Goal: Transaction & Acquisition: Book appointment/travel/reservation

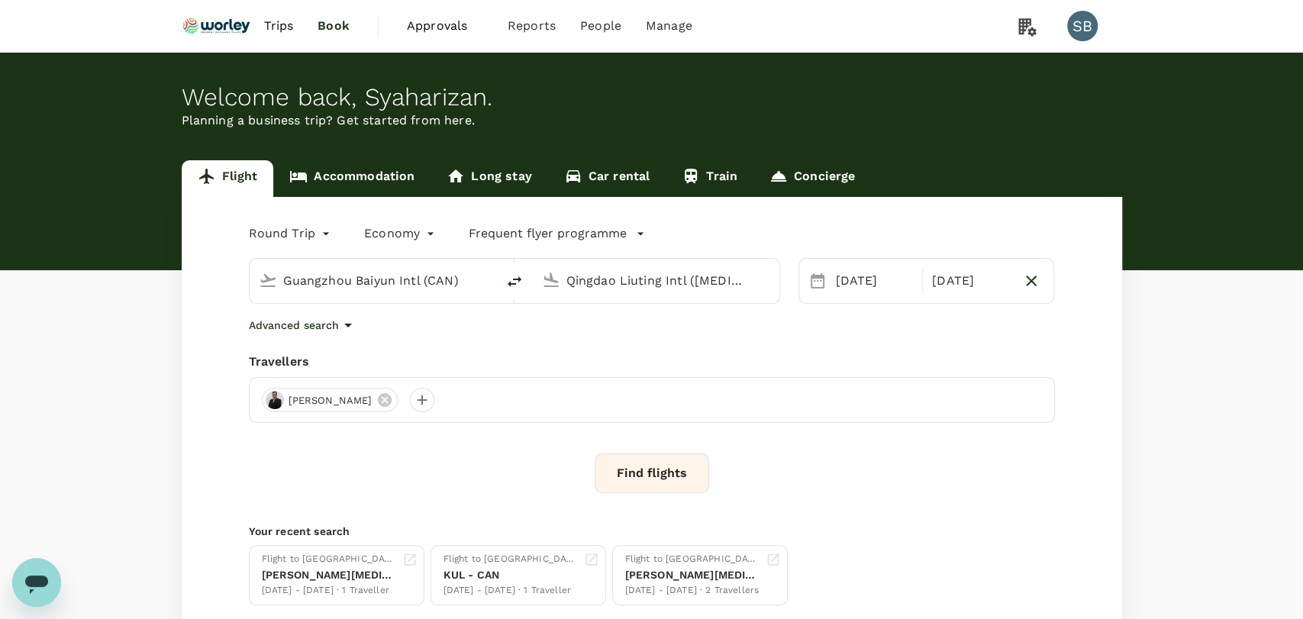
click at [310, 240] on body "Trips Book Approvals 0 Reports People Manage SB Welcome back , [GEOGRAPHIC_DATA…" at bounding box center [651, 362] width 1303 height 725
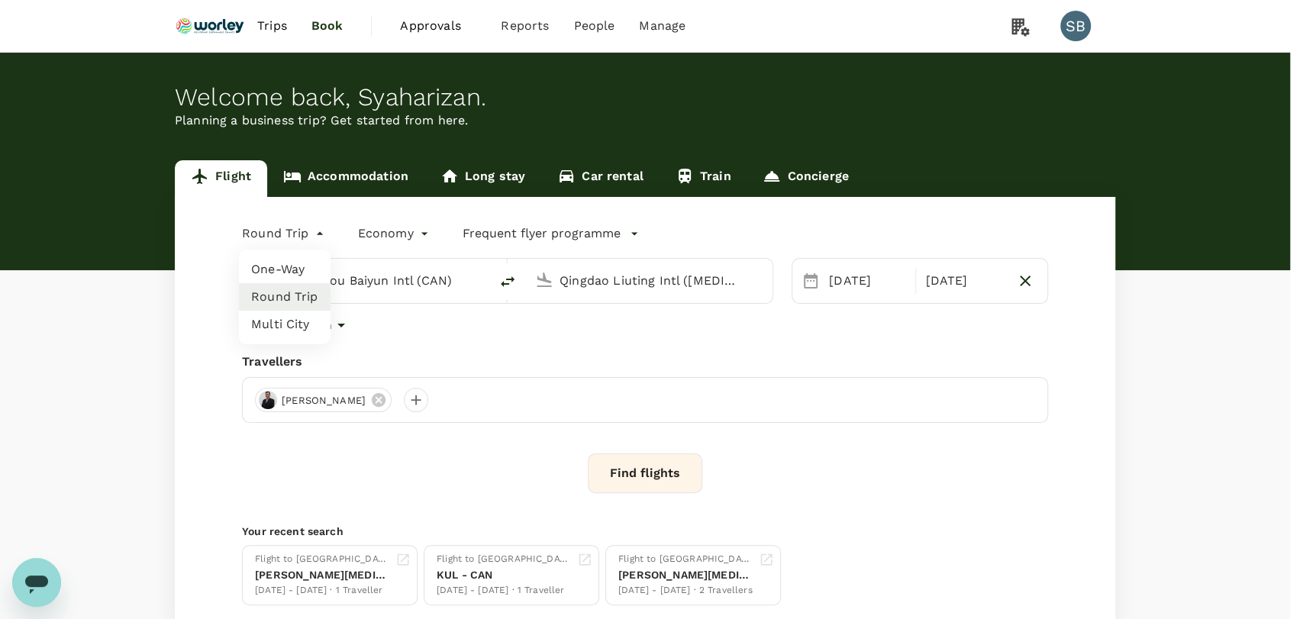
click at [305, 265] on li "One-Way" at bounding box center [285, 269] width 92 height 27
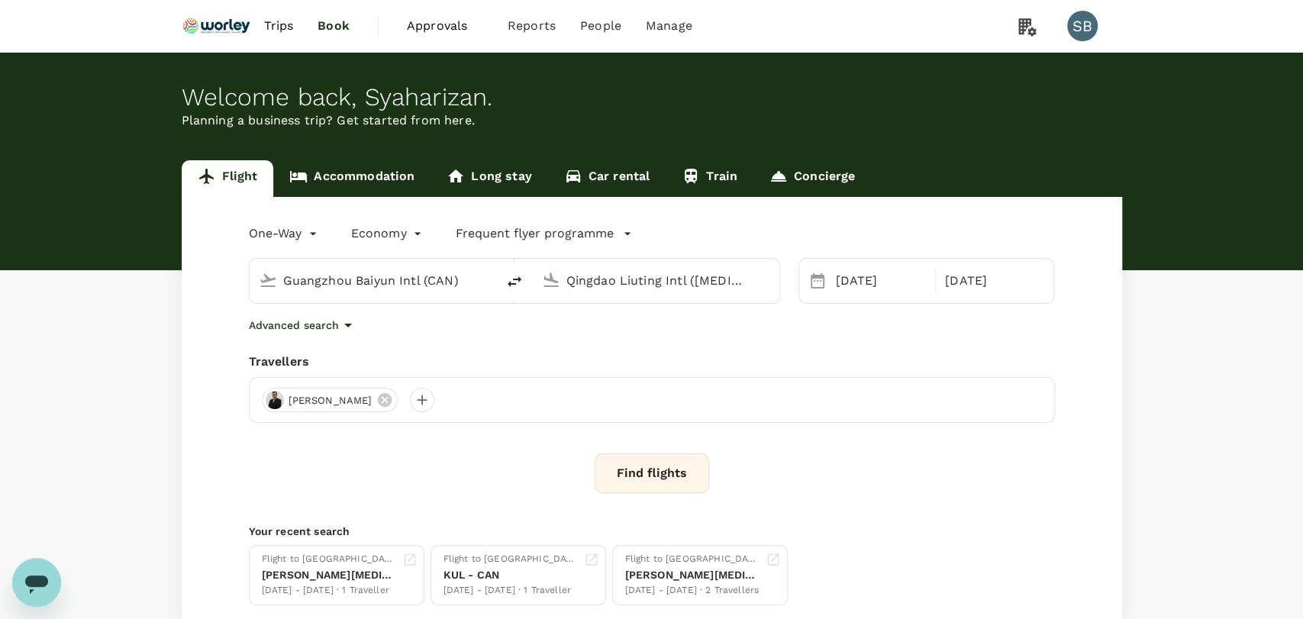
type input "oneway"
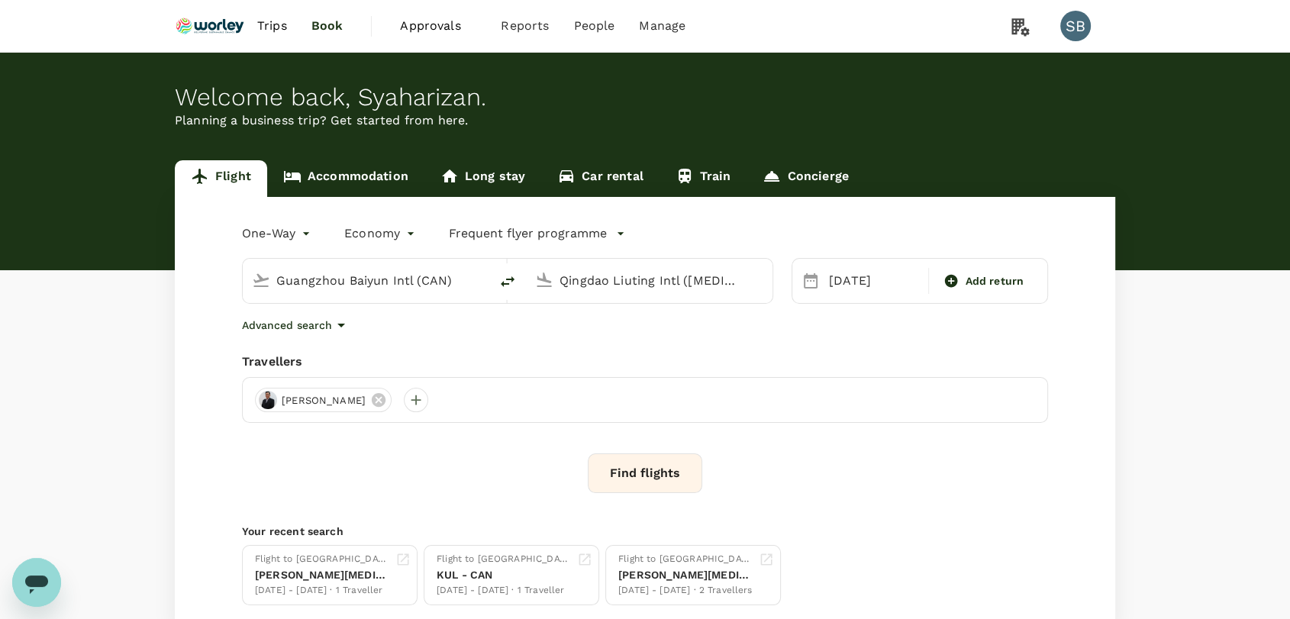
click at [328, 277] on input "Guangzhou Baiyun Intl (CAN)" at bounding box center [366, 281] width 181 height 24
click at [310, 333] on p "Miri Intl" at bounding box center [389, 340] width 269 height 15
type input "Miri Intl (MYY)"
click at [609, 289] on input "Qingdao Liuting Intl ([MEDICAL_DATA])" at bounding box center [650, 281] width 181 height 24
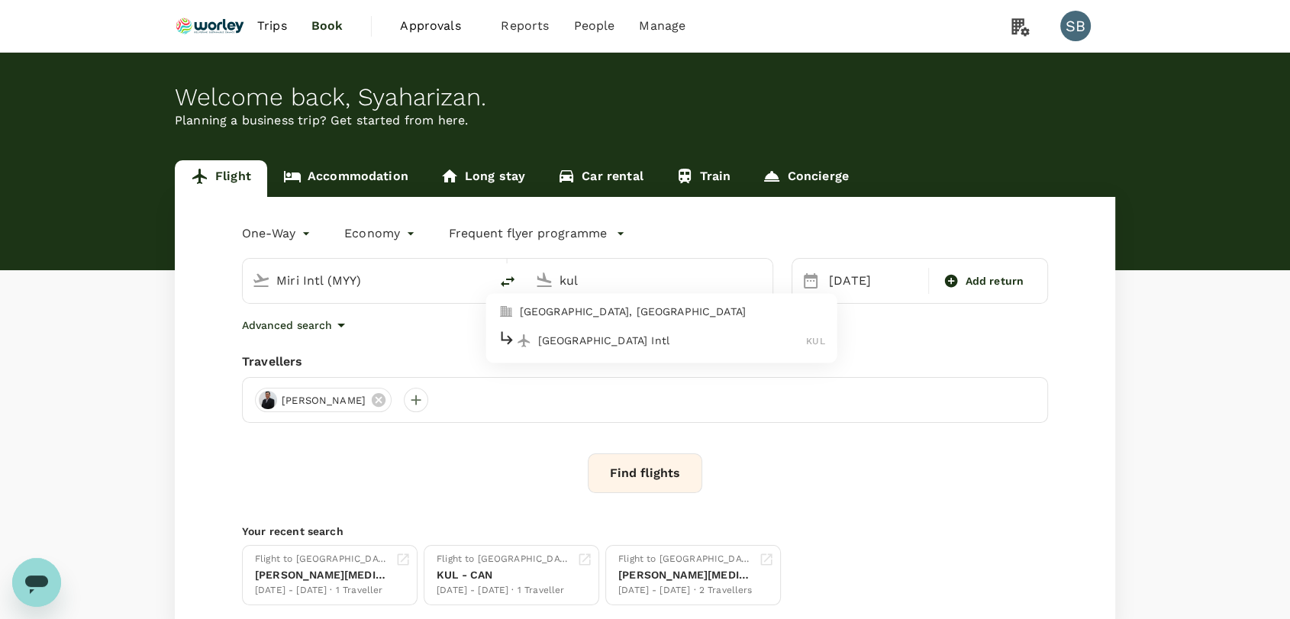
click at [599, 333] on p "[GEOGRAPHIC_DATA] Intl" at bounding box center [672, 340] width 269 height 15
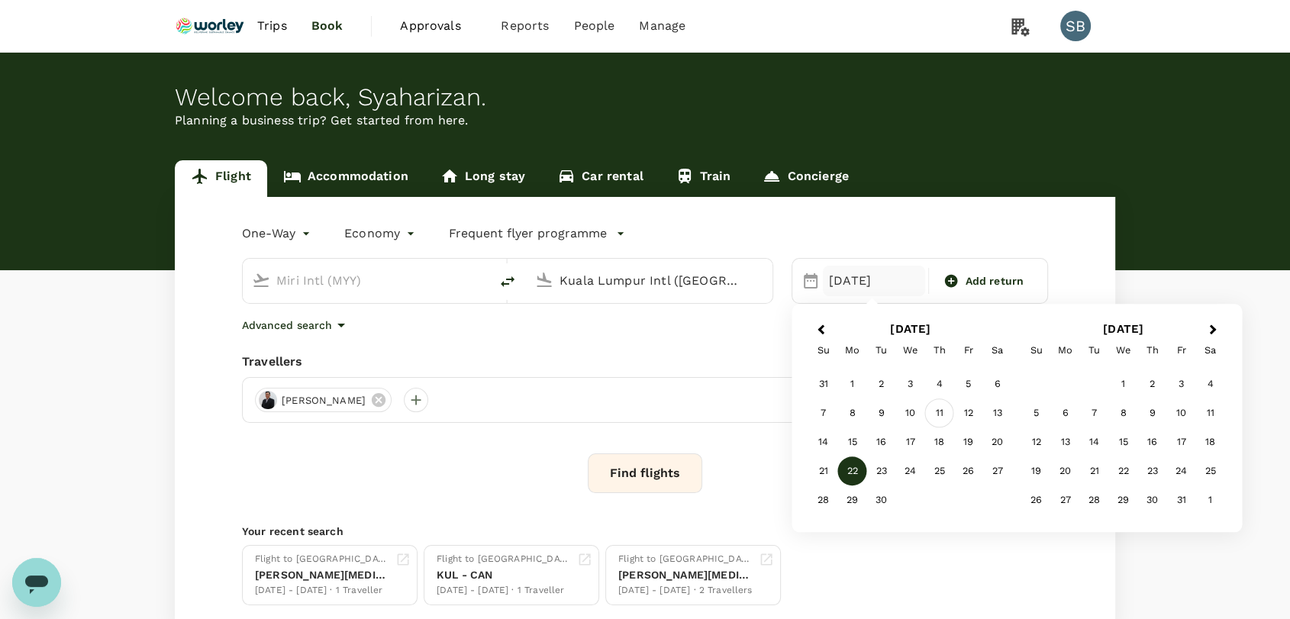
type input "Kuala Lumpur Intl ([GEOGRAPHIC_DATA])"
click at [936, 421] on div "11" at bounding box center [939, 413] width 29 height 29
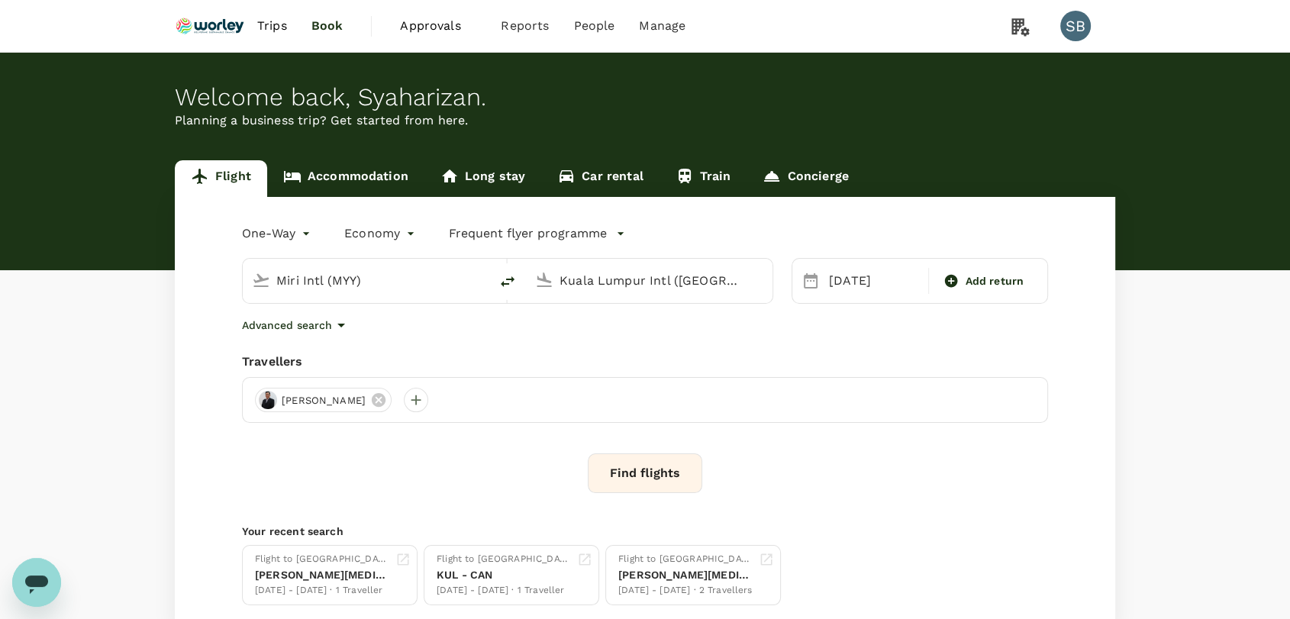
click at [622, 474] on button "Find flights" at bounding box center [645, 474] width 115 height 40
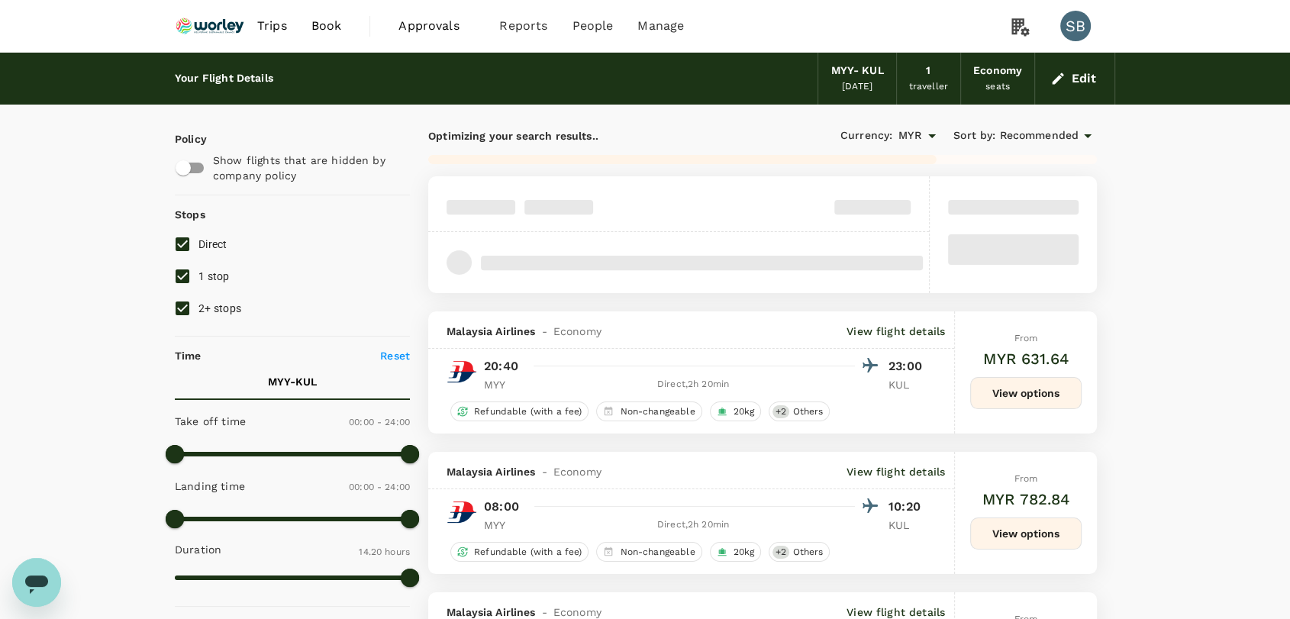
type input "915"
checkbox input "false"
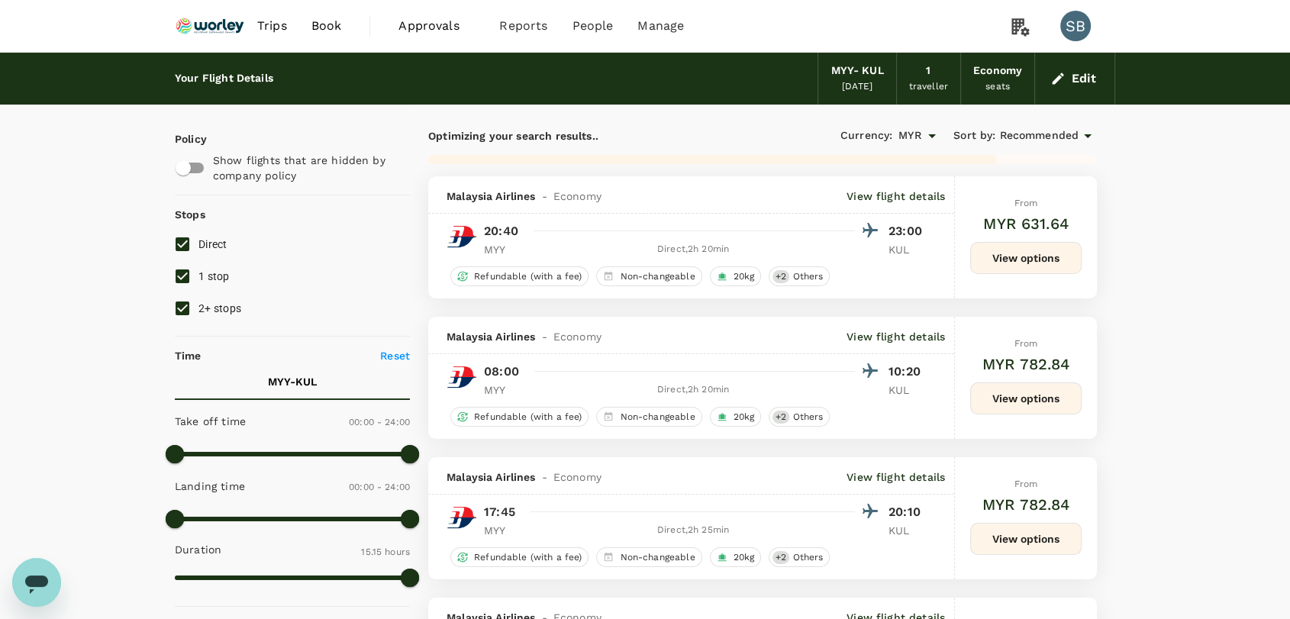
click at [183, 306] on input "2+ stops" at bounding box center [182, 308] width 32 height 32
checkbox input "false"
click at [178, 269] on input "1 stop" at bounding box center [182, 276] width 32 height 32
checkbox input "false"
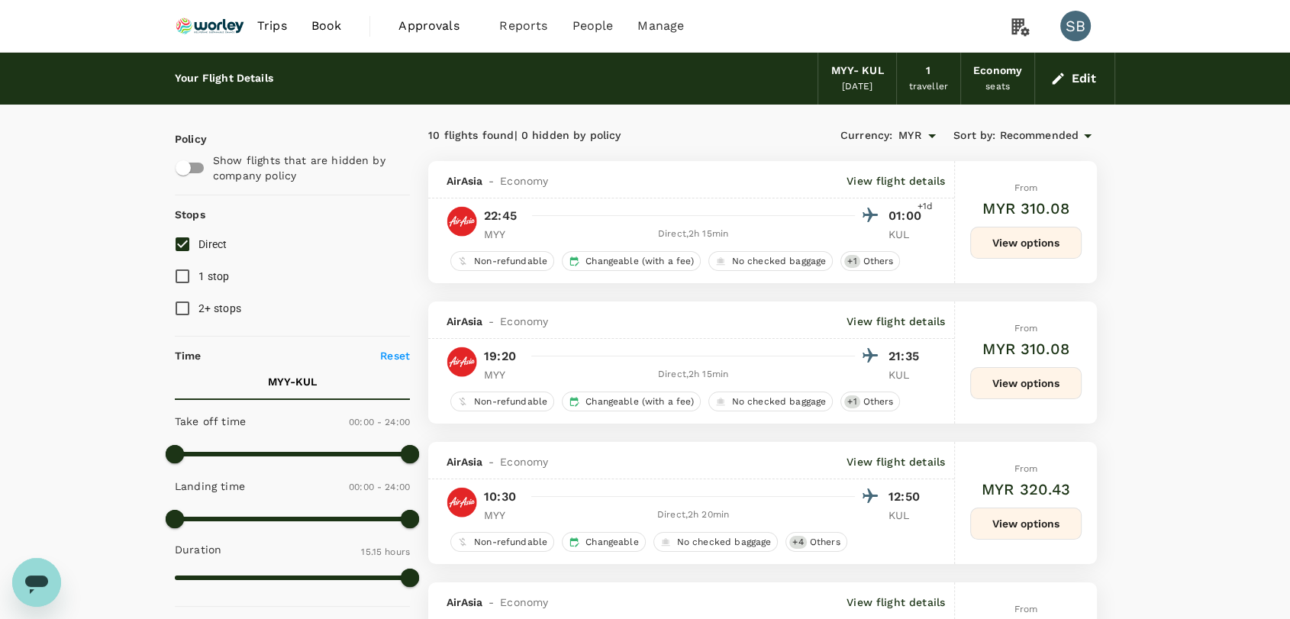
click at [1039, 140] on span "Recommended" at bounding box center [1039, 136] width 79 height 17
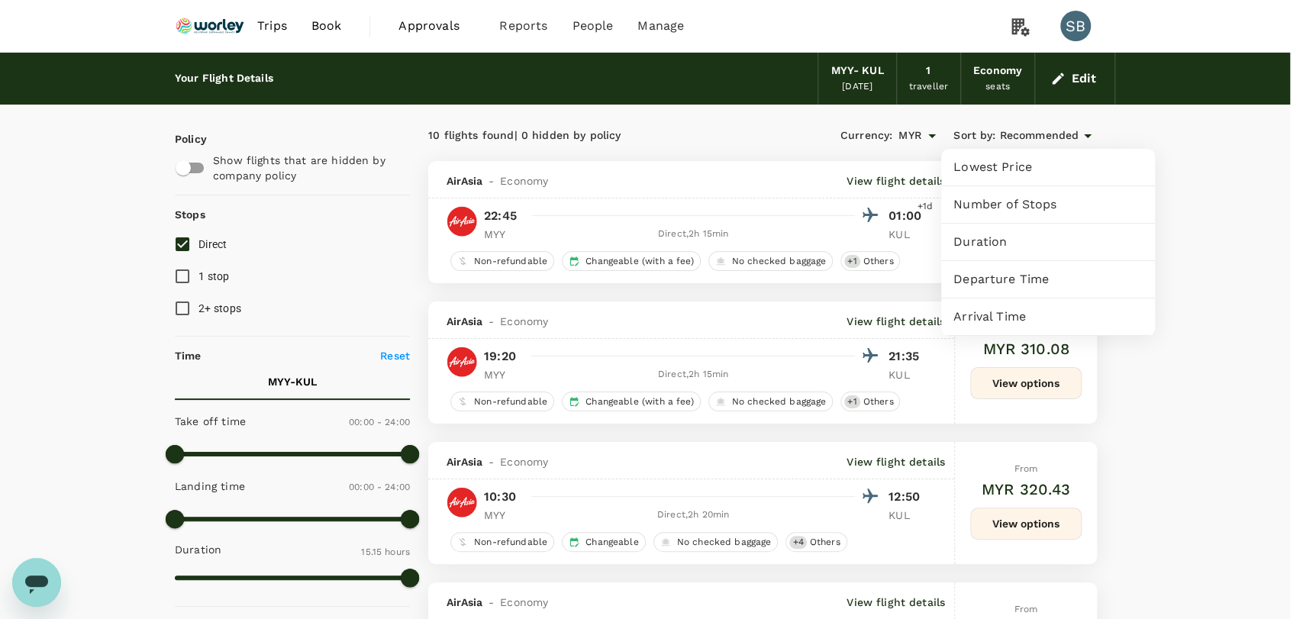
click at [1041, 274] on span "Departure Time" at bounding box center [1048, 279] width 189 height 18
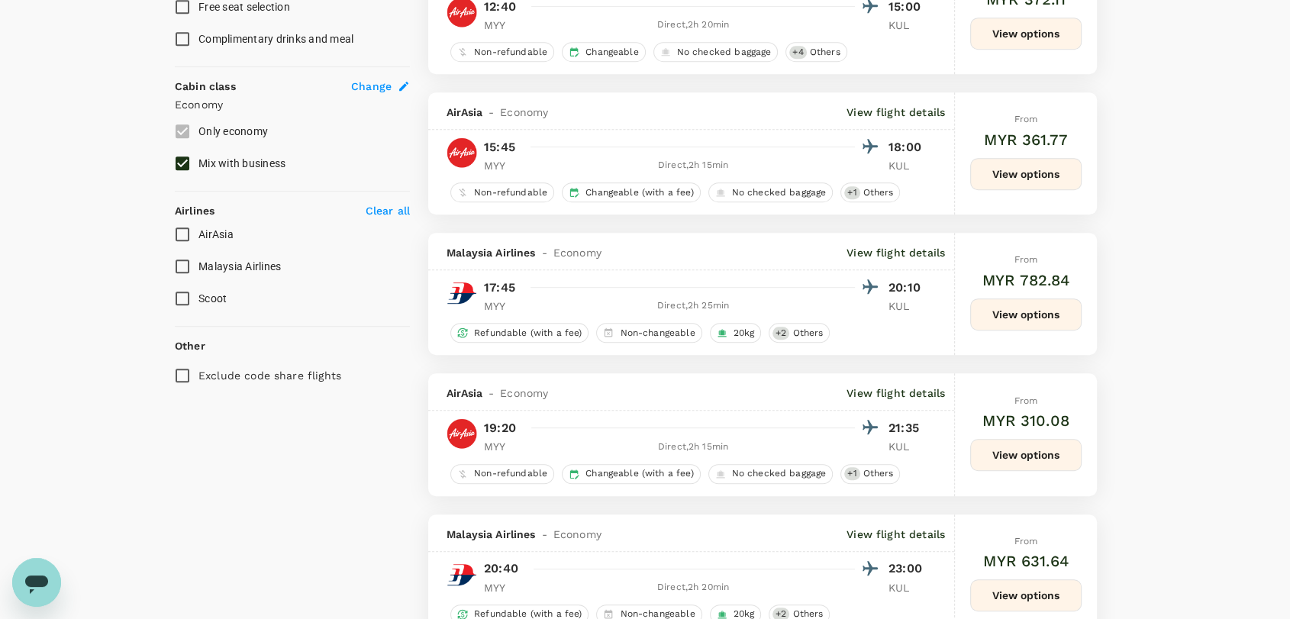
scroll to position [933, 0]
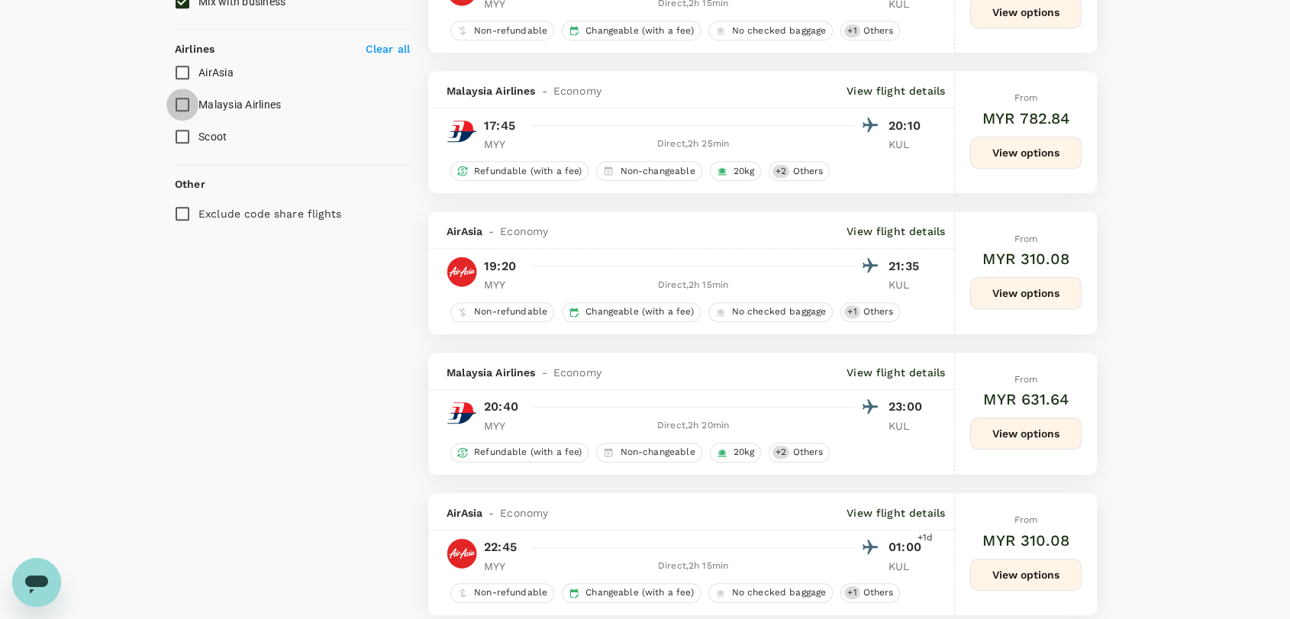
click at [175, 105] on input "Malaysia Airlines" at bounding box center [182, 105] width 32 height 32
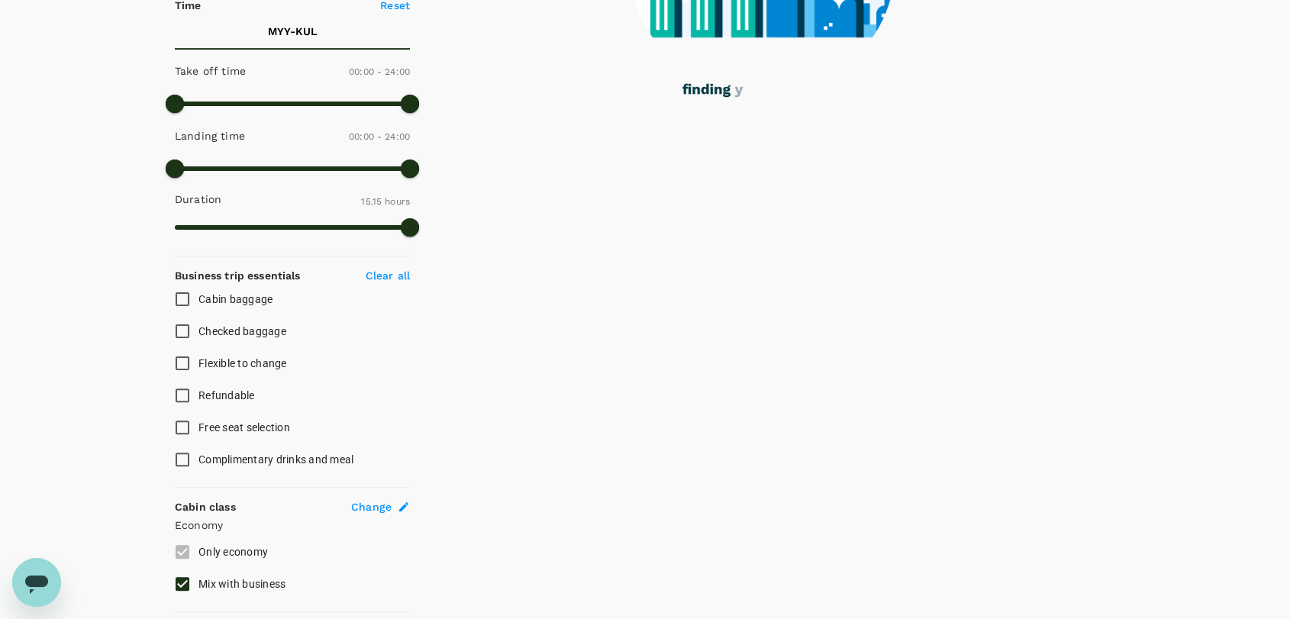
scroll to position [11, 0]
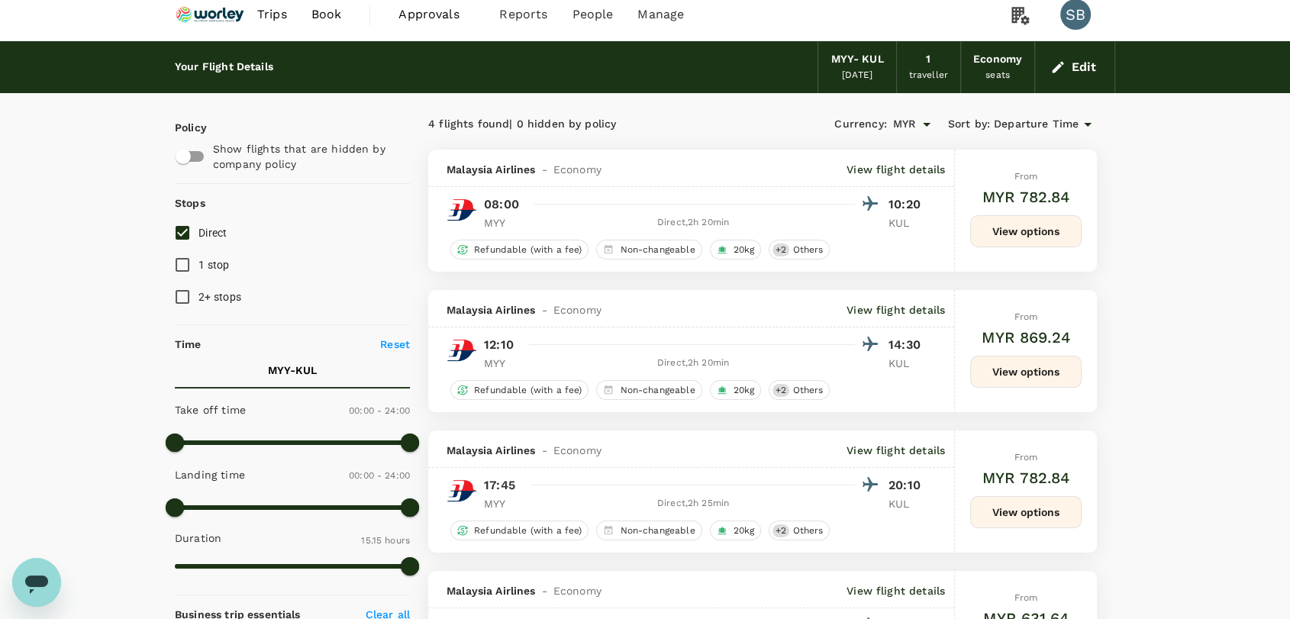
click at [1037, 385] on button "View options" at bounding box center [1025, 372] width 111 height 32
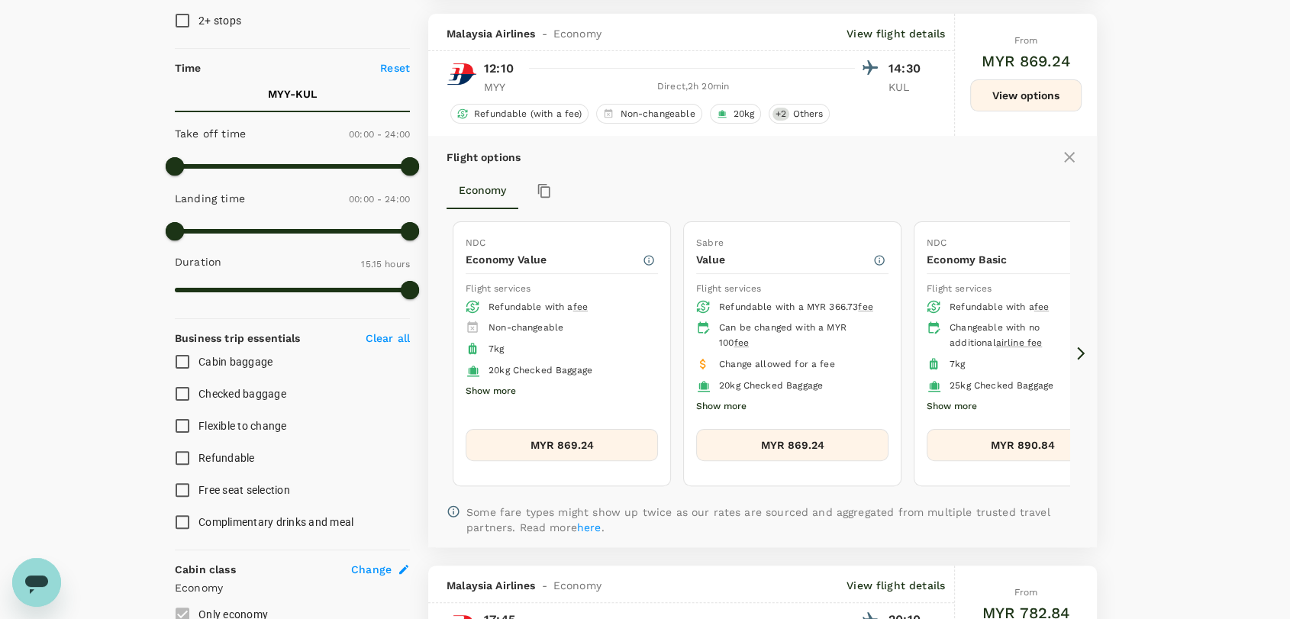
scroll to position [302, 0]
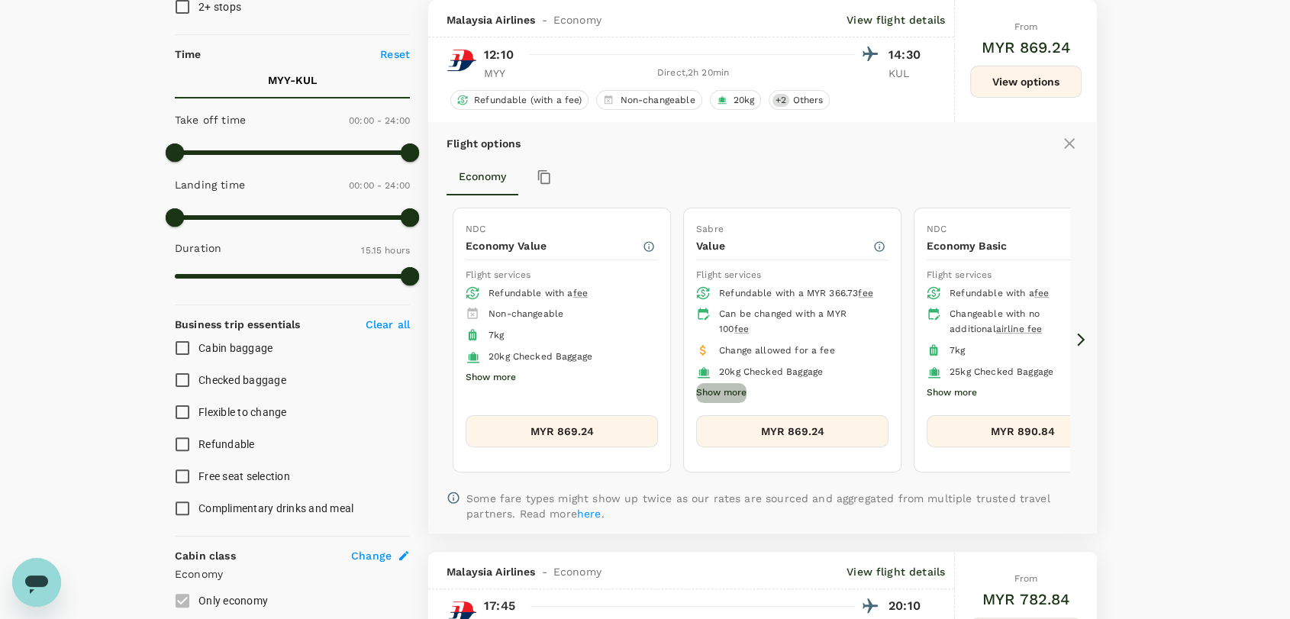
click at [741, 389] on button "Show more" at bounding box center [721, 393] width 50 height 20
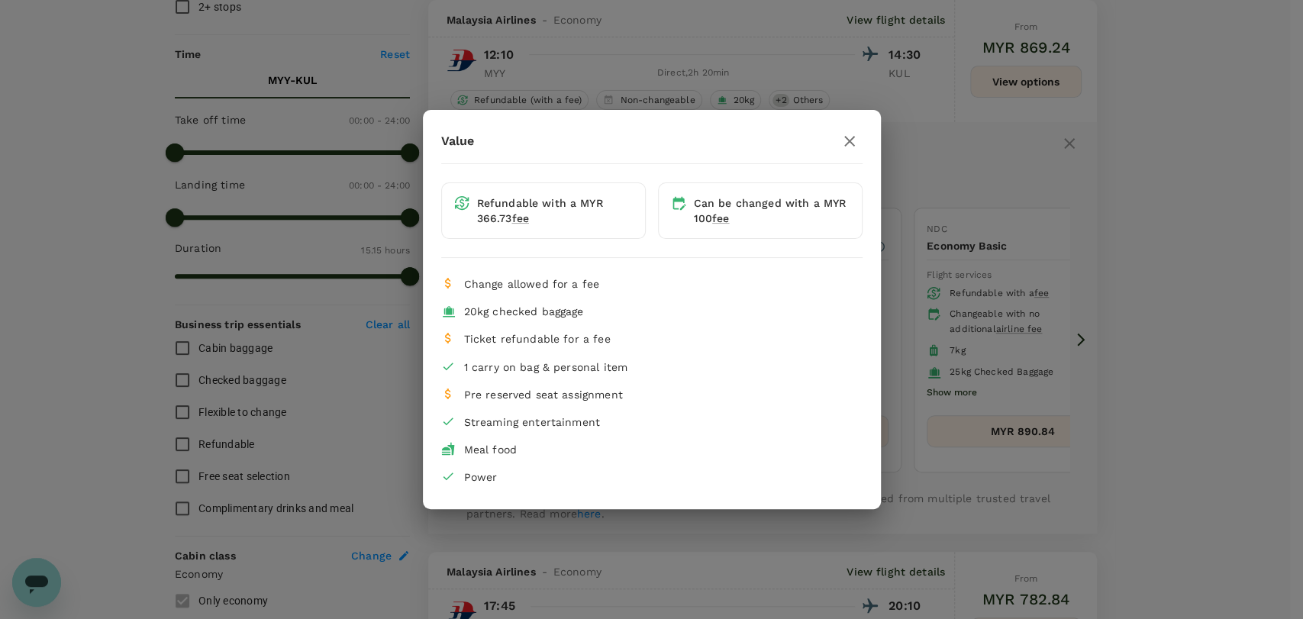
click at [846, 145] on icon "button" at bounding box center [850, 141] width 11 height 11
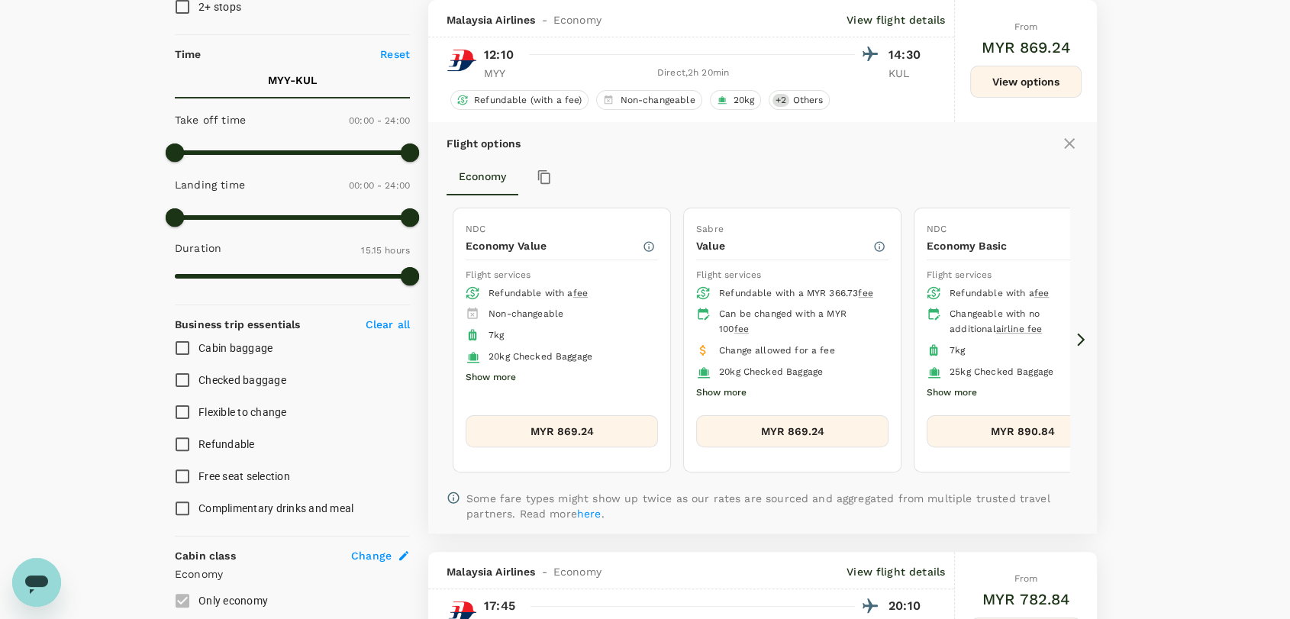
click at [1077, 344] on icon at bounding box center [1081, 339] width 15 height 15
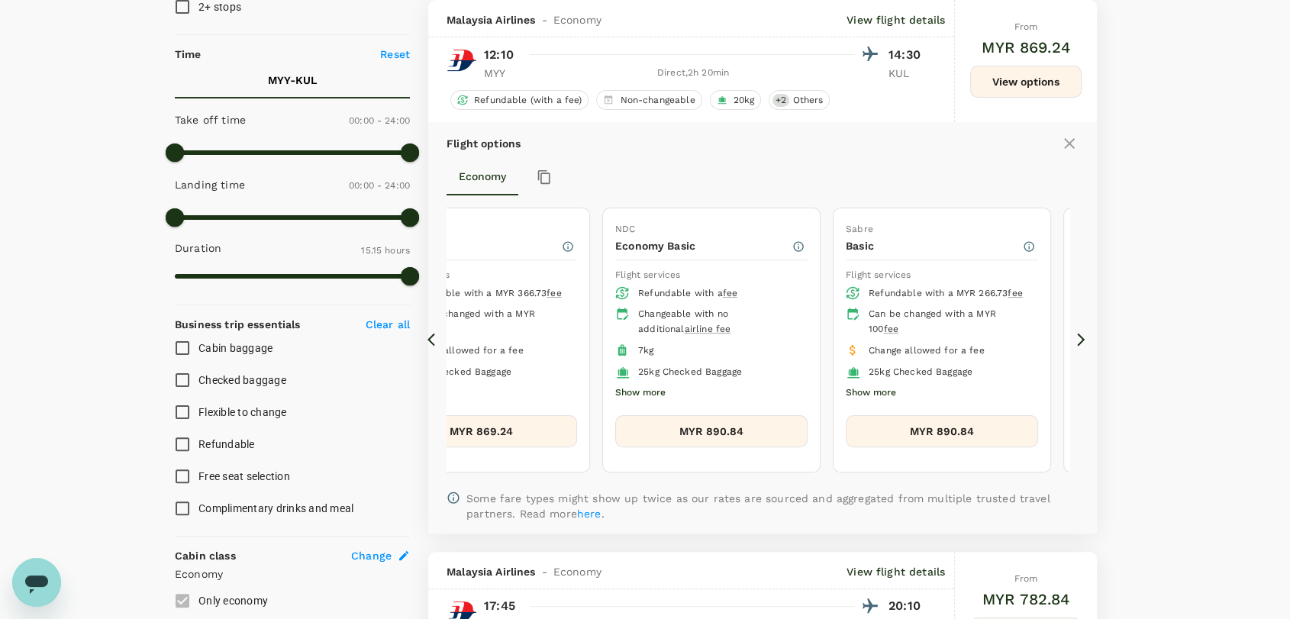
click at [431, 344] on icon at bounding box center [435, 339] width 15 height 15
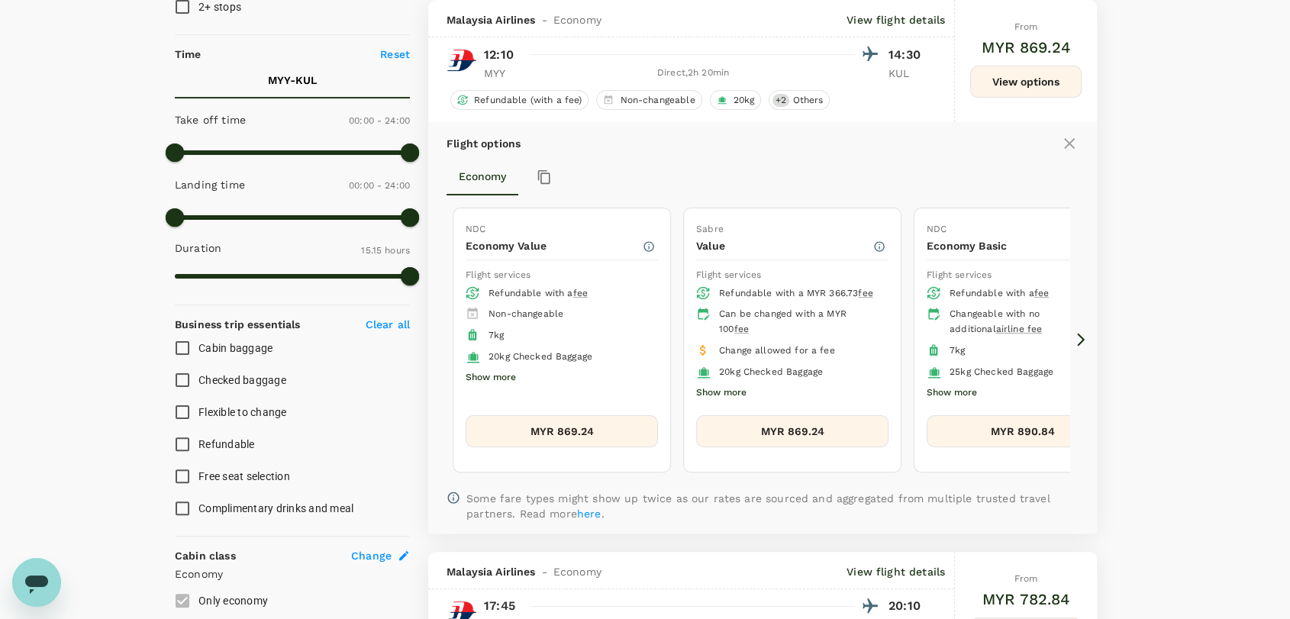
click at [1082, 333] on icon at bounding box center [1081, 339] width 15 height 15
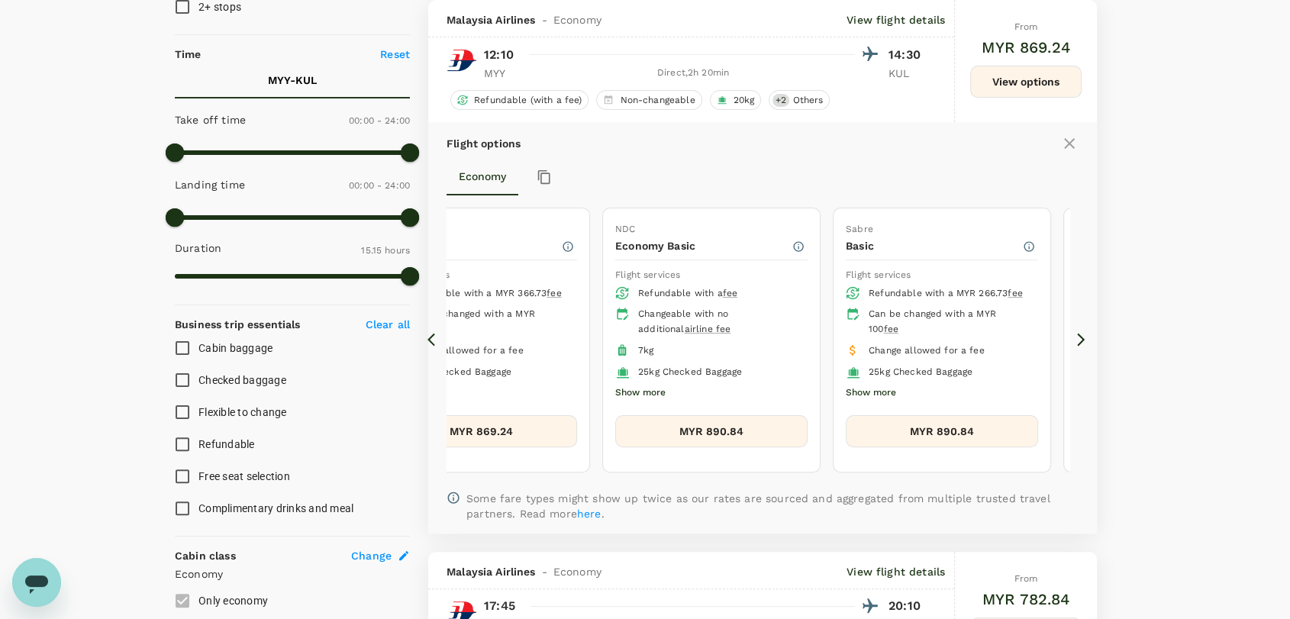
click at [1086, 336] on icon at bounding box center [1081, 339] width 15 height 15
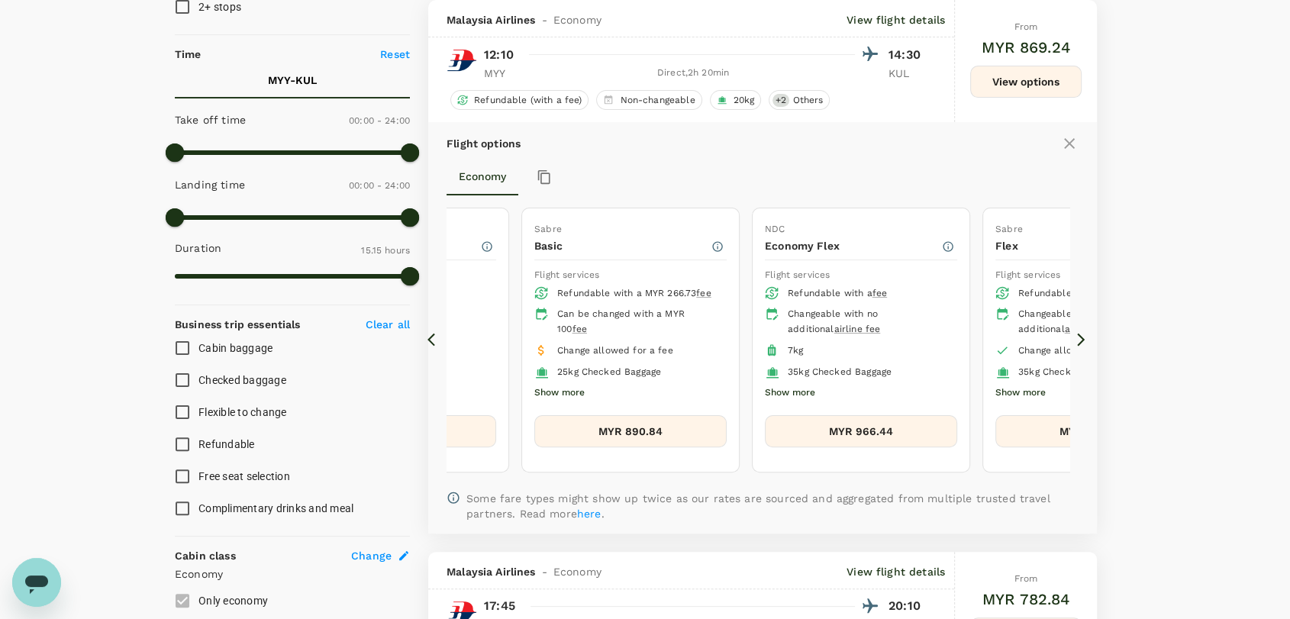
click at [1086, 336] on icon at bounding box center [1081, 339] width 15 height 15
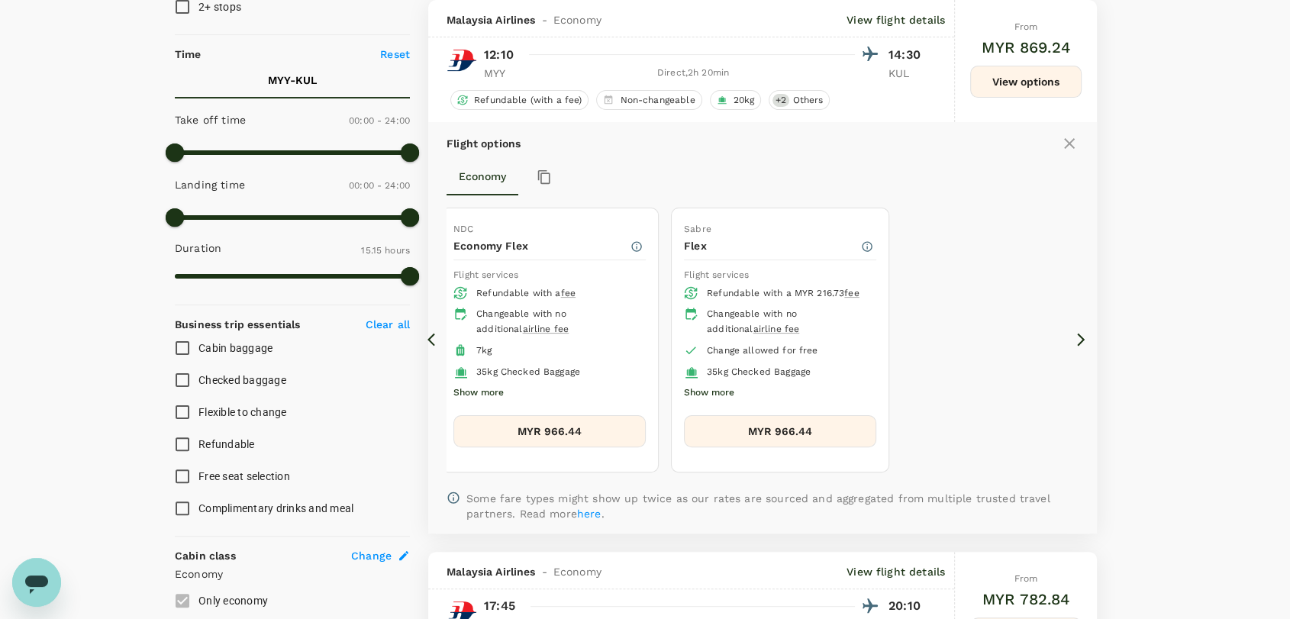
click at [1067, 140] on icon at bounding box center [1070, 143] width 18 height 18
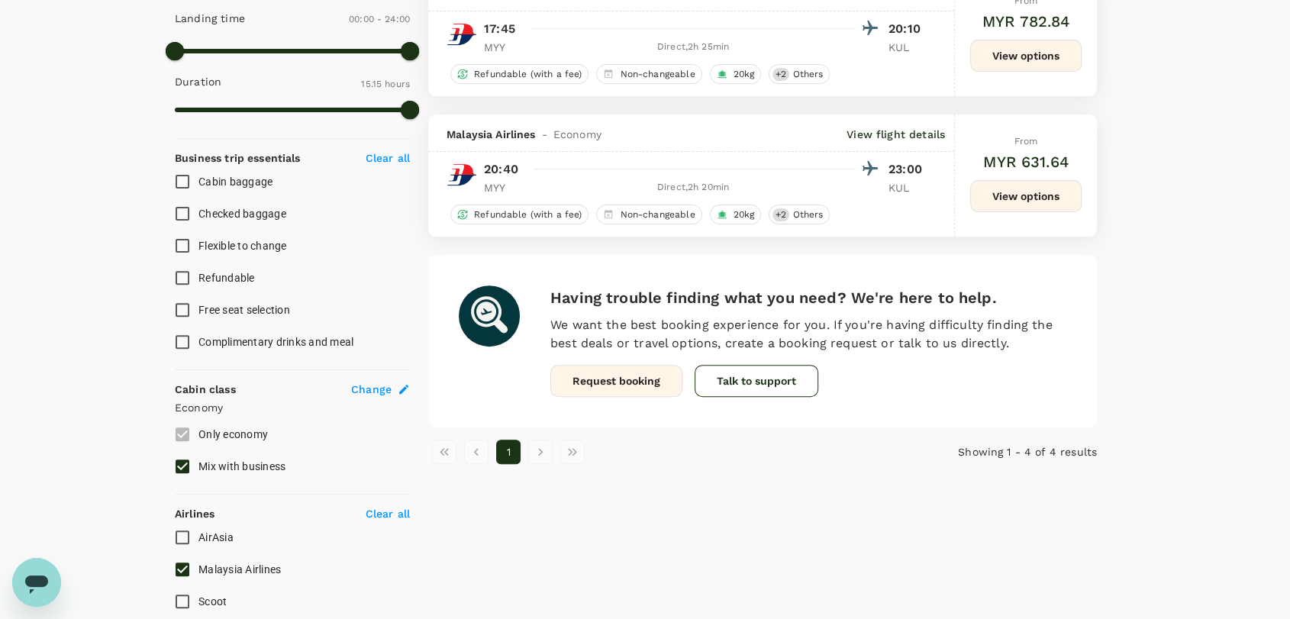
scroll to position [605, 0]
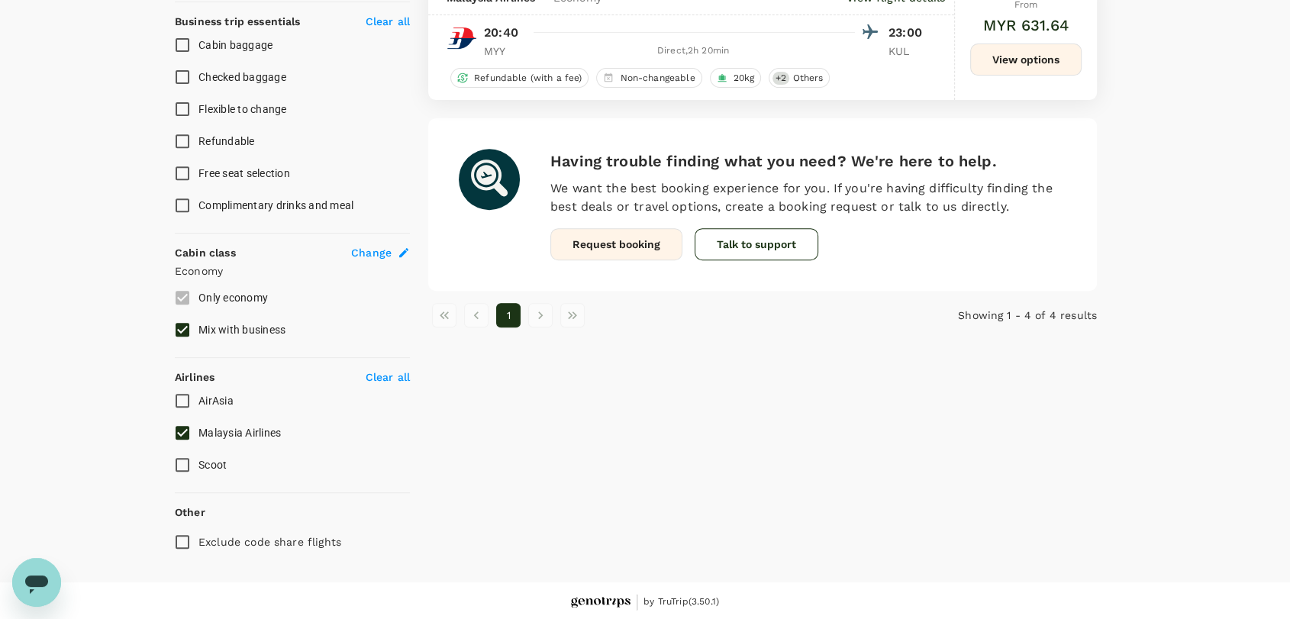
click at [184, 430] on input "Malaysia Airlines" at bounding box center [182, 433] width 32 height 32
checkbox input "false"
click at [182, 399] on input "AirAsia" at bounding box center [182, 401] width 32 height 32
checkbox input "true"
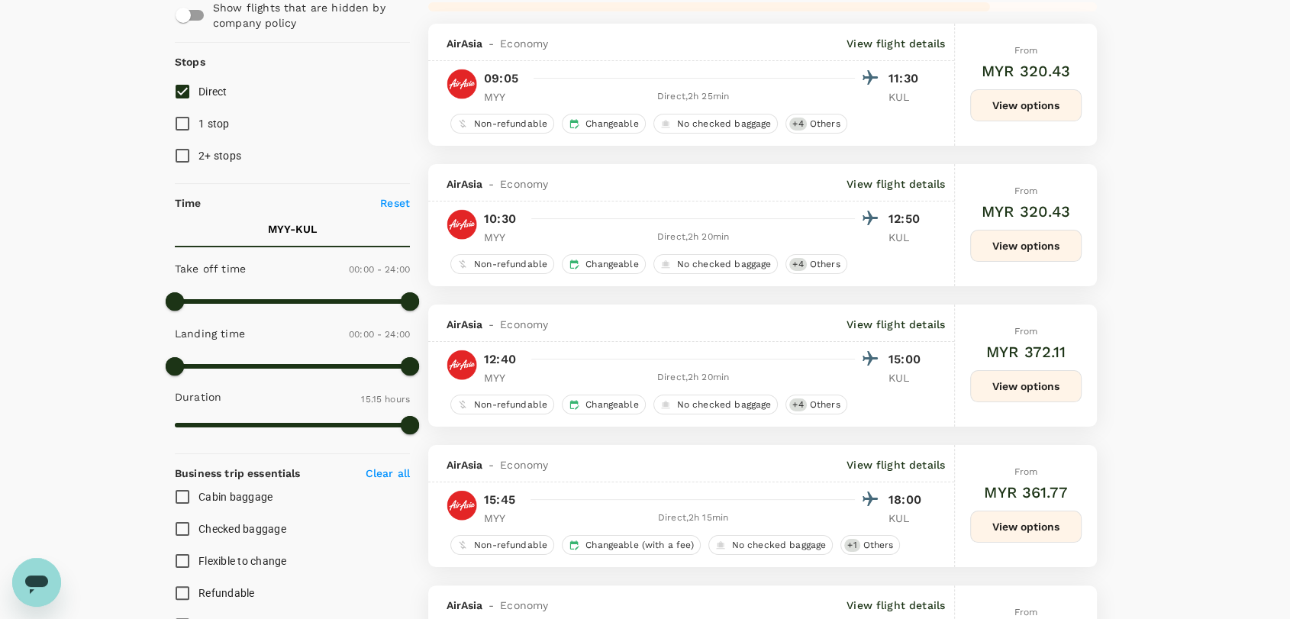
scroll to position [266, 0]
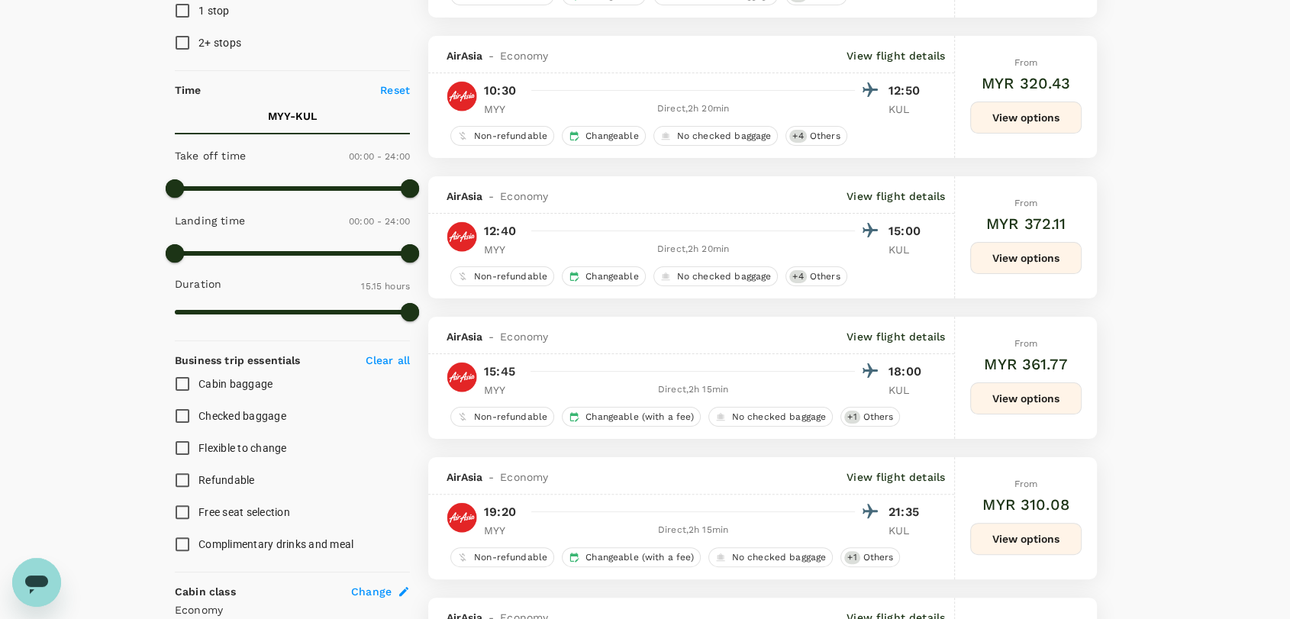
click at [1033, 260] on button "View options" at bounding box center [1025, 258] width 111 height 32
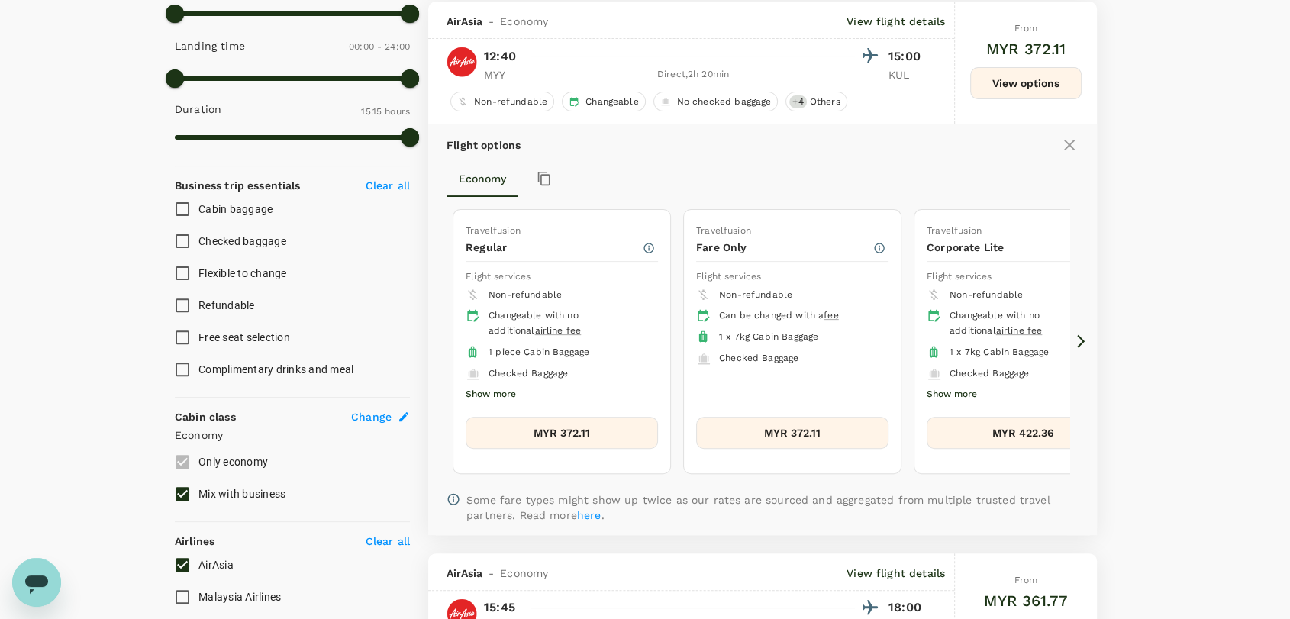
scroll to position [442, 0]
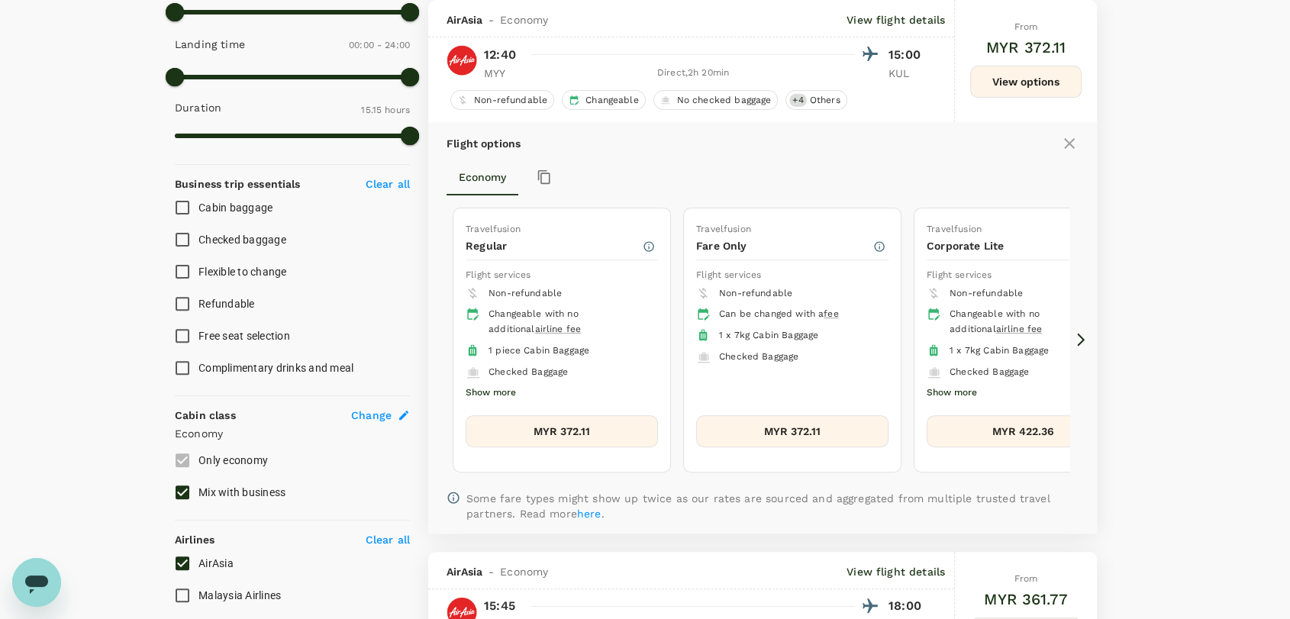
click at [589, 419] on button "MYR 372.11" at bounding box center [562, 431] width 192 height 32
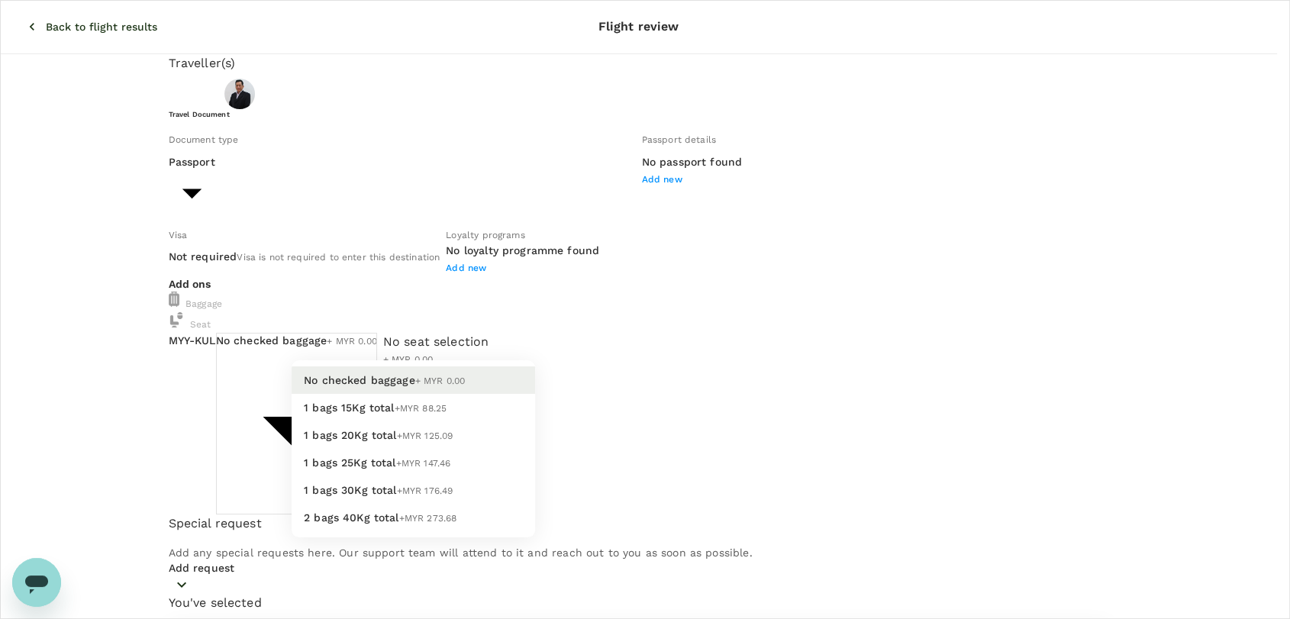
click at [524, 392] on body "Back to flight results Flight review Traveller(s) Traveller 1 : [PERSON_NAME] T…" at bounding box center [645, 571] width 1290 height 1142
click at [461, 449] on li "1 bags 20Kg total +MYR 125.09" at bounding box center [414, 434] width 244 height 27
type input "2 - 125.09"
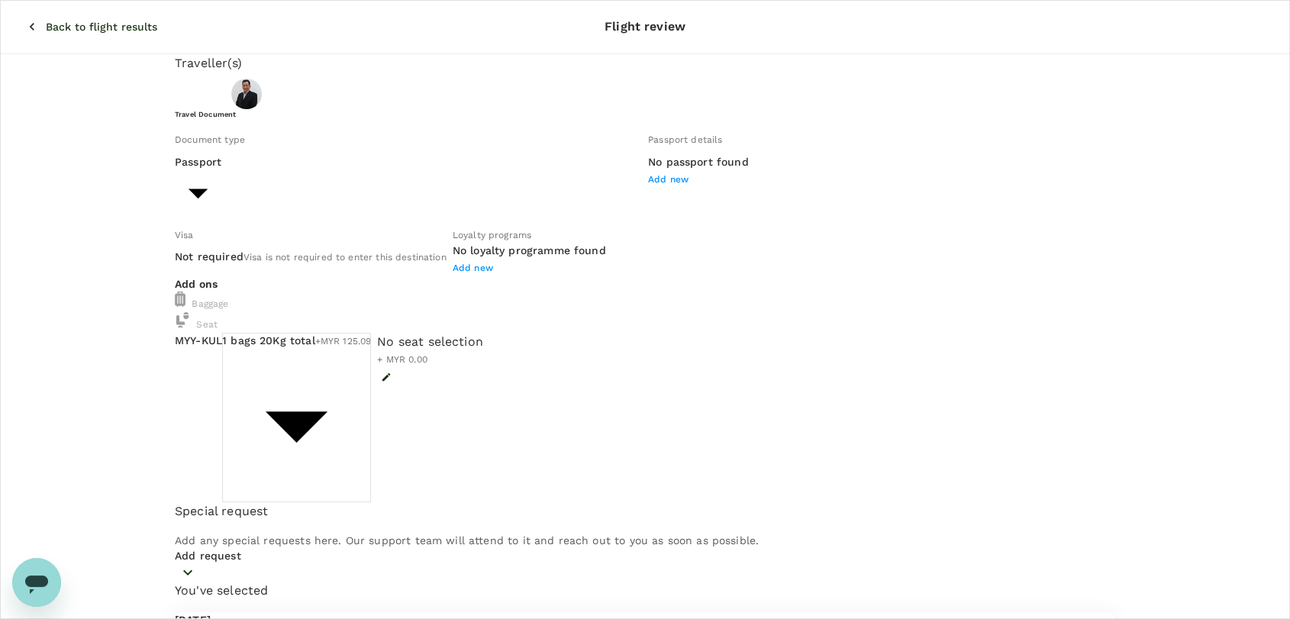
click at [46, 19] on p "Back to flight results" at bounding box center [101, 26] width 111 height 15
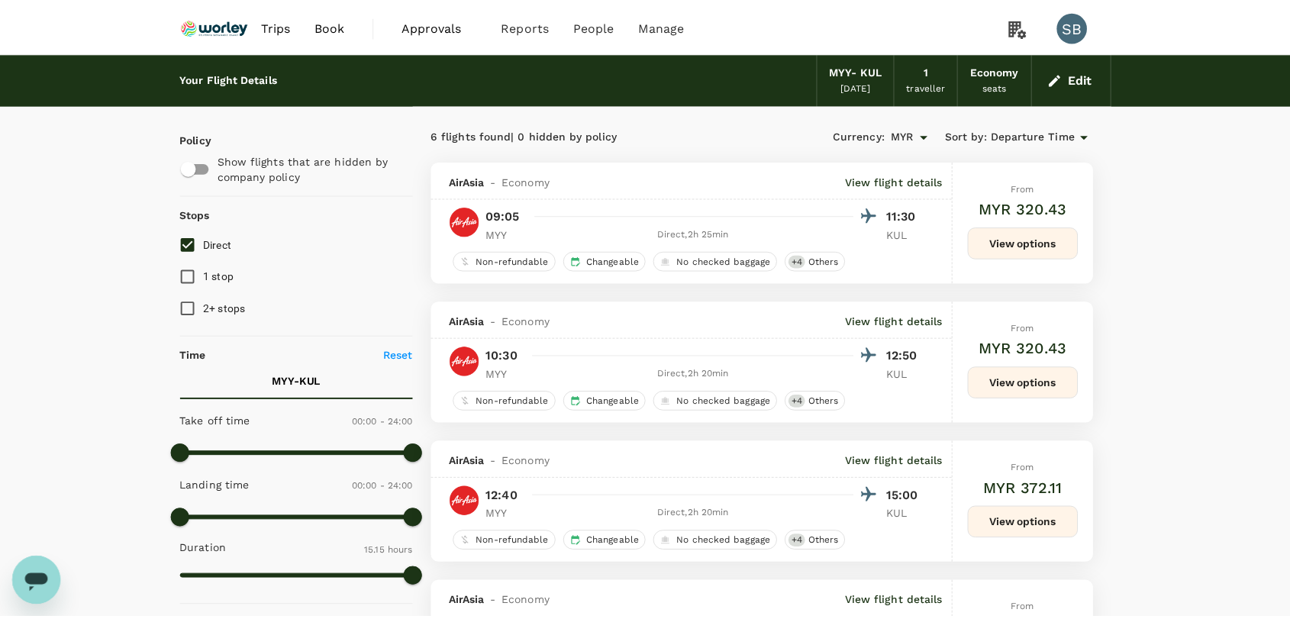
scroll to position [38, 0]
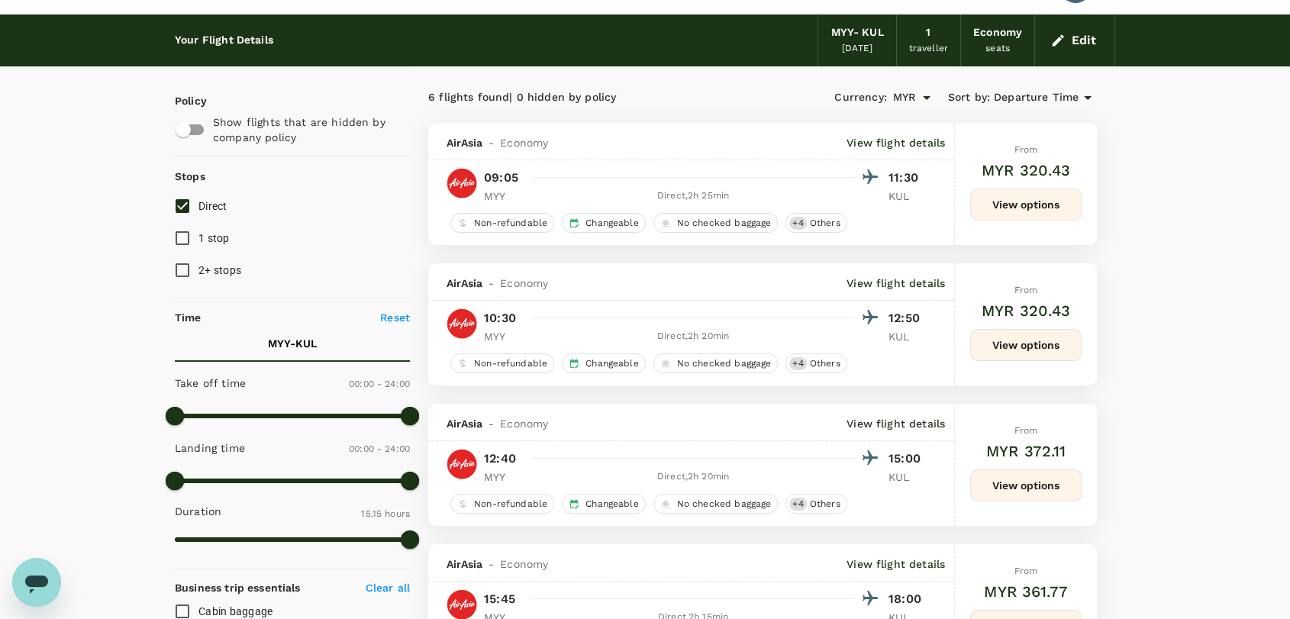
click at [1045, 481] on button "View options" at bounding box center [1025, 486] width 111 height 32
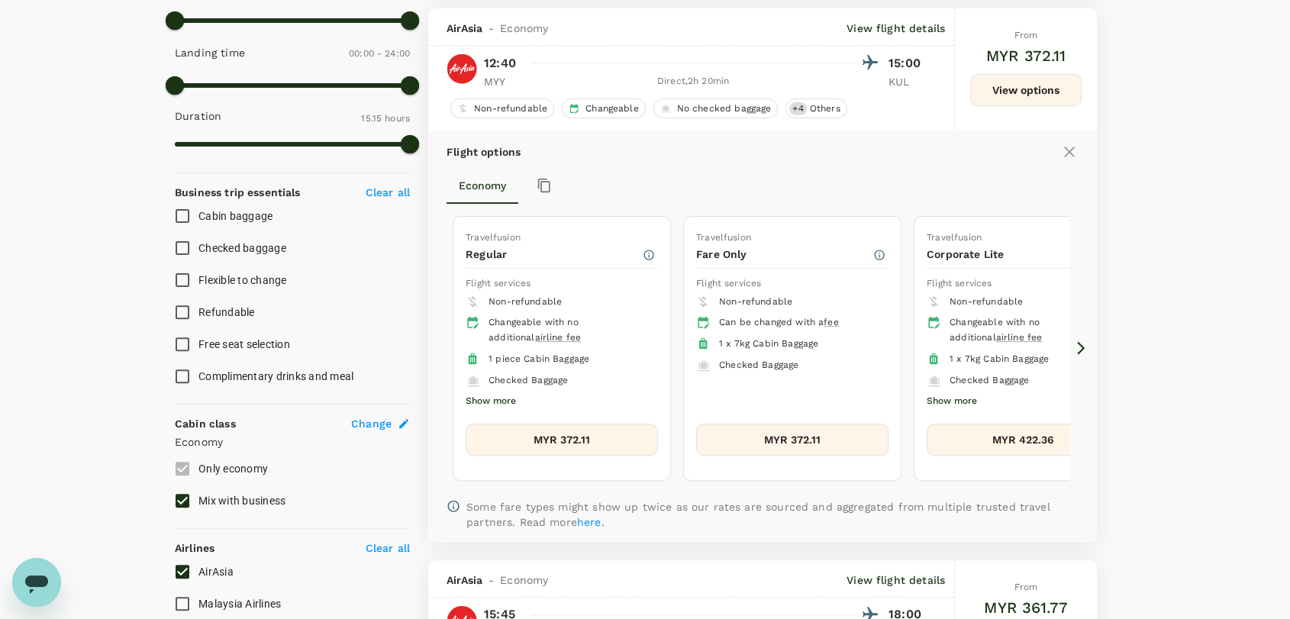
scroll to position [442, 0]
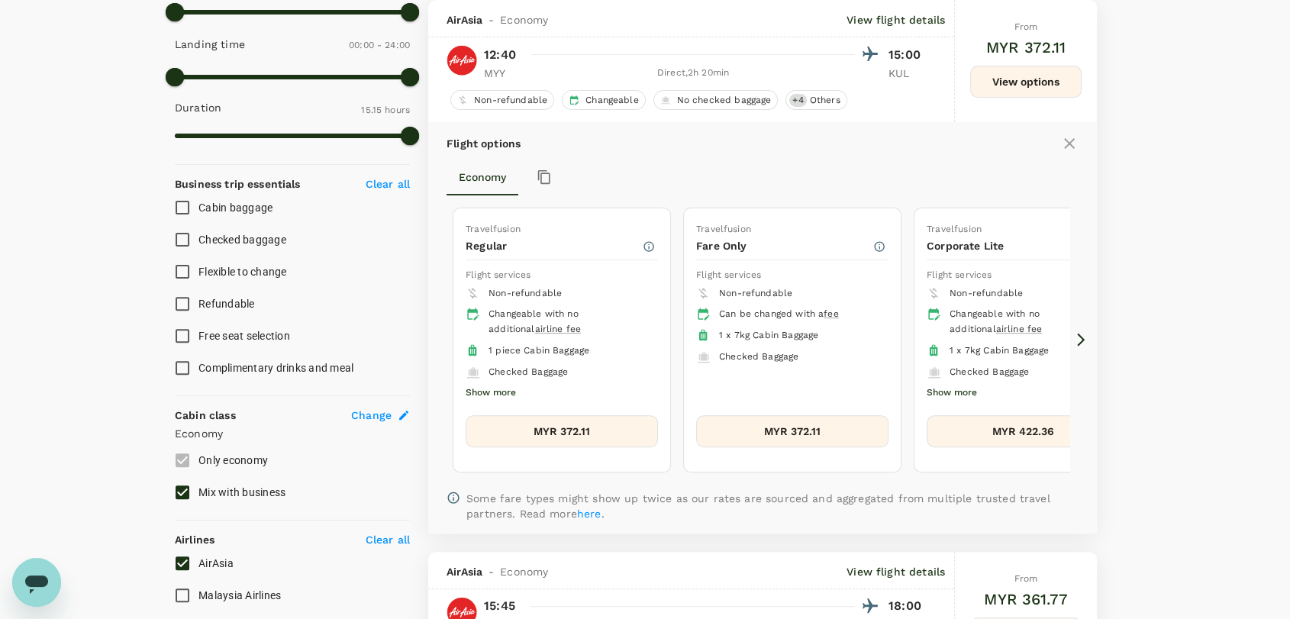
click at [1024, 433] on button "MYR 422.36" at bounding box center [1023, 431] width 192 height 32
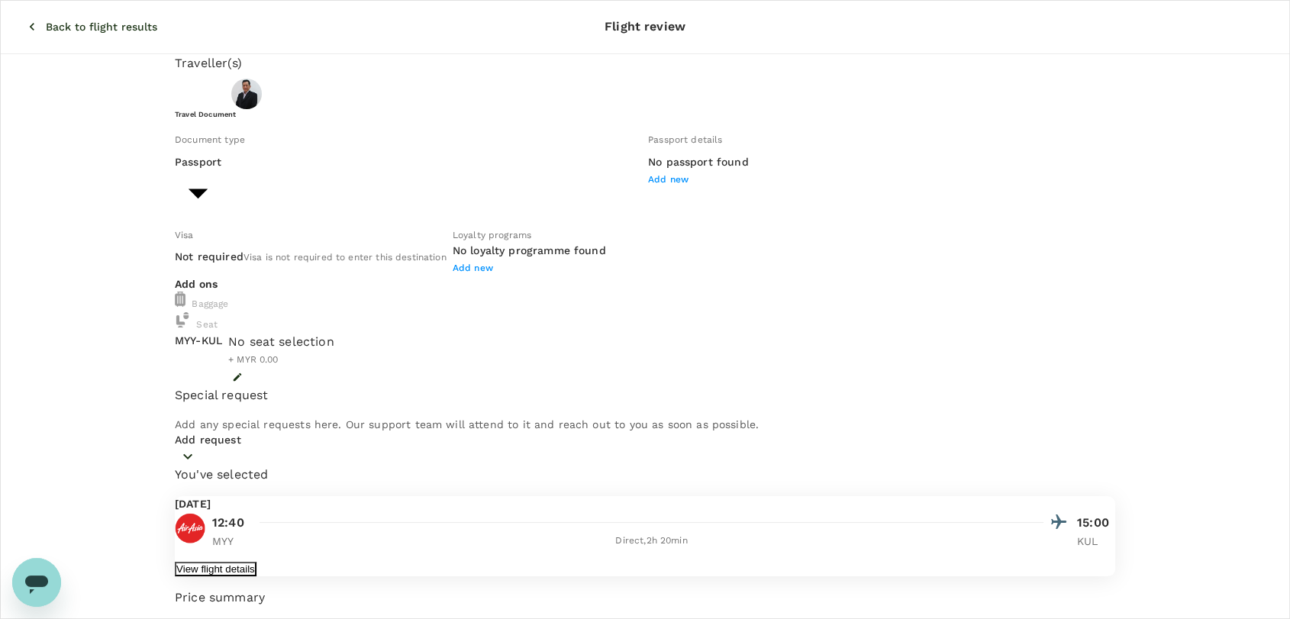
click at [257, 562] on button "View flight details" at bounding box center [216, 569] width 82 height 15
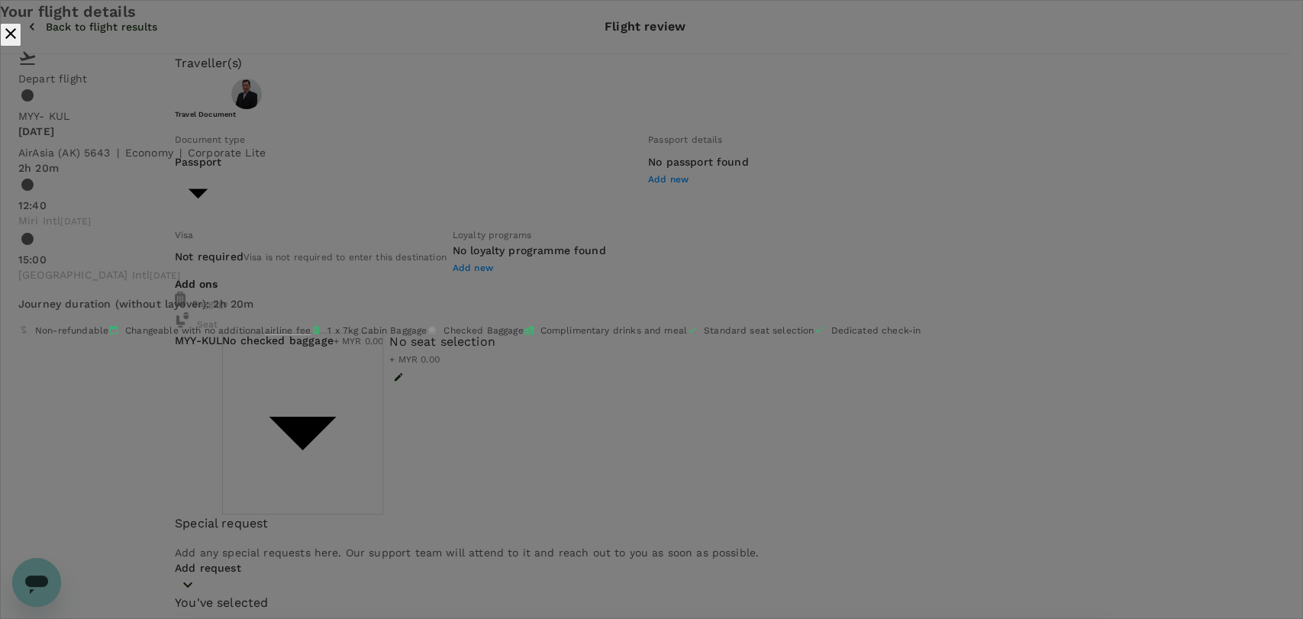
click at [20, 43] on icon "close" at bounding box center [11, 33] width 18 height 18
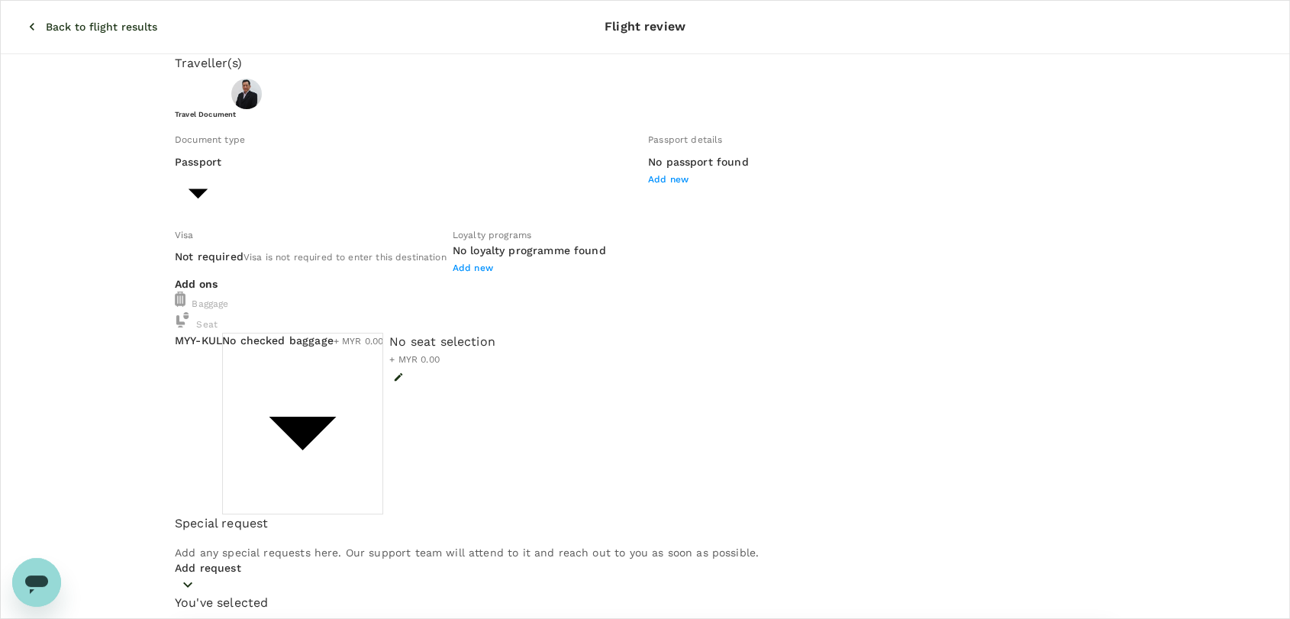
click at [468, 394] on body "Back to flight results Flight review Traveller(s) Traveller 1 : [PERSON_NAME] T…" at bounding box center [645, 571] width 1290 height 1142
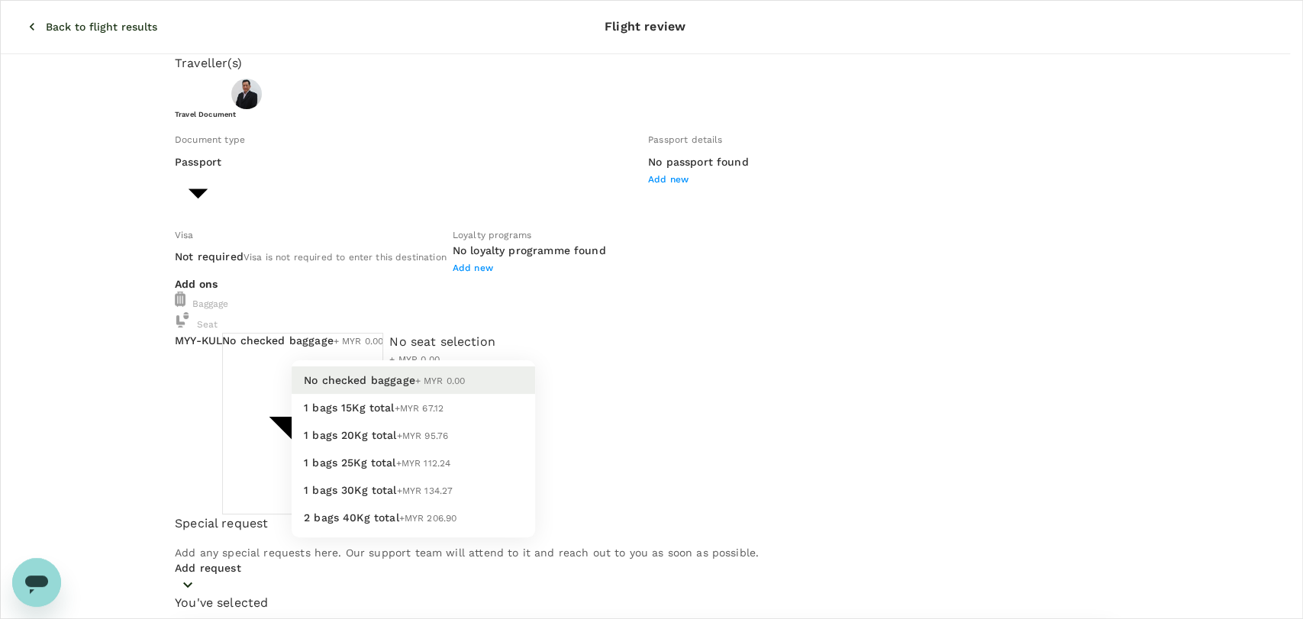
click at [426, 449] on li "1 bags 20Kg total +MYR 95.76" at bounding box center [414, 434] width 244 height 27
type input "2 - 95.76"
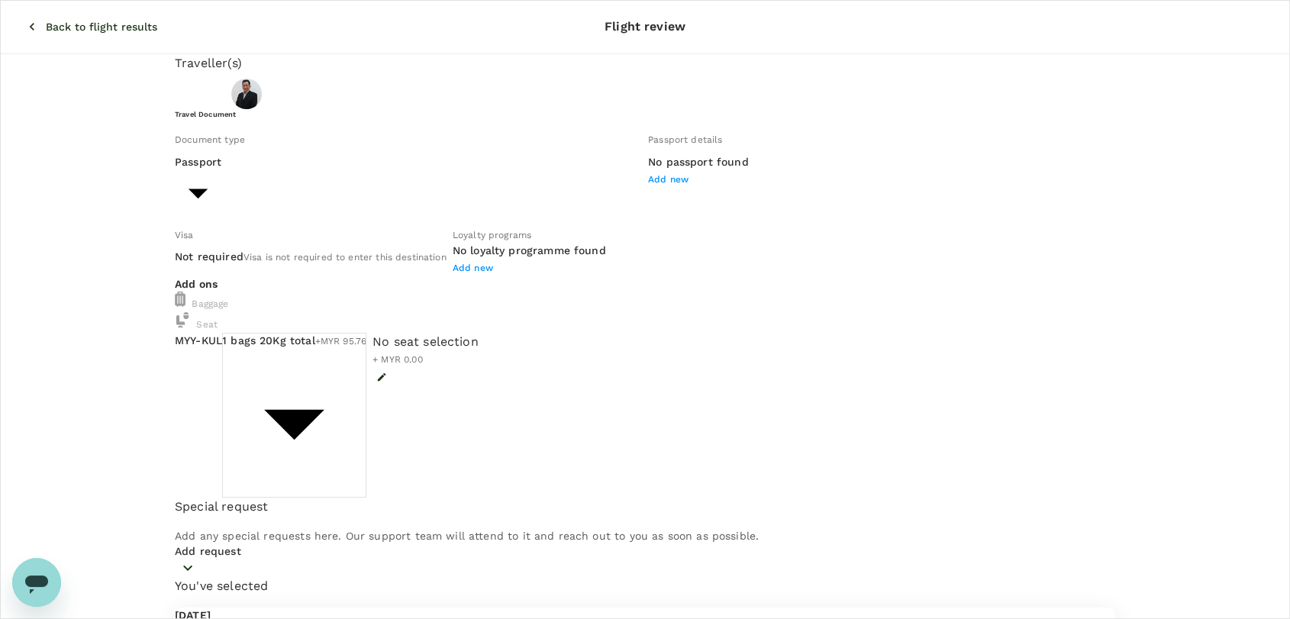
click at [46, 19] on p "Back to flight results" at bounding box center [101, 26] width 111 height 15
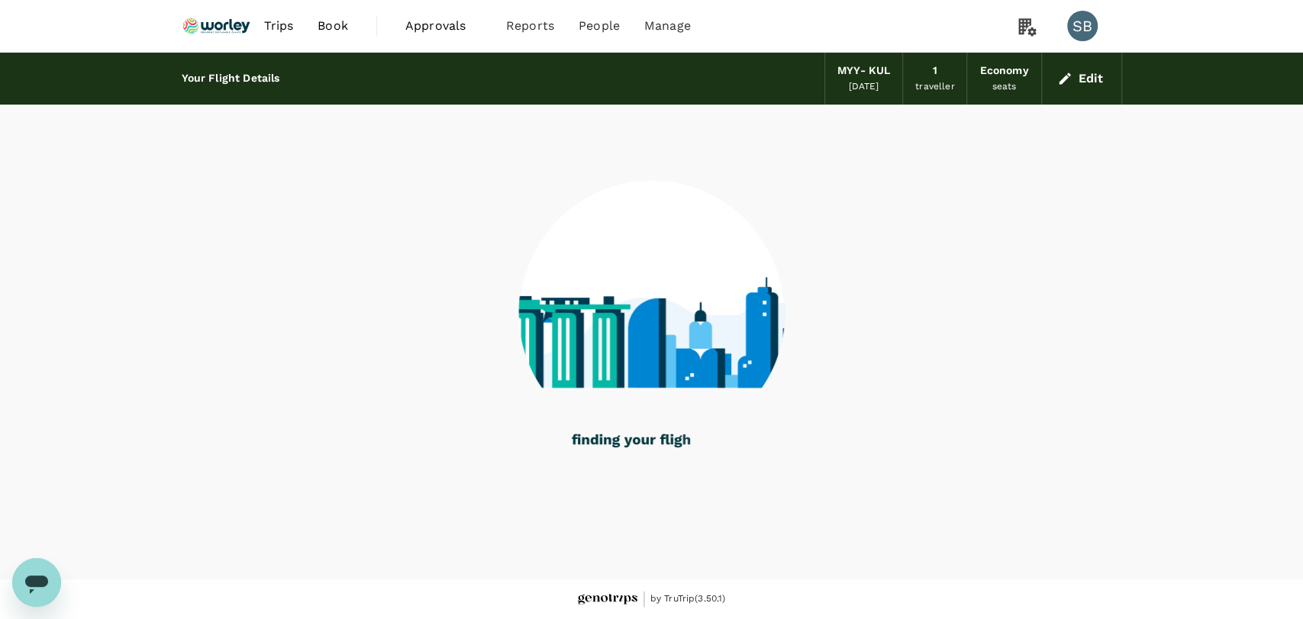
click at [235, 31] on img at bounding box center [217, 26] width 70 height 34
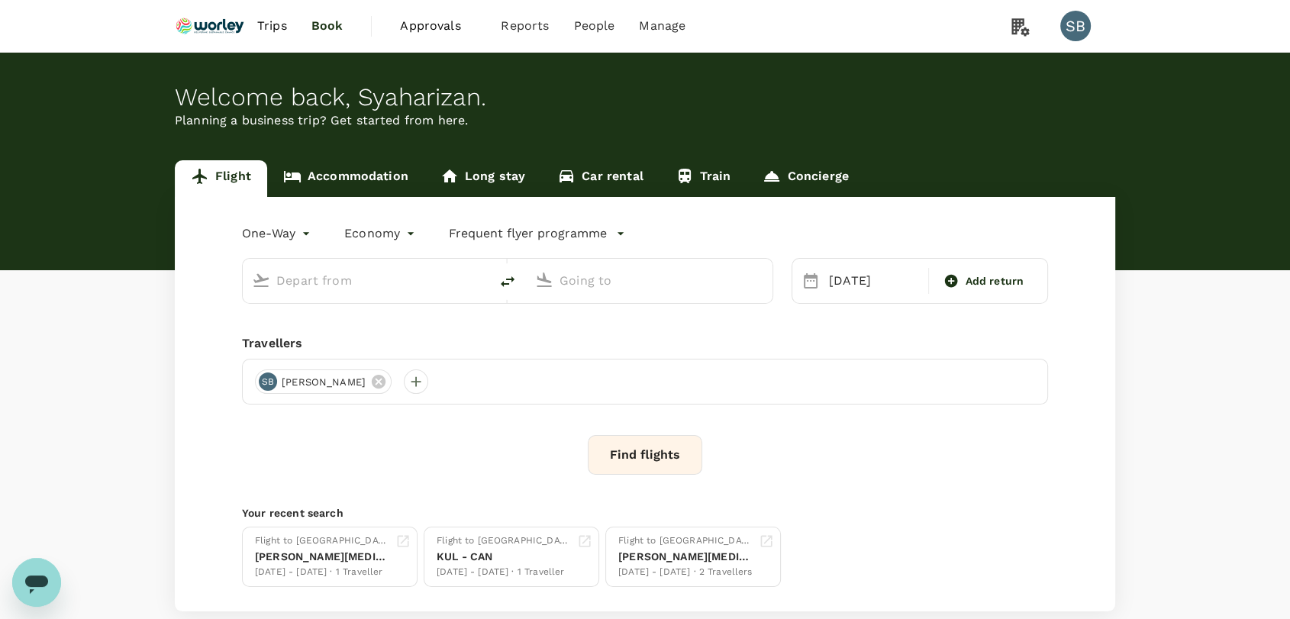
type input "Miri Intl (MYY)"
type input "Kuala Lumpur Intl ([GEOGRAPHIC_DATA])"
type input "Miri Intl (MYY)"
type input "Kuala Lumpur Intl ([GEOGRAPHIC_DATA])"
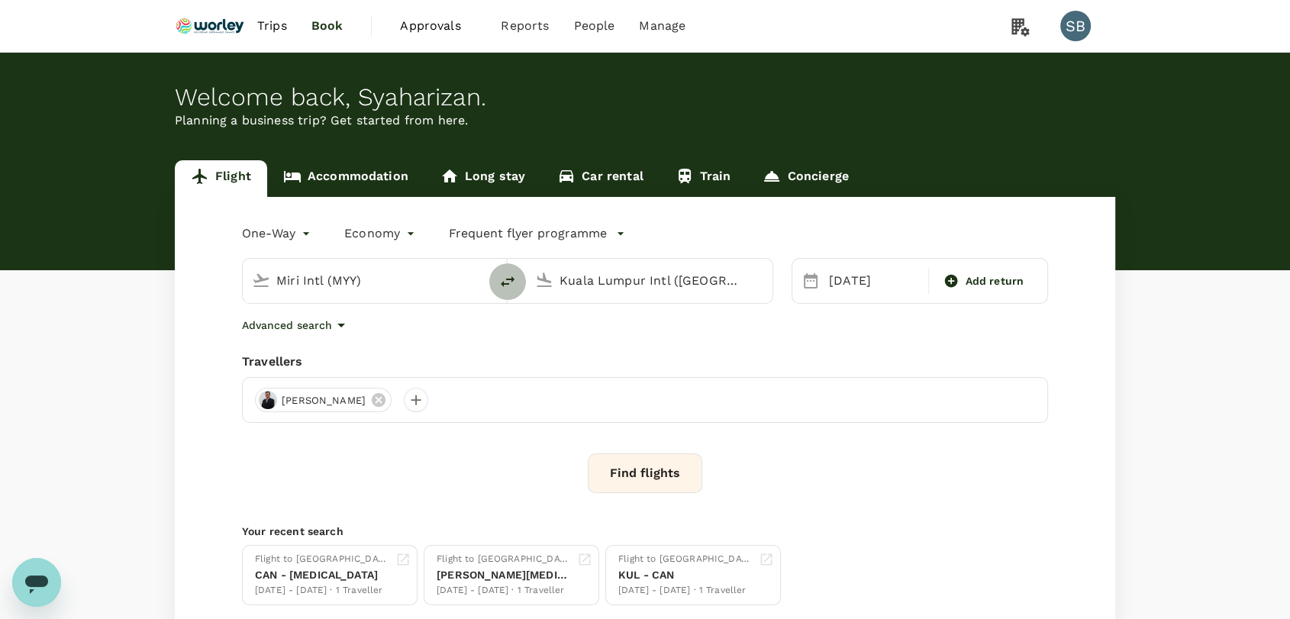
click at [507, 283] on icon "delete" at bounding box center [508, 282] width 18 height 18
type input "Kuala Lumpur Intl ([GEOGRAPHIC_DATA])"
click at [593, 282] on input "Miri Intl (MYY)" at bounding box center [650, 281] width 181 height 24
click at [580, 338] on p "Kuching Intl" at bounding box center [672, 340] width 268 height 15
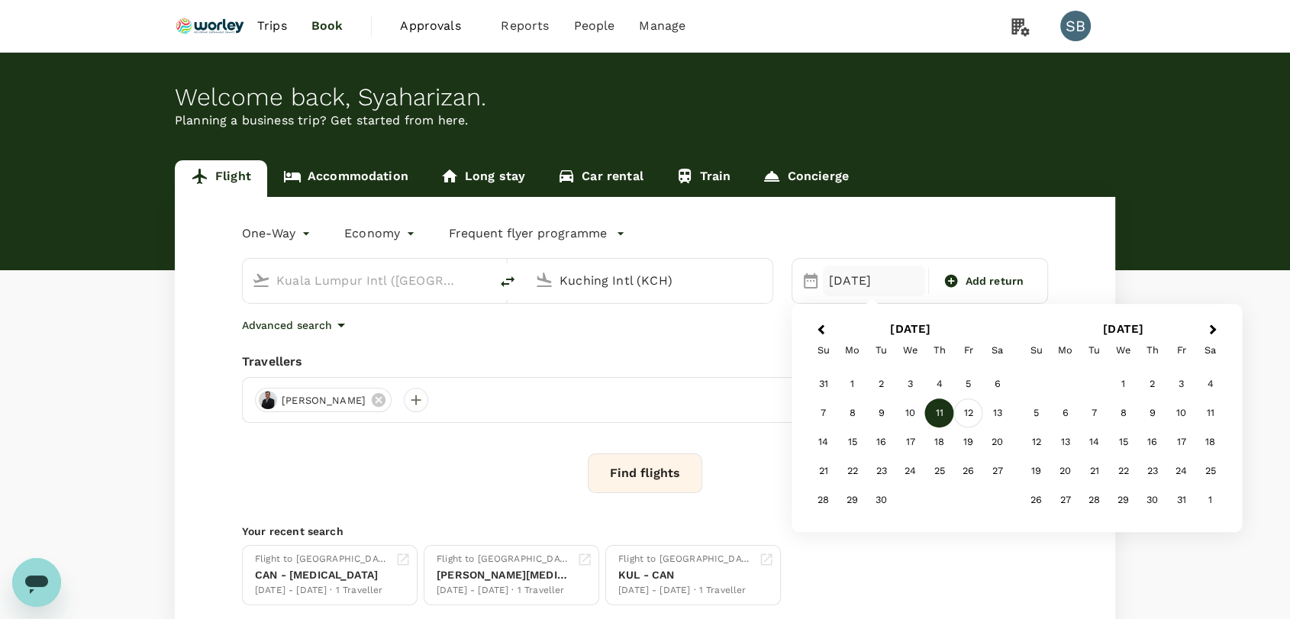
type input "Kuching Intl (KCH)"
click at [959, 410] on div "12" at bounding box center [968, 413] width 29 height 29
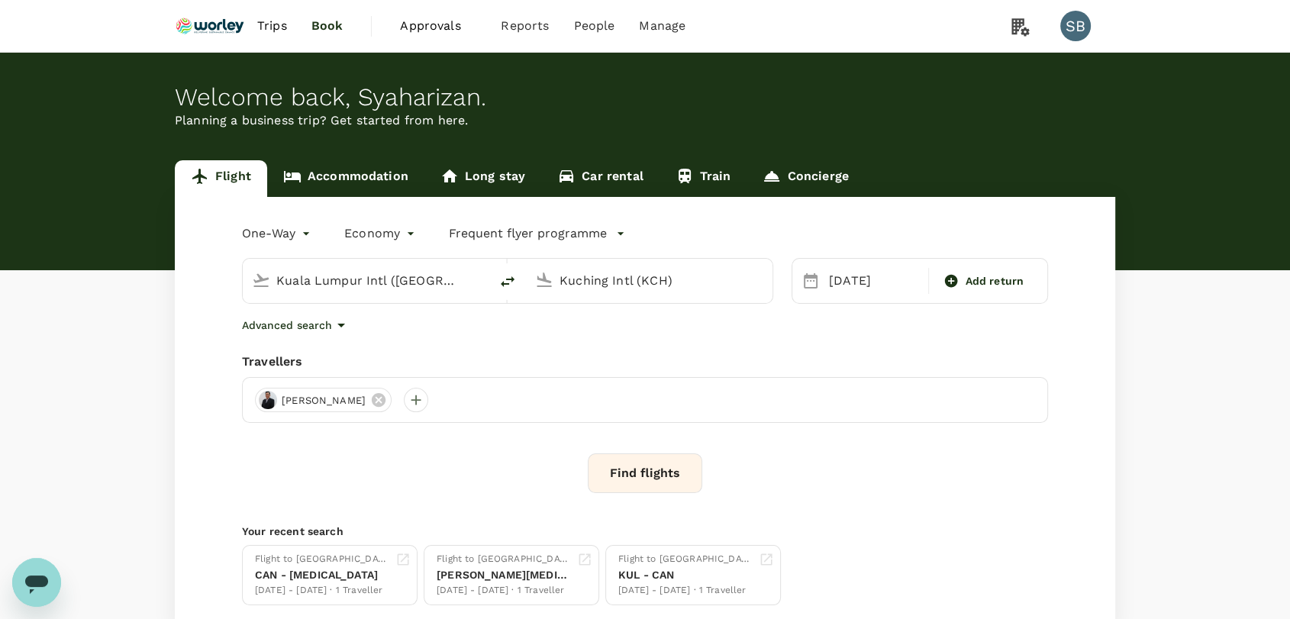
click at [605, 475] on button "Find flights" at bounding box center [645, 474] width 115 height 40
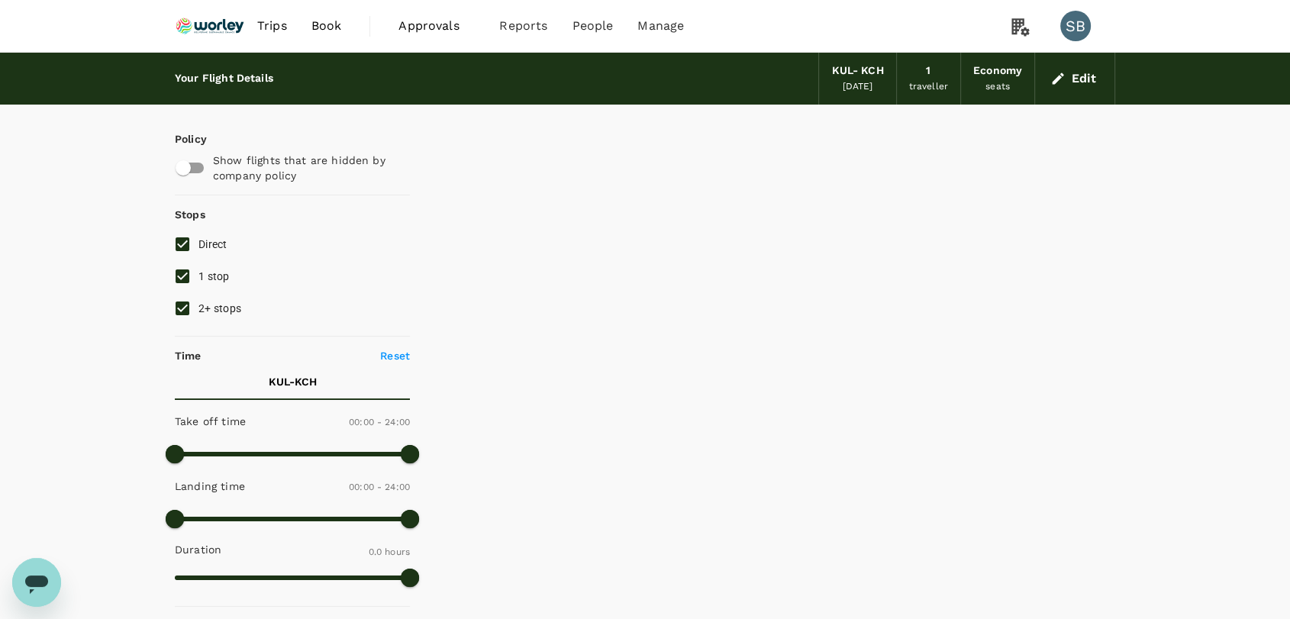
click at [183, 317] on input "2+ stops" at bounding box center [182, 308] width 32 height 32
checkbox input "false"
click at [183, 283] on input "1 stop" at bounding box center [182, 276] width 32 height 32
checkbox input "false"
type input "825"
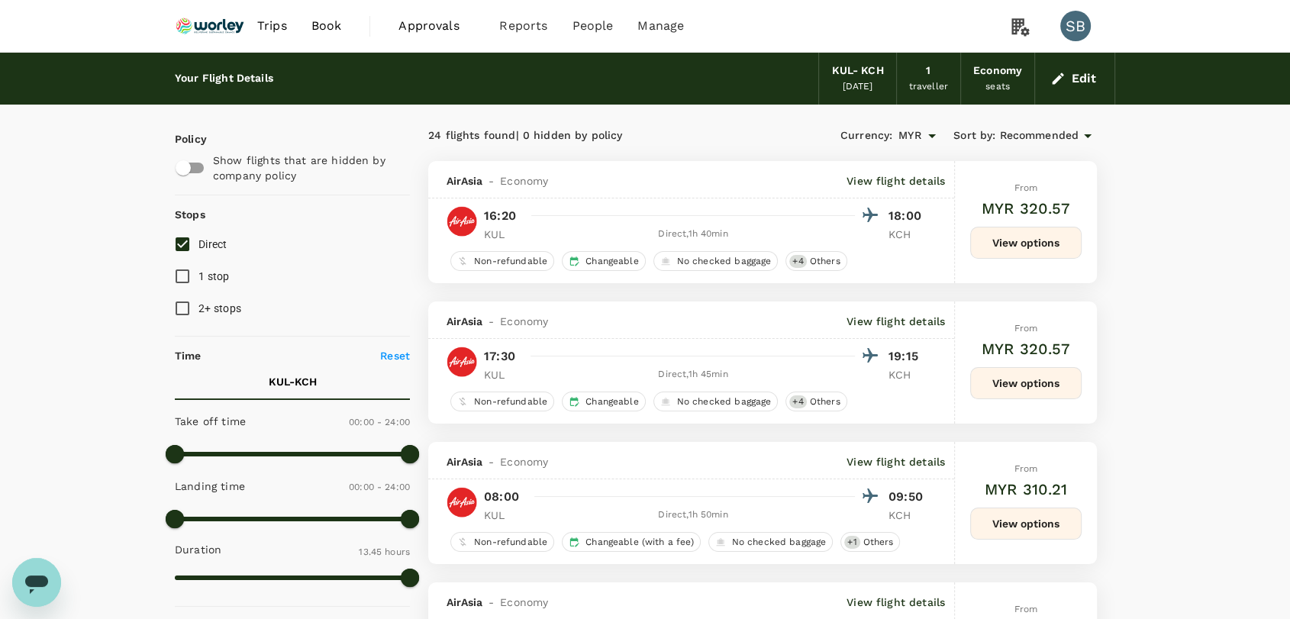
click at [1019, 142] on span "Recommended" at bounding box center [1039, 136] width 79 height 17
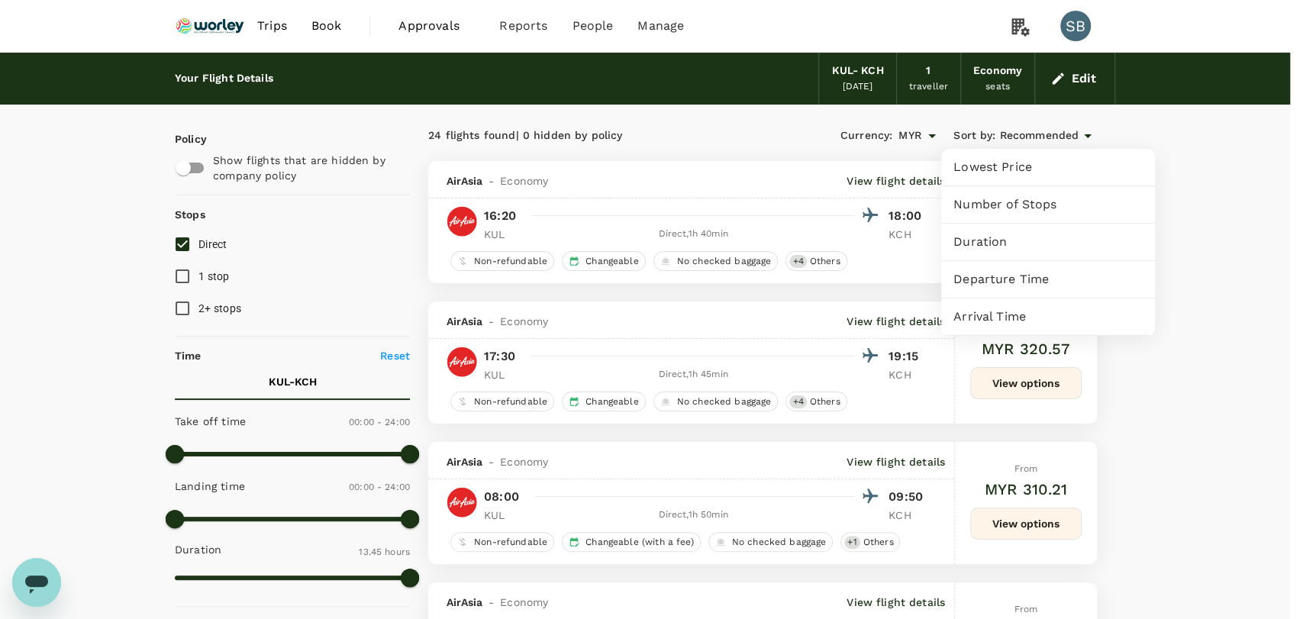
click at [1019, 279] on span "Departure Time" at bounding box center [1048, 279] width 189 height 18
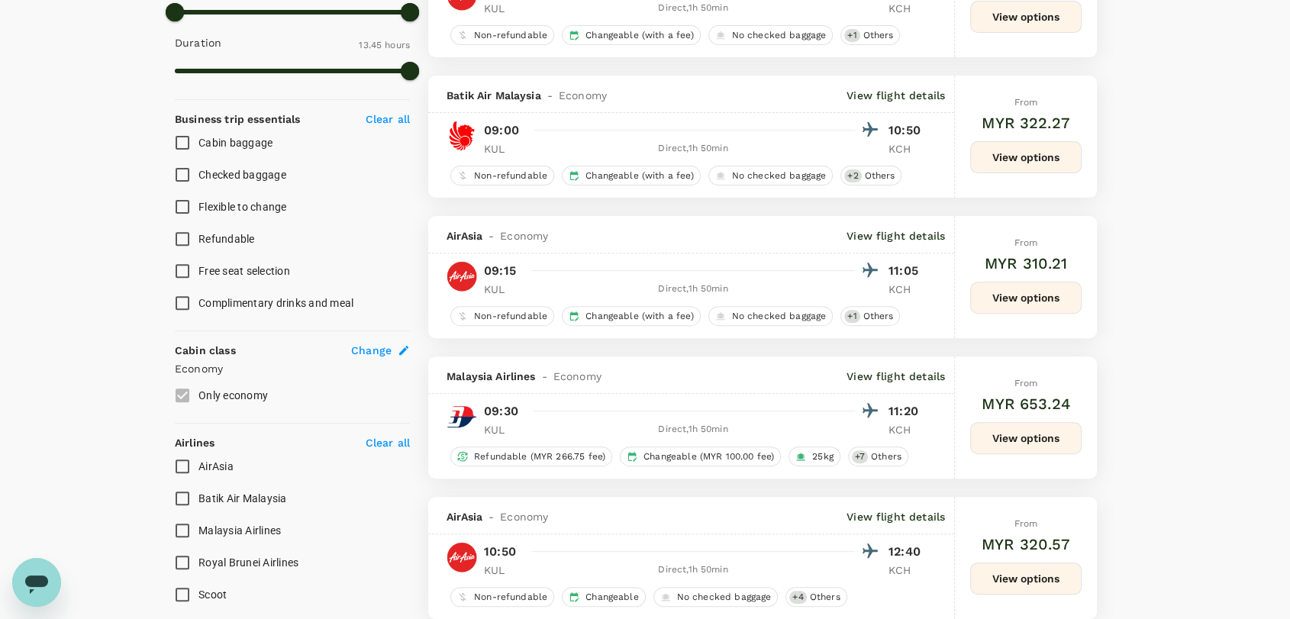
scroll to position [509, 0]
click at [184, 530] on input "Malaysia Airlines" at bounding box center [182, 529] width 32 height 32
checkbox input "true"
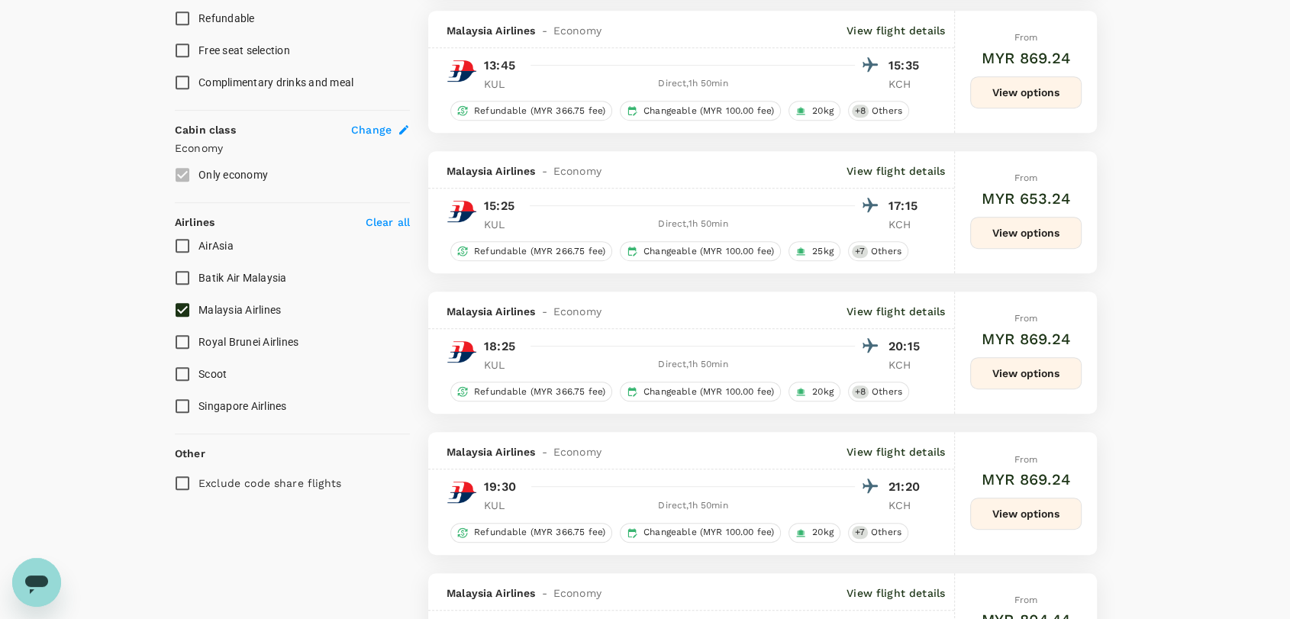
scroll to position [678, 0]
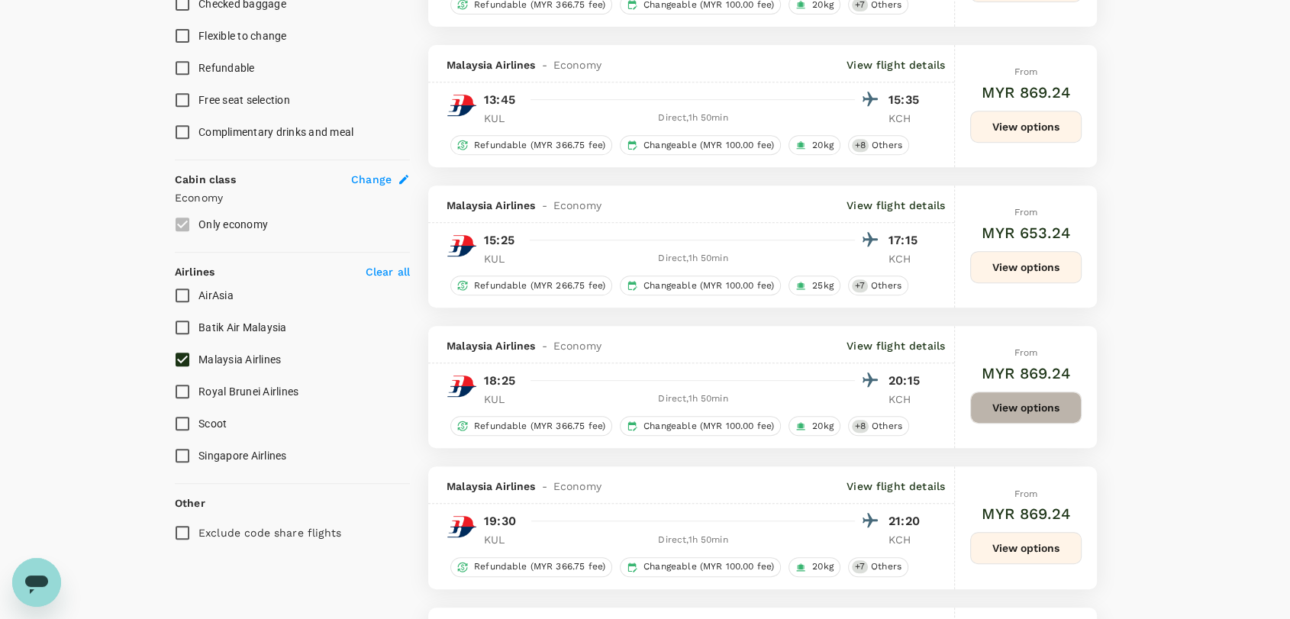
click at [1040, 412] on button "View options" at bounding box center [1025, 408] width 111 height 32
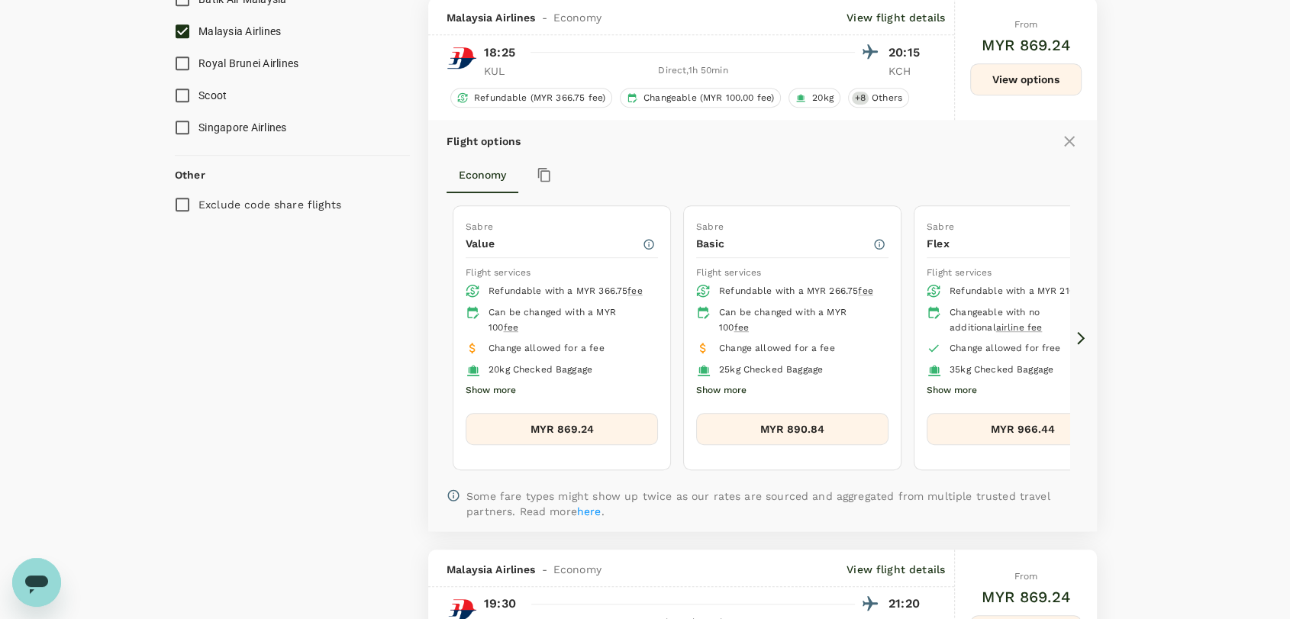
scroll to position [751, 0]
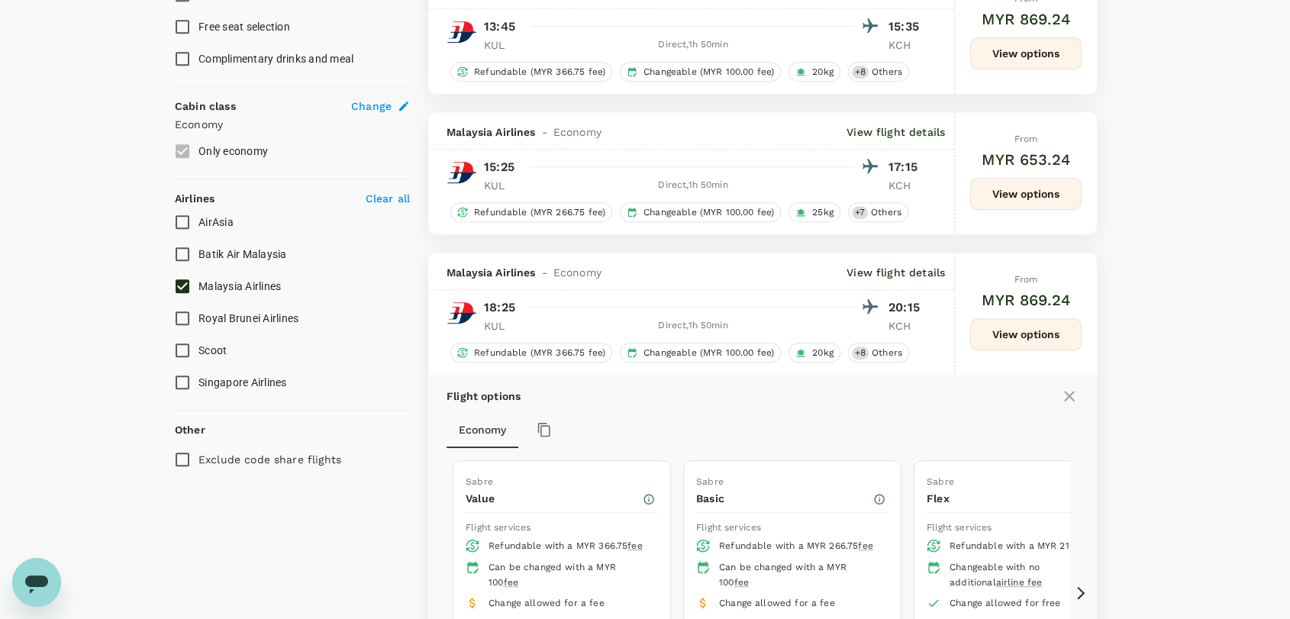
click at [183, 221] on input "AirAsia" at bounding box center [182, 222] width 32 height 32
checkbox input "true"
click at [176, 283] on input "Malaysia Airlines" at bounding box center [182, 286] width 32 height 32
checkbox input "false"
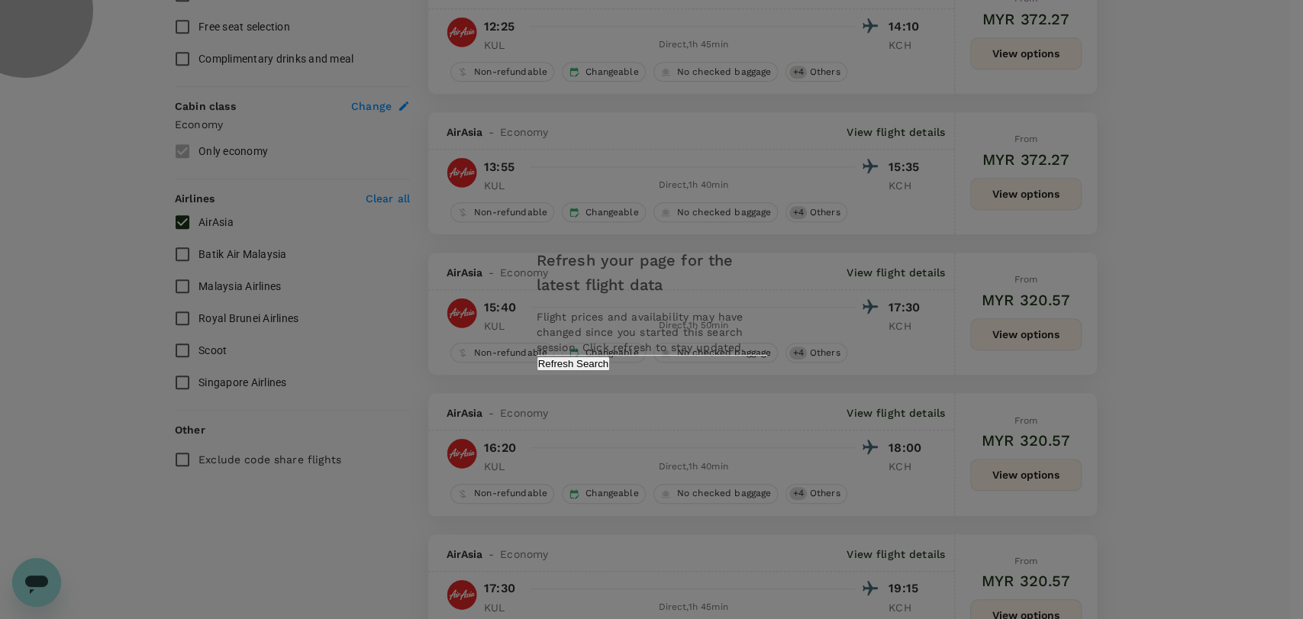
click at [611, 371] on button "Refresh Search" at bounding box center [574, 364] width 74 height 15
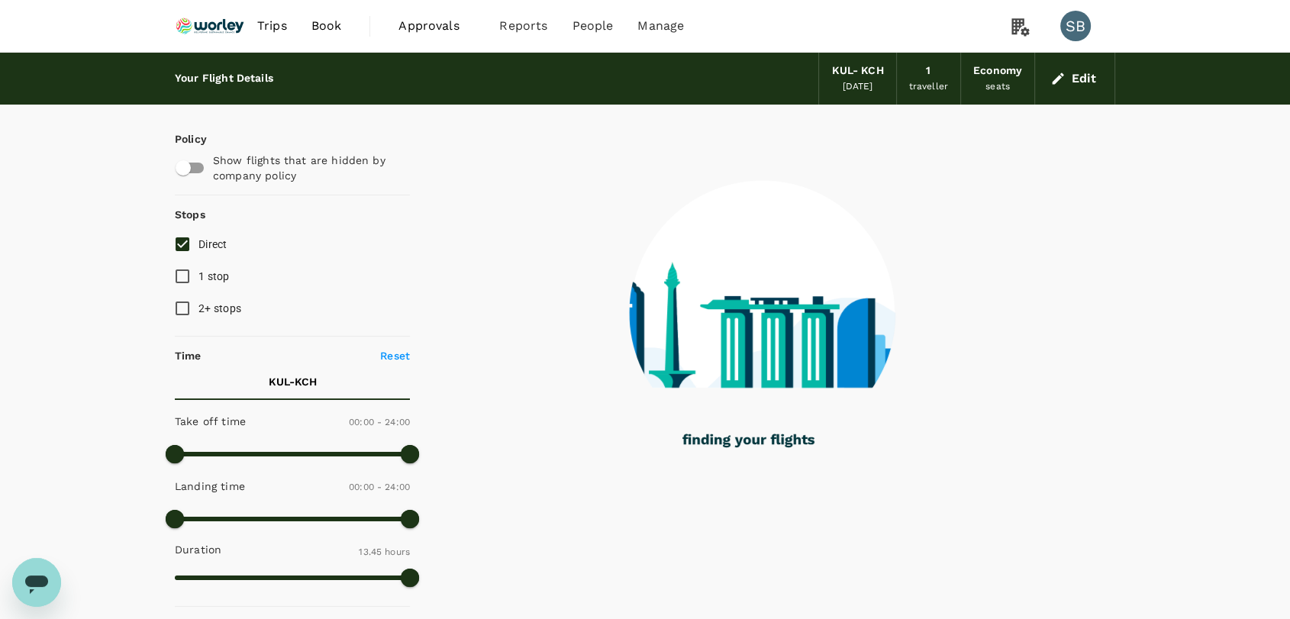
checkbox input "true"
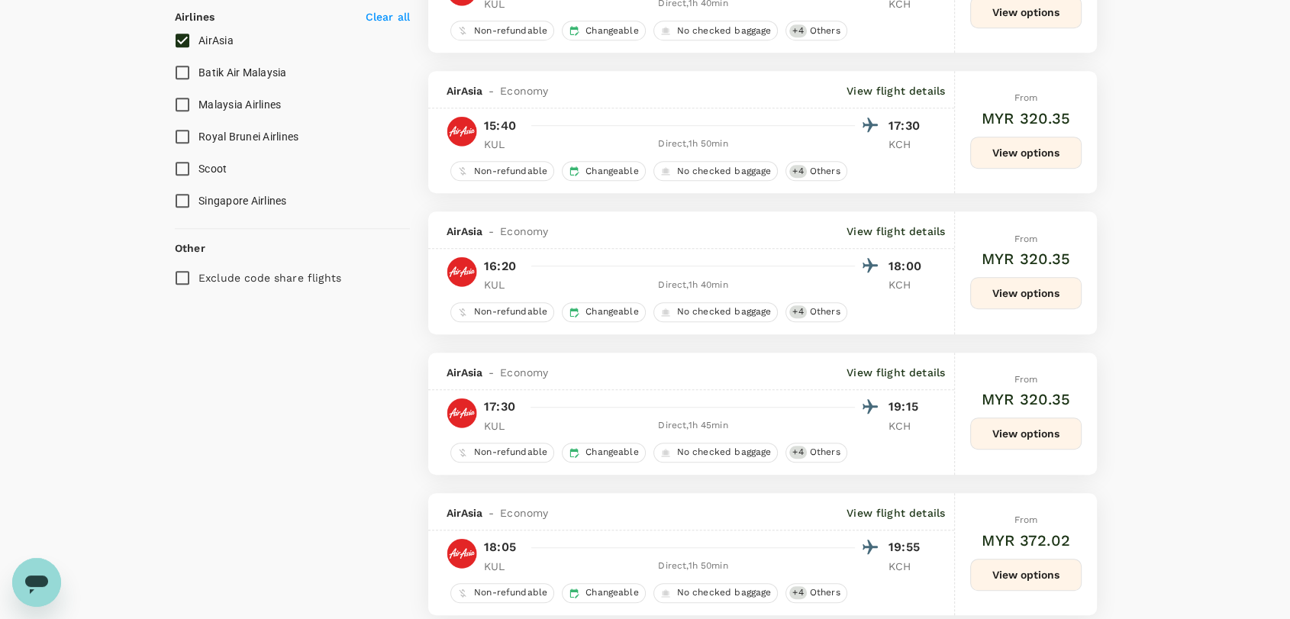
scroll to position [1018, 0]
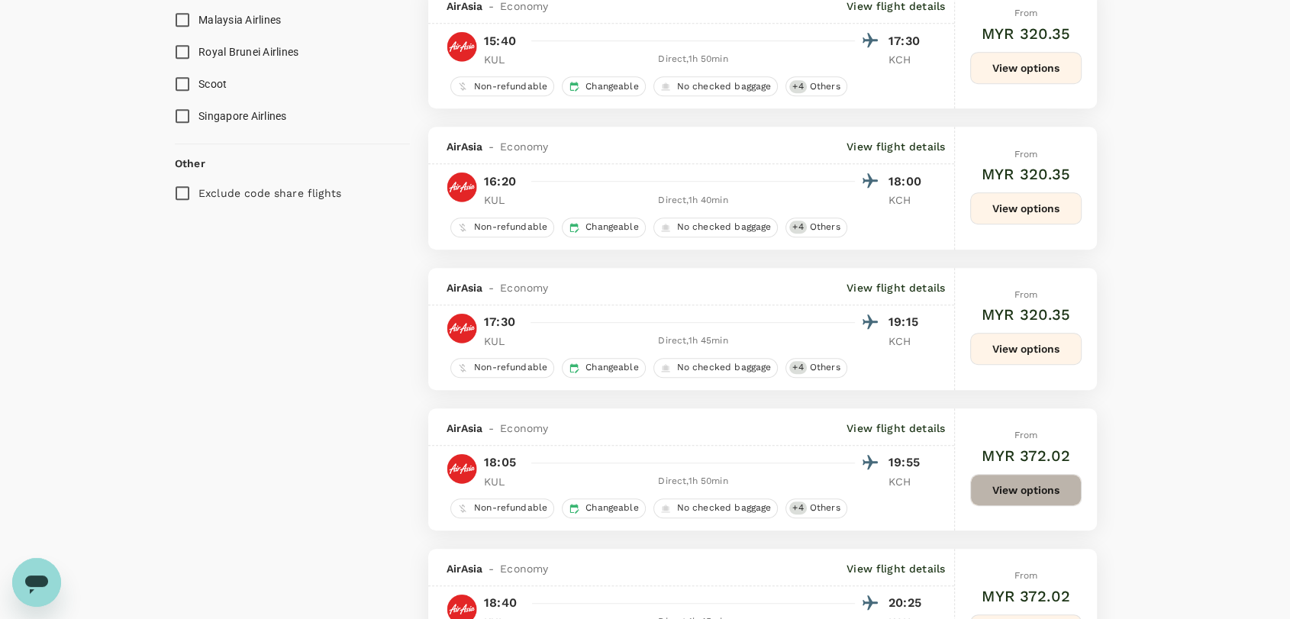
click at [997, 493] on button "View options" at bounding box center [1025, 490] width 111 height 32
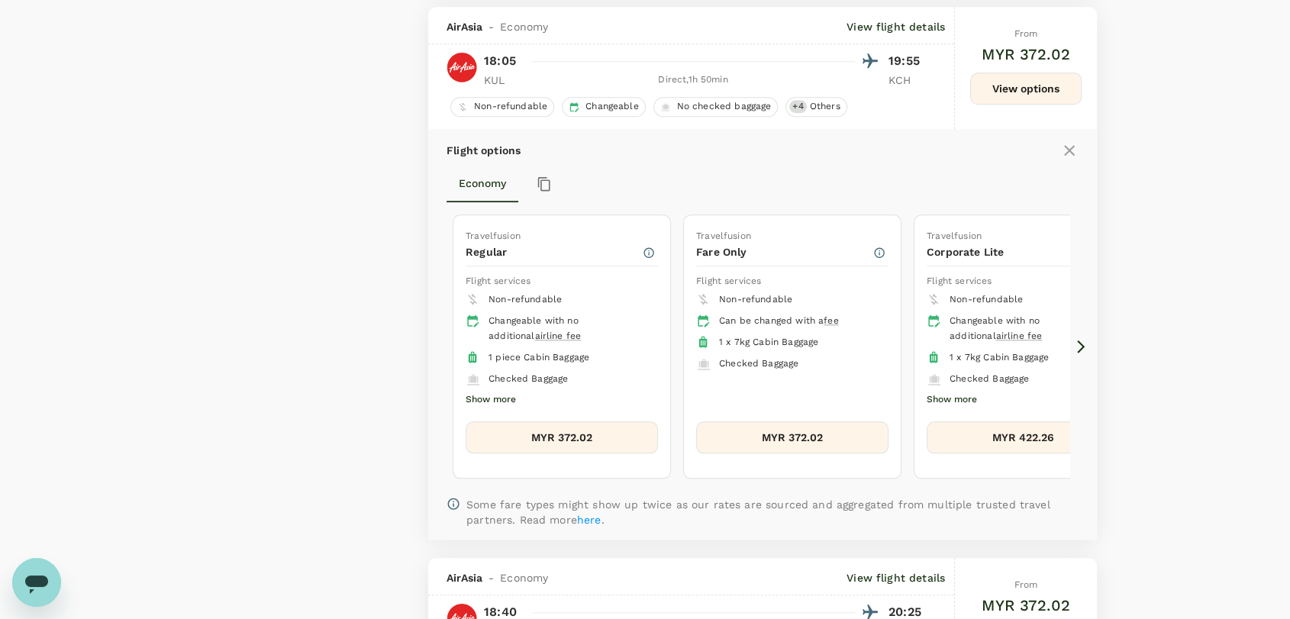
scroll to position [1429, 0]
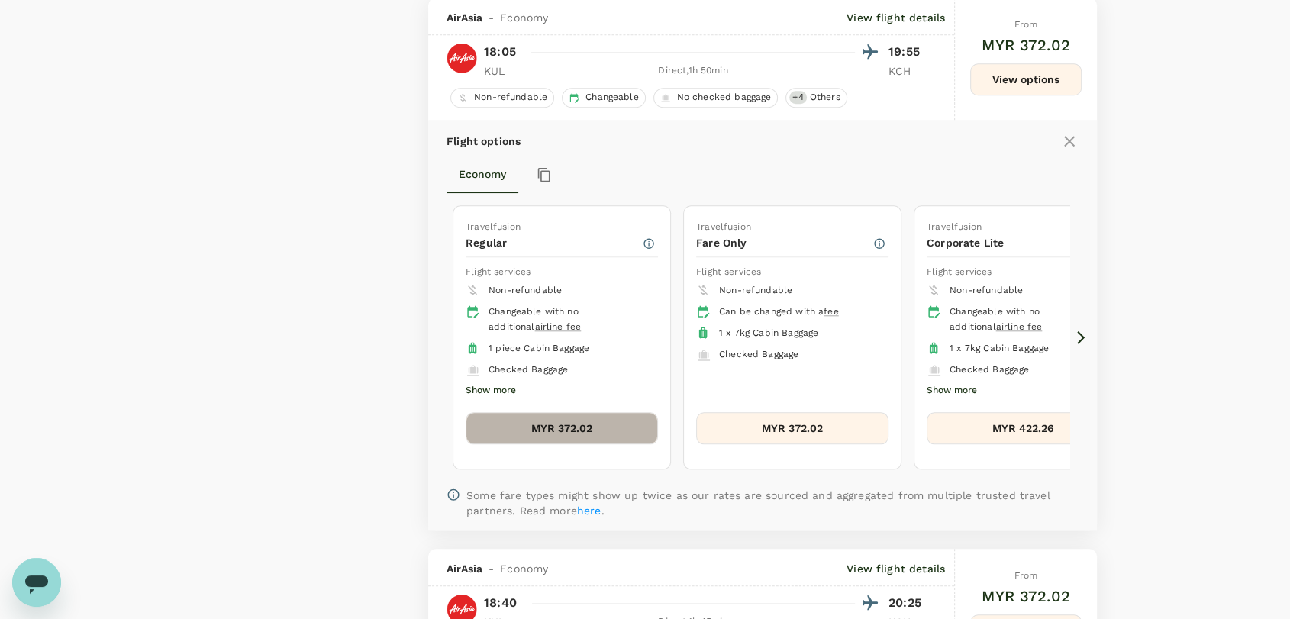
click at [525, 428] on button "MYR 372.02" at bounding box center [562, 428] width 192 height 32
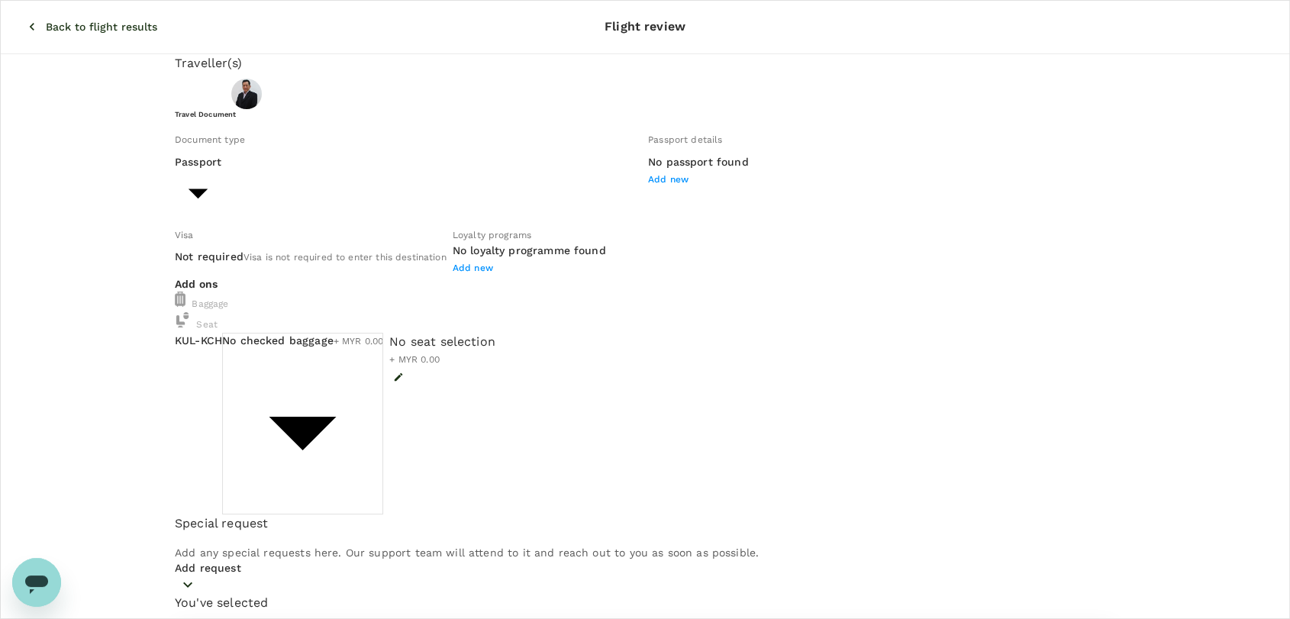
click at [512, 394] on body "Back to flight results Flight review Traveller(s) Traveller 1 : [PERSON_NAME] T…" at bounding box center [645, 571] width 1290 height 1142
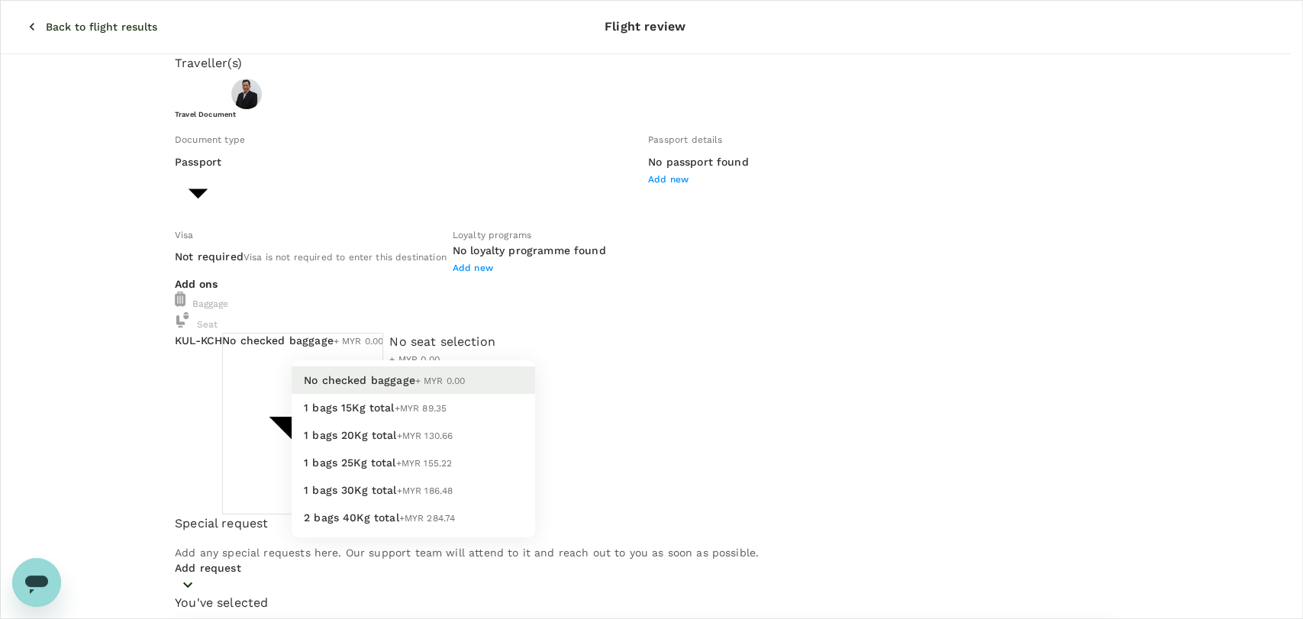
click at [477, 449] on li "1 bags 20Kg total +MYR 130.66" at bounding box center [414, 434] width 244 height 27
type input "2 - 130.66"
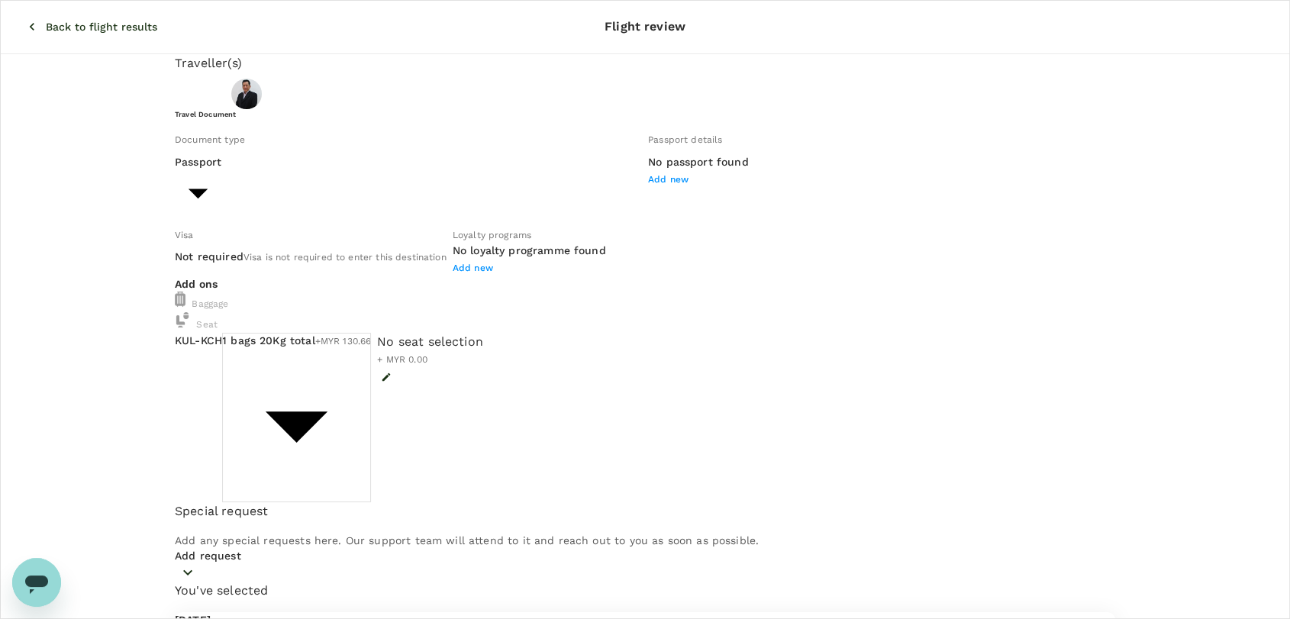
click at [24, 22] on icon "button" at bounding box center [31, 26] width 15 height 15
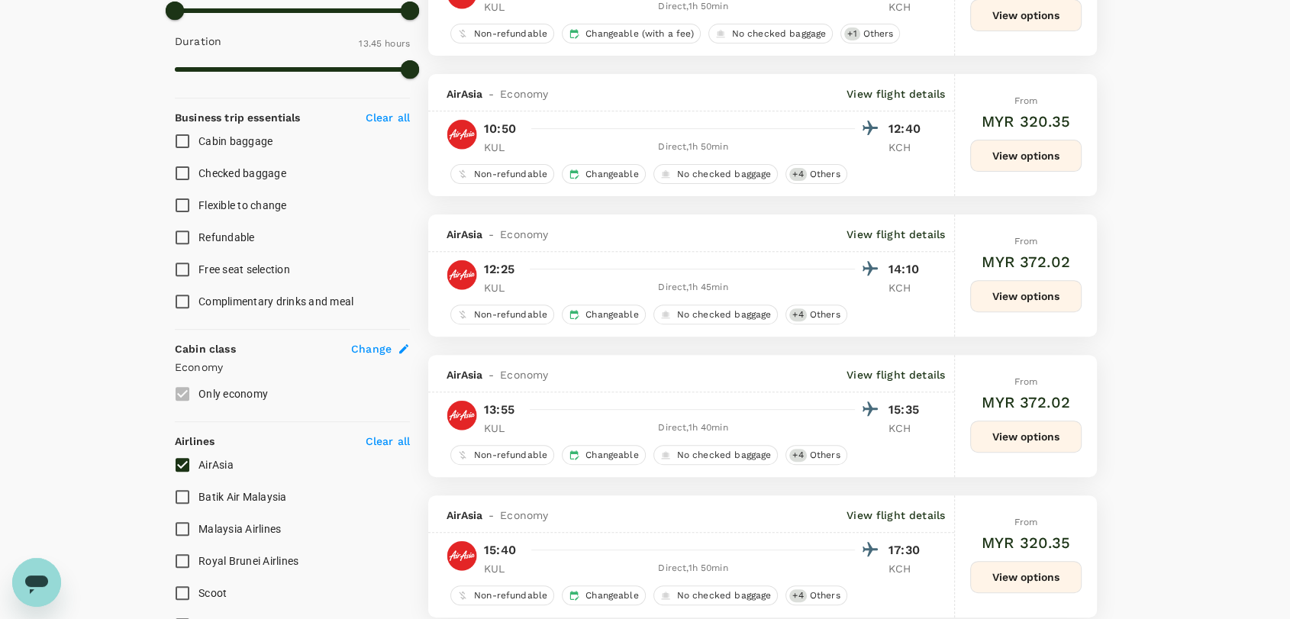
scroll to position [678, 0]
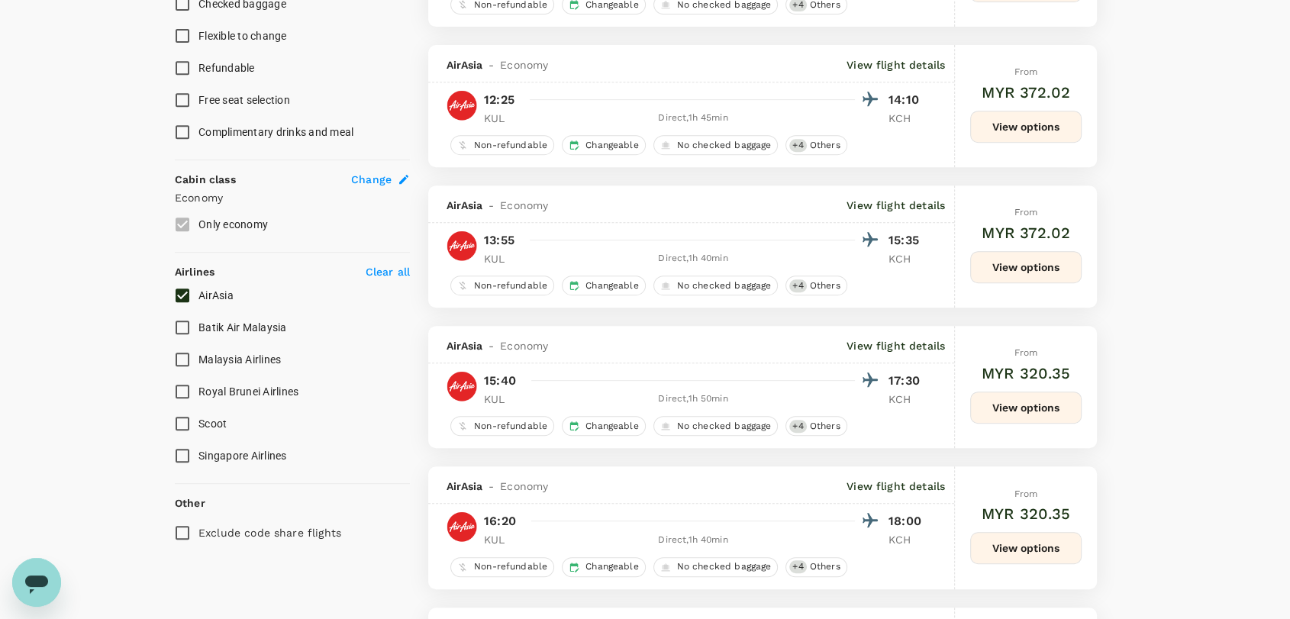
click at [1042, 280] on button "View options" at bounding box center [1025, 267] width 111 height 32
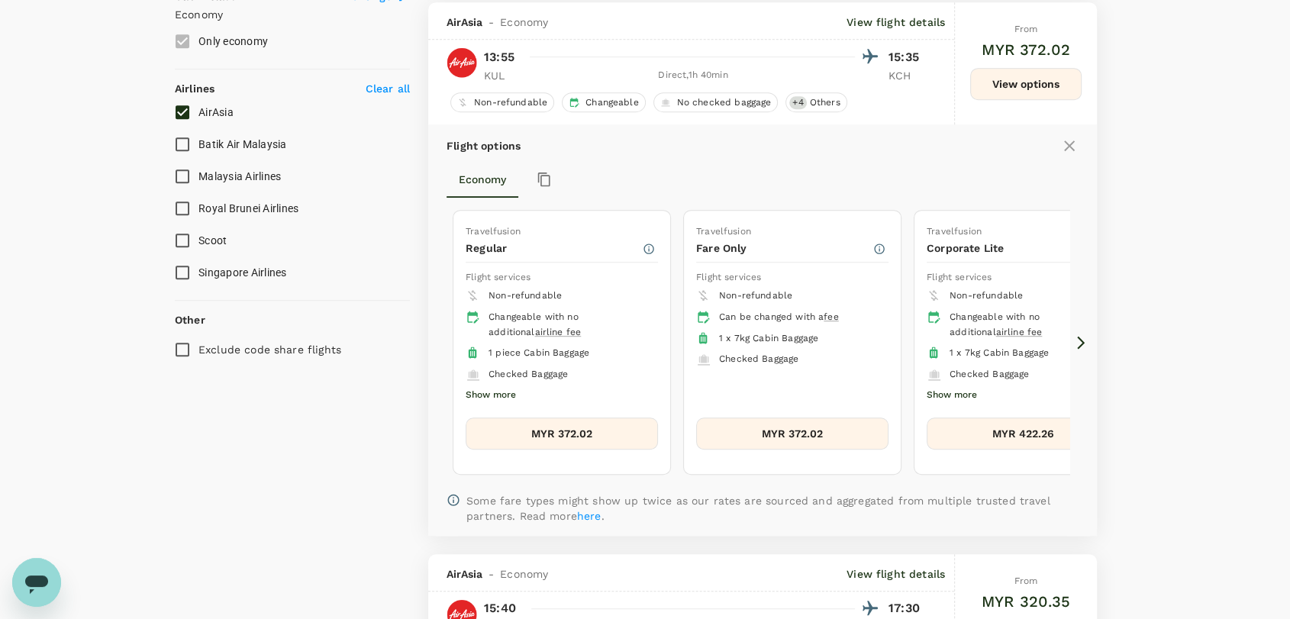
scroll to position [865, 0]
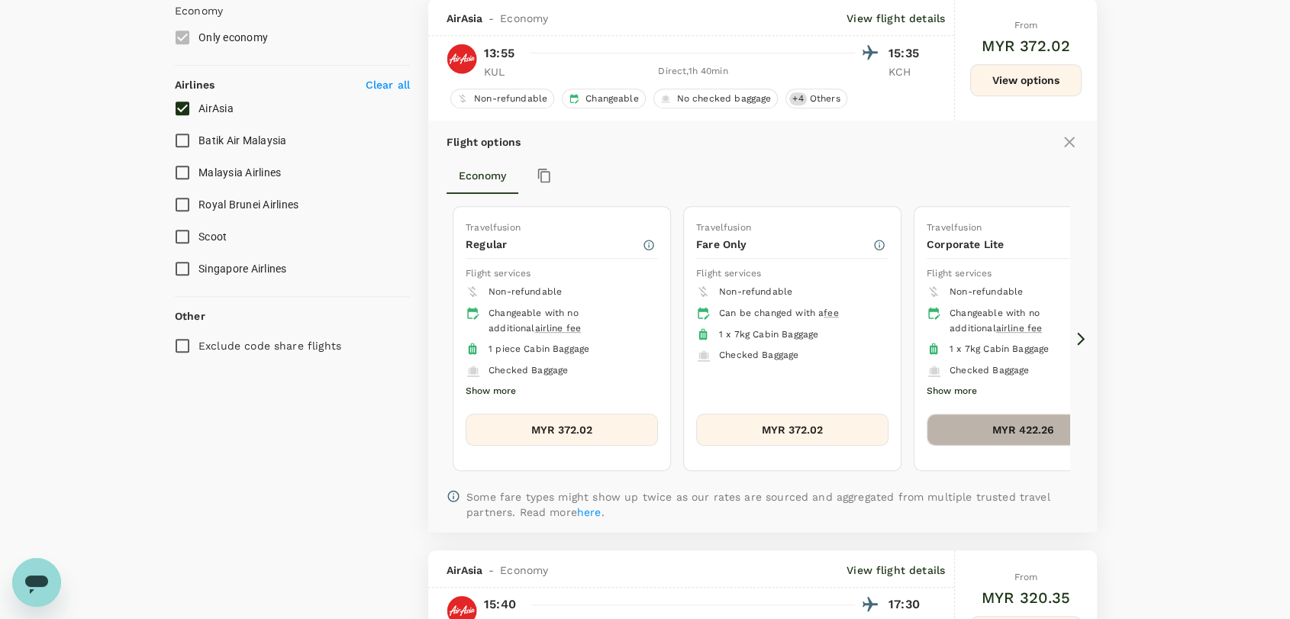
click at [1016, 425] on button "MYR 422.26" at bounding box center [1023, 430] width 192 height 32
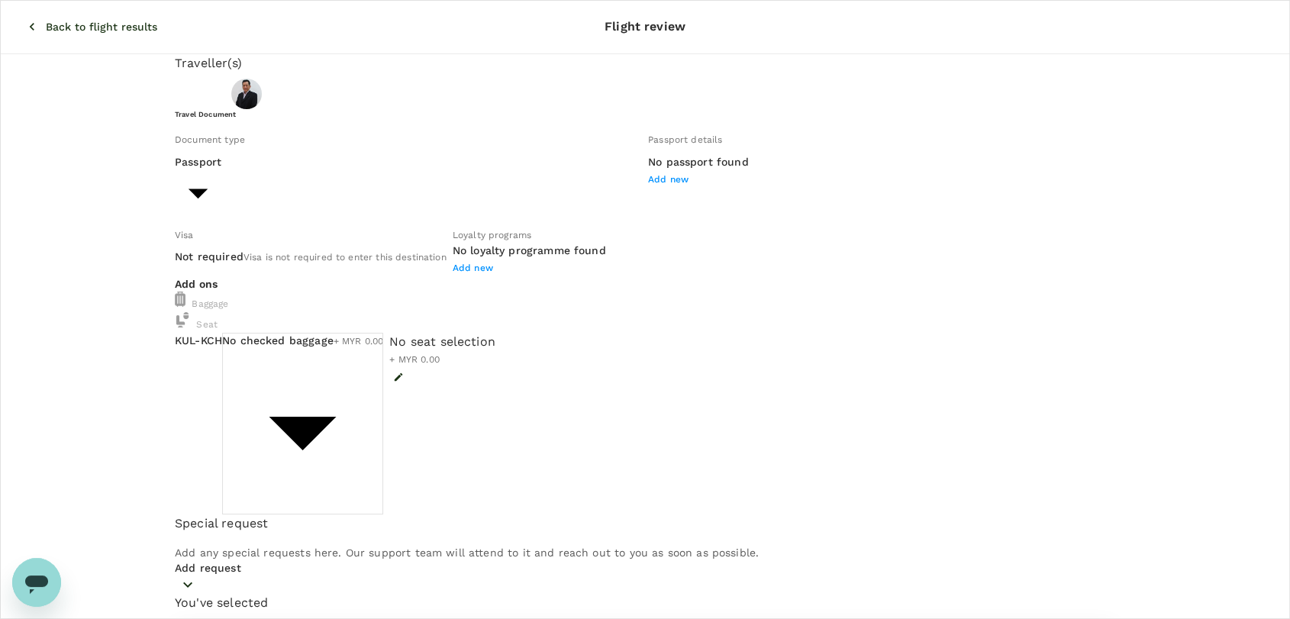
click at [518, 402] on body "Back to flight results Flight review Traveller(s) Traveller 1 : [PERSON_NAME] T…" at bounding box center [645, 571] width 1290 height 1142
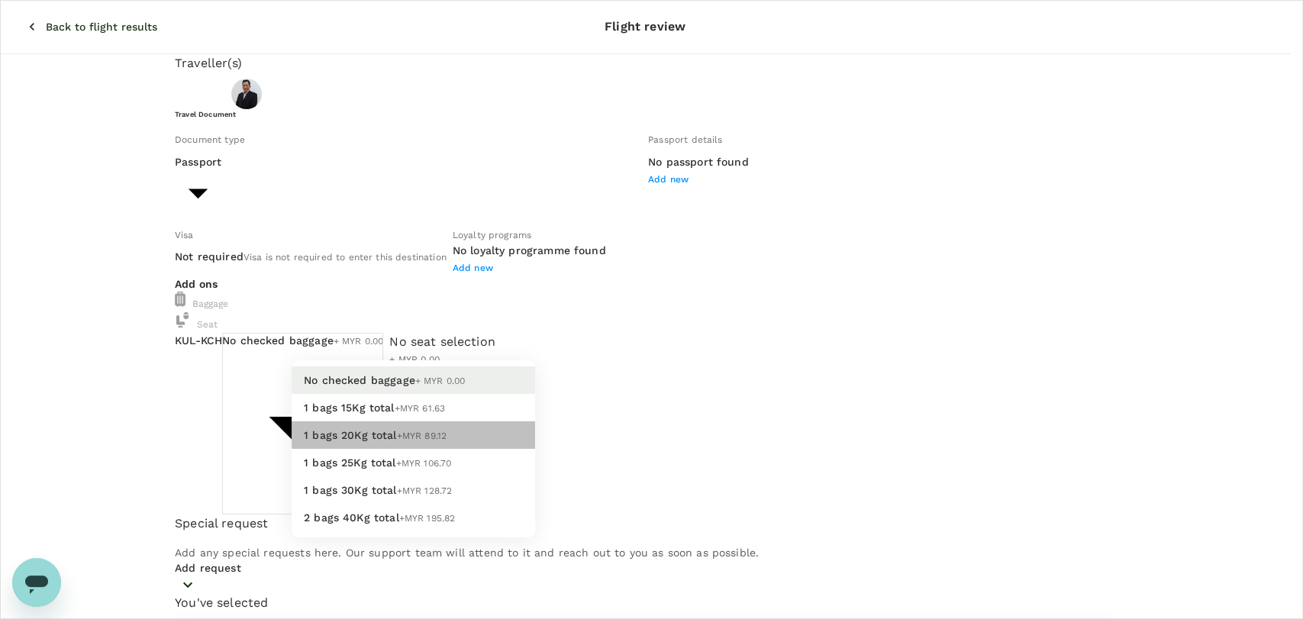
click at [476, 449] on li "1 bags 20Kg total +MYR 89.12" at bounding box center [414, 434] width 244 height 27
type input "2 - 89.12"
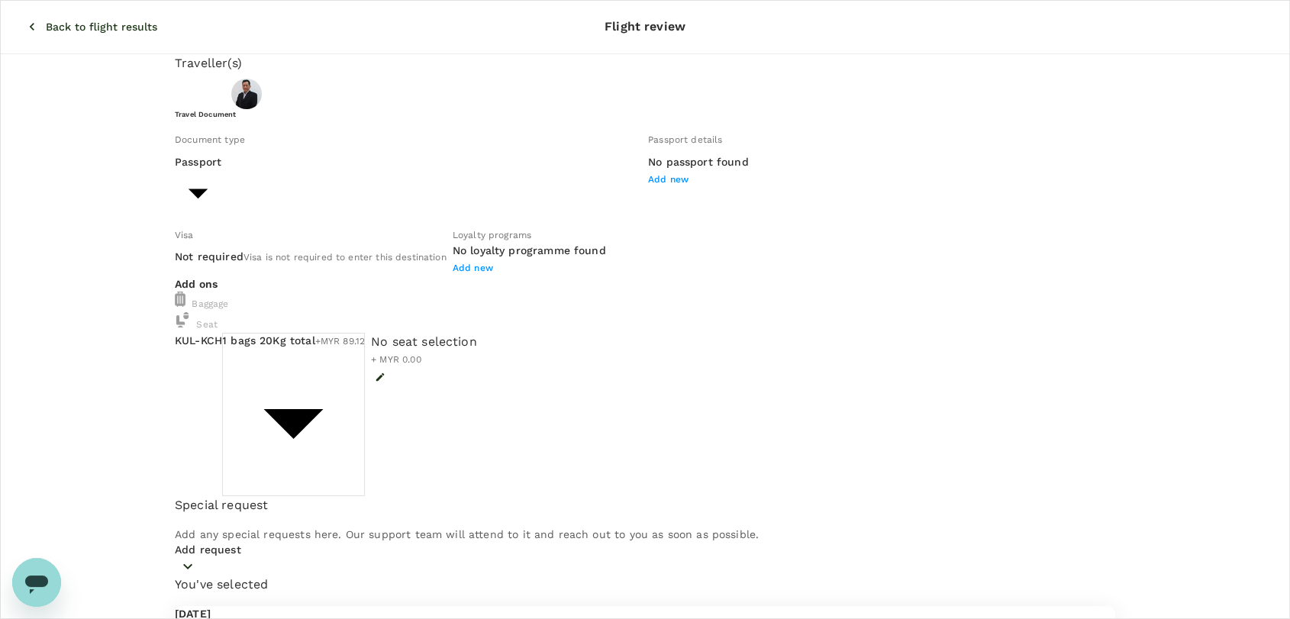
click at [24, 21] on icon "button" at bounding box center [31, 26] width 15 height 15
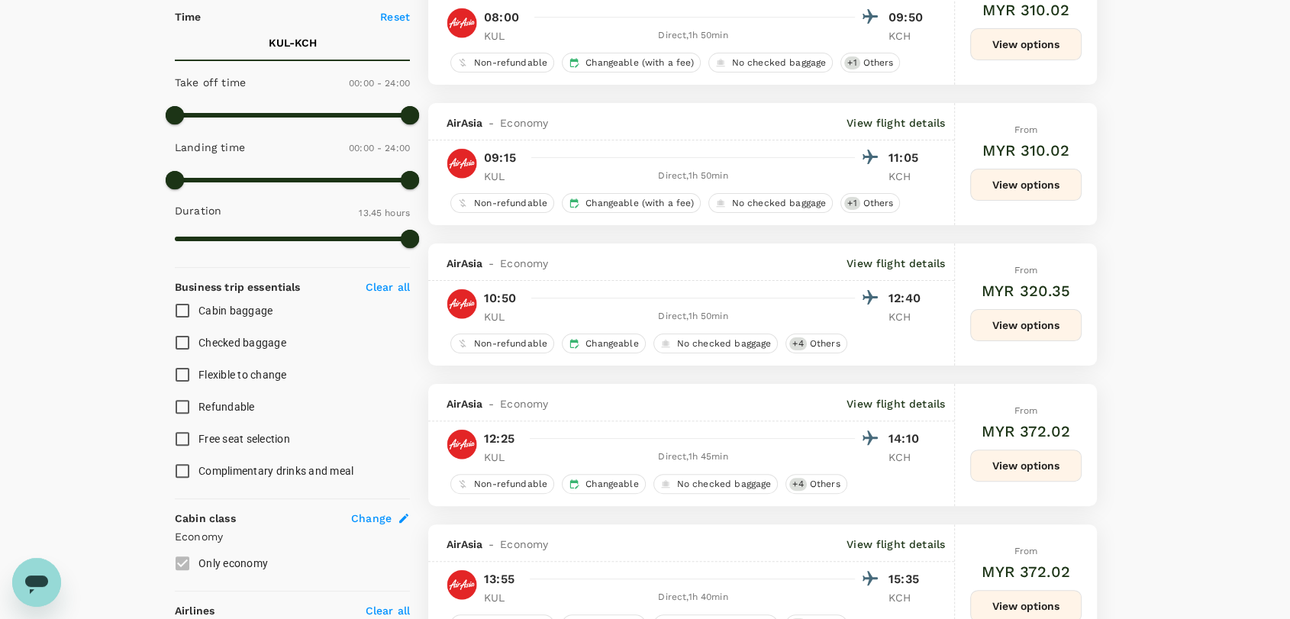
scroll to position [593, 0]
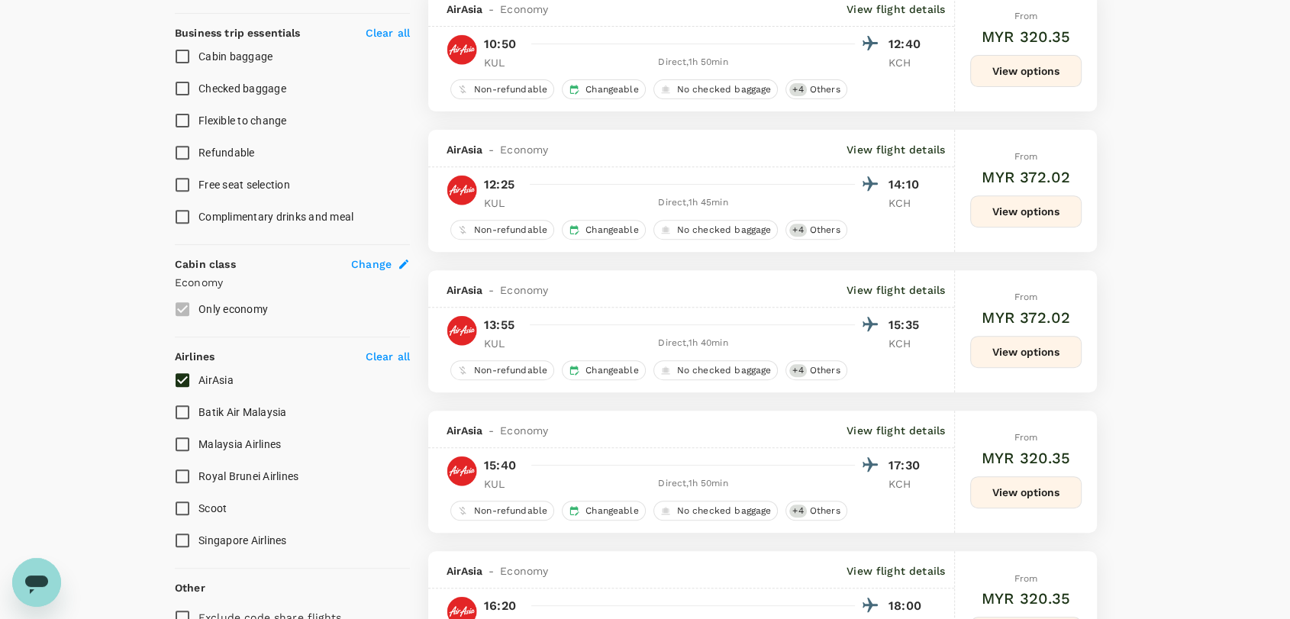
click at [182, 378] on input "AirAsia" at bounding box center [182, 380] width 32 height 32
checkbox input "false"
click at [176, 406] on input "Batik Air Malaysia" at bounding box center [182, 412] width 32 height 32
checkbox input "true"
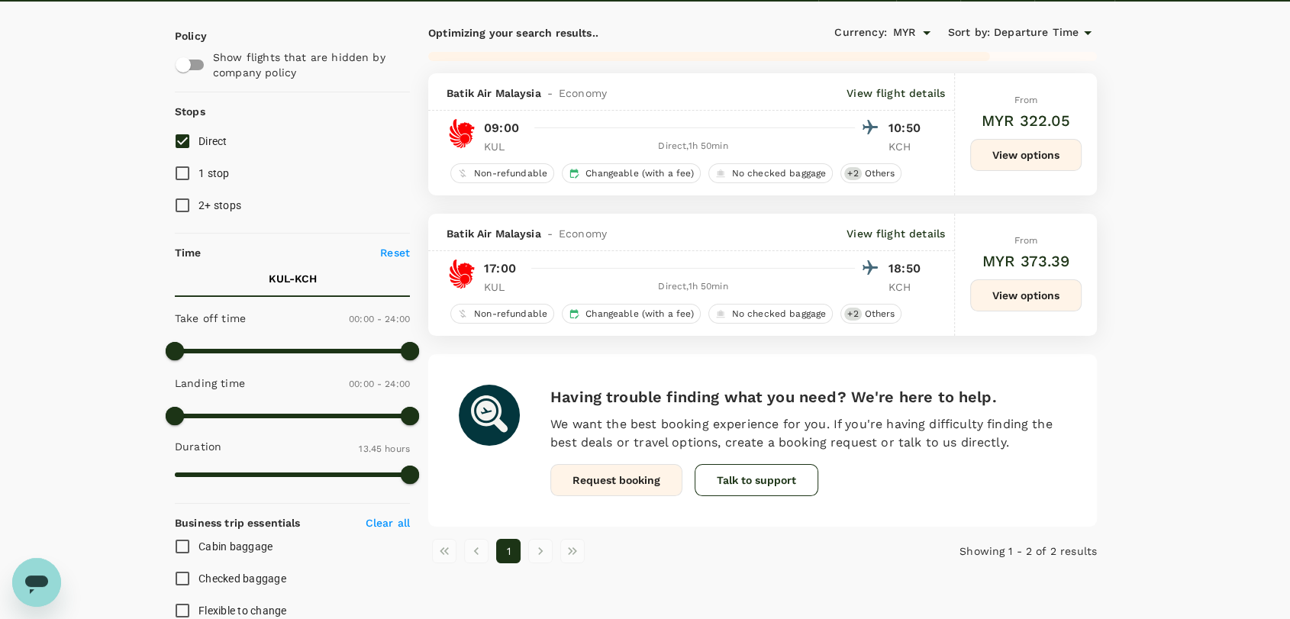
scroll to position [0, 0]
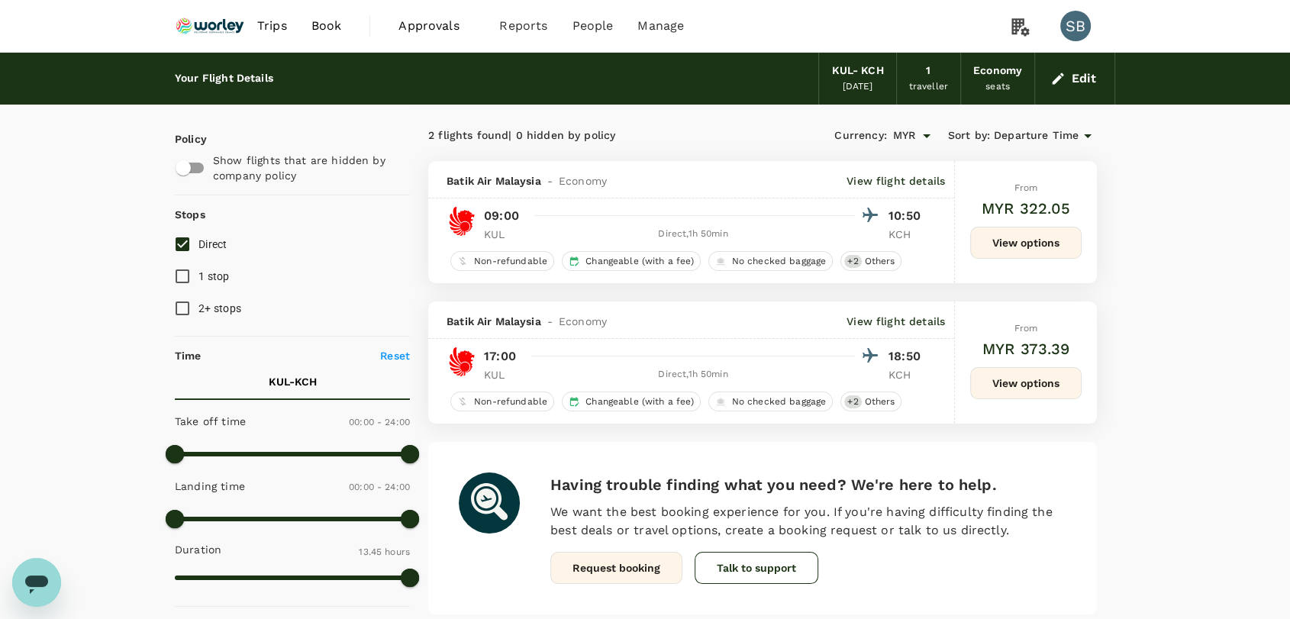
click at [1026, 391] on button "View options" at bounding box center [1025, 383] width 111 height 32
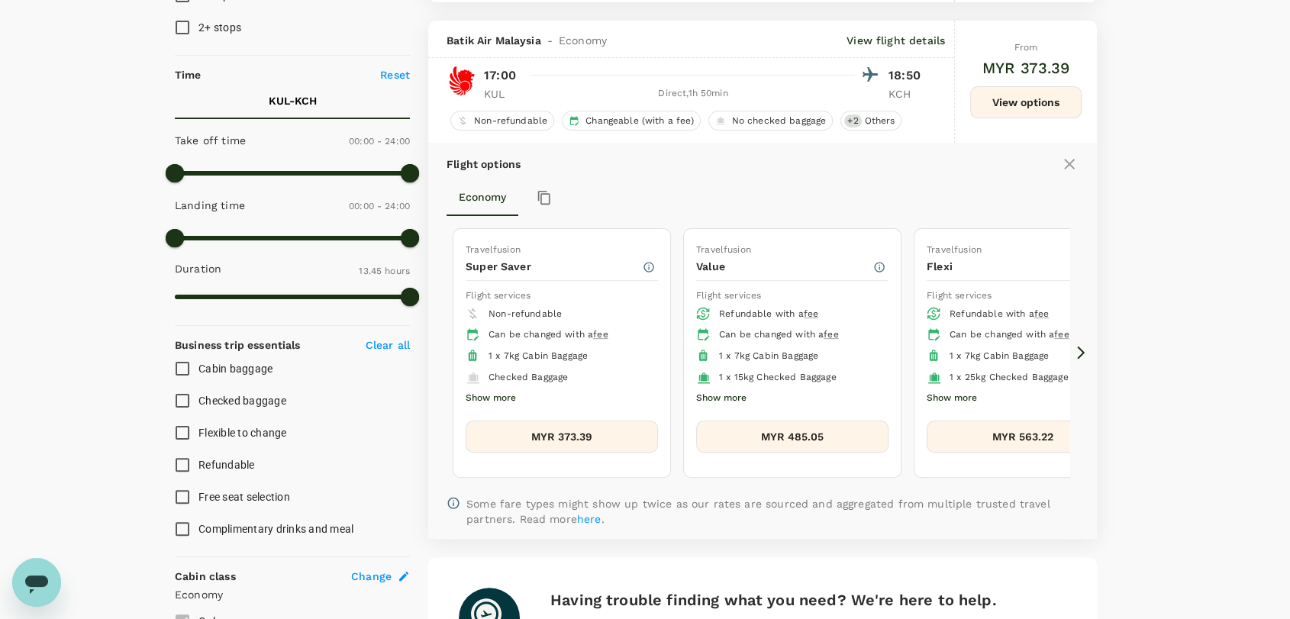
scroll to position [302, 0]
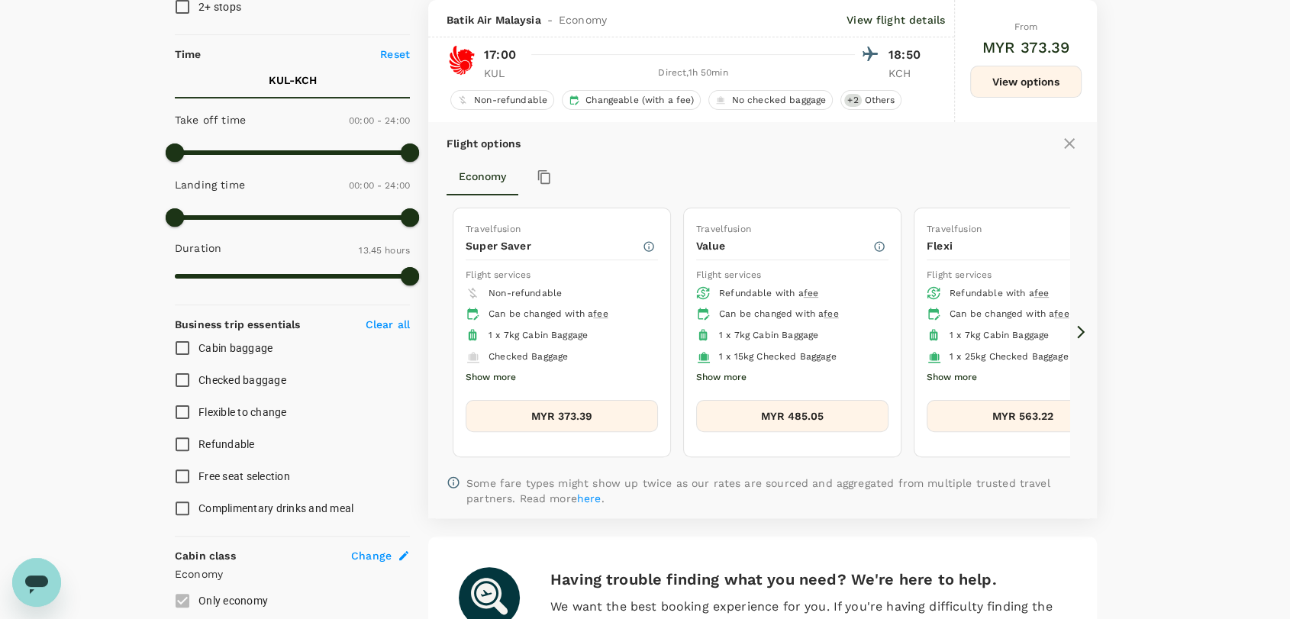
click at [1087, 332] on icon at bounding box center [1081, 332] width 15 height 15
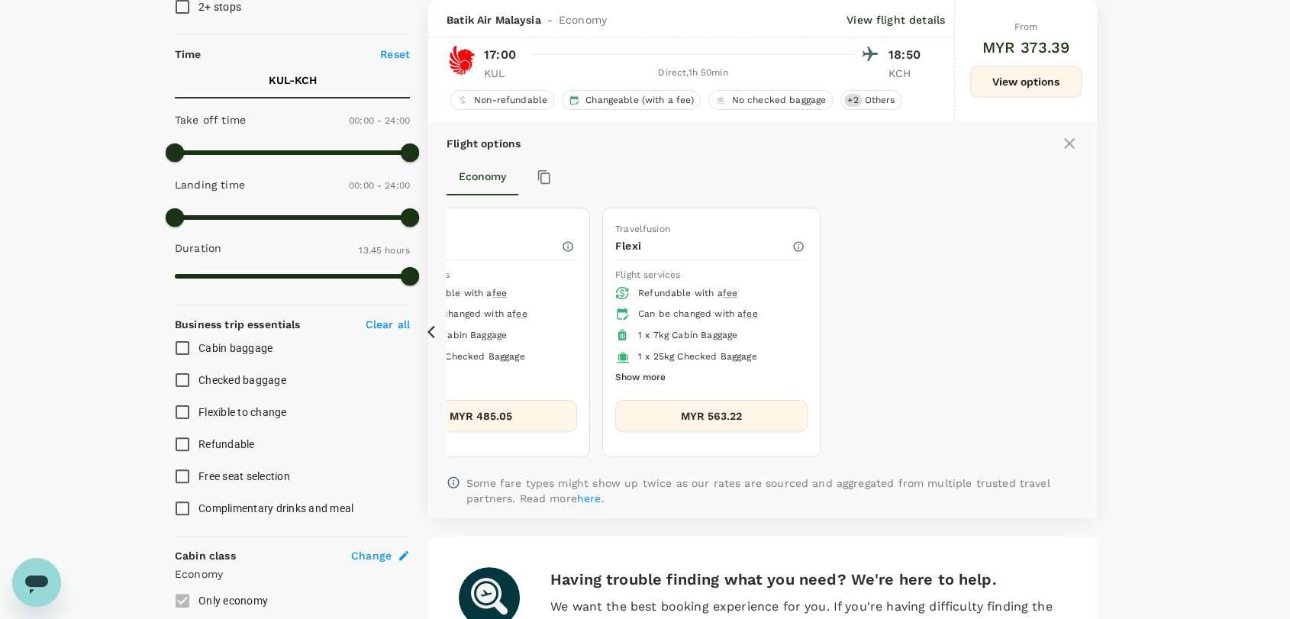
click at [433, 329] on icon at bounding box center [435, 332] width 15 height 15
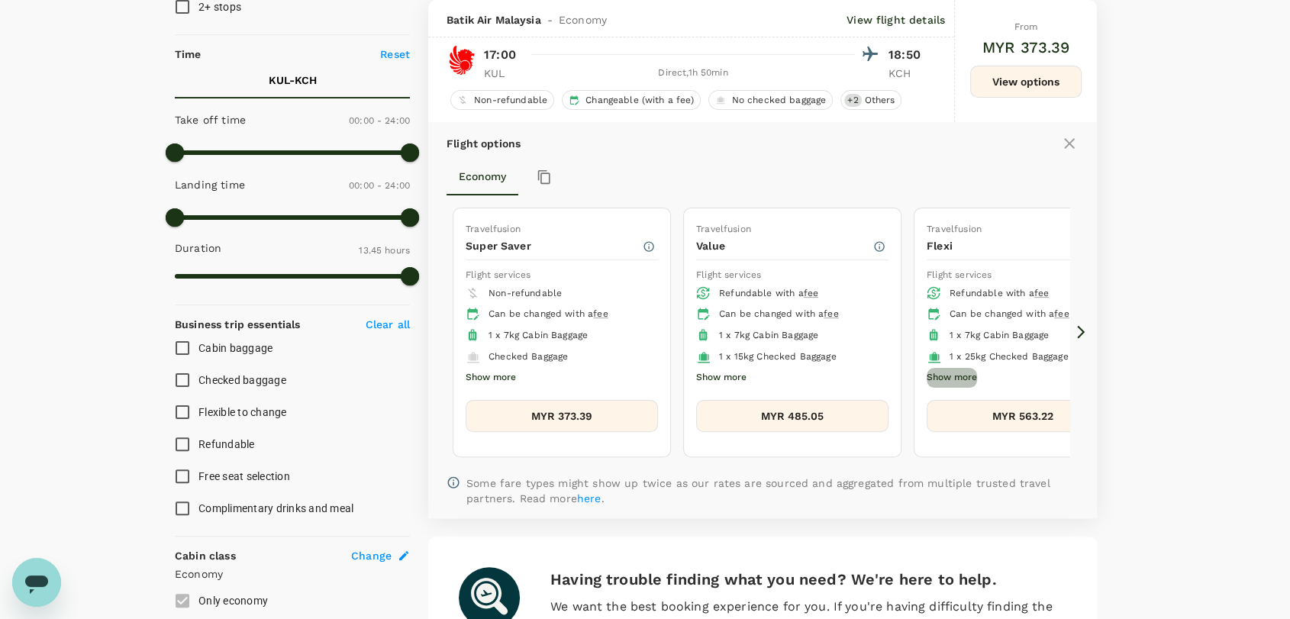
click at [933, 368] on button "Show more" at bounding box center [952, 378] width 50 height 20
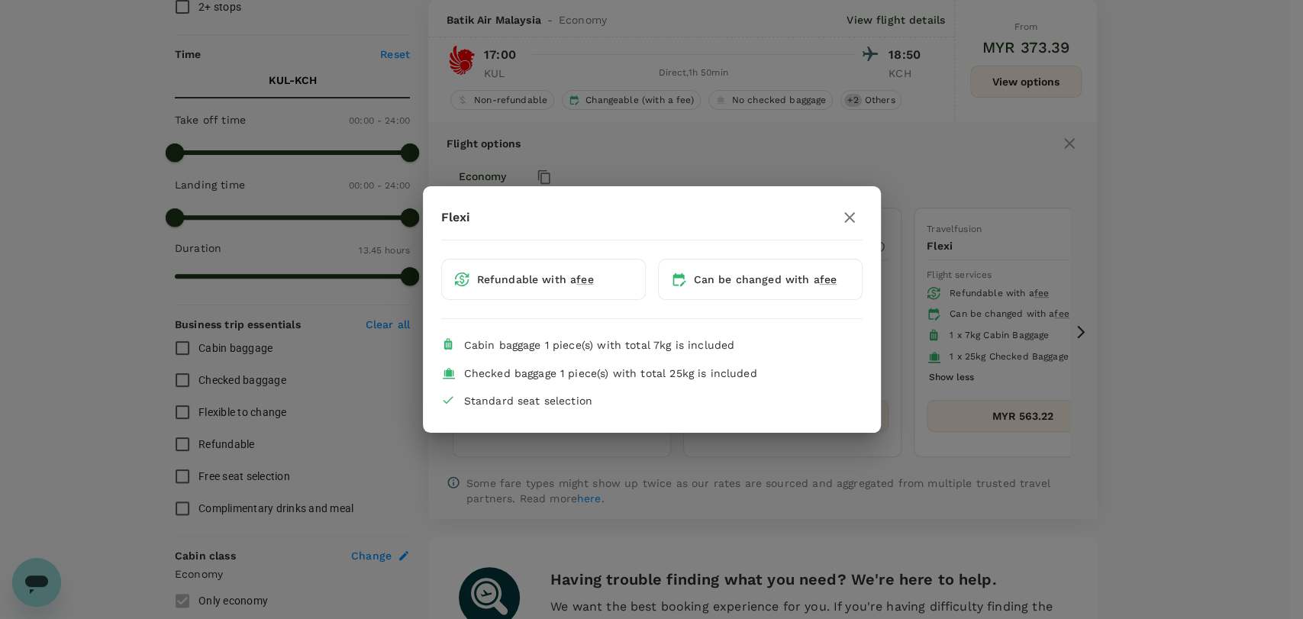
click at [848, 220] on icon "button" at bounding box center [850, 217] width 11 height 11
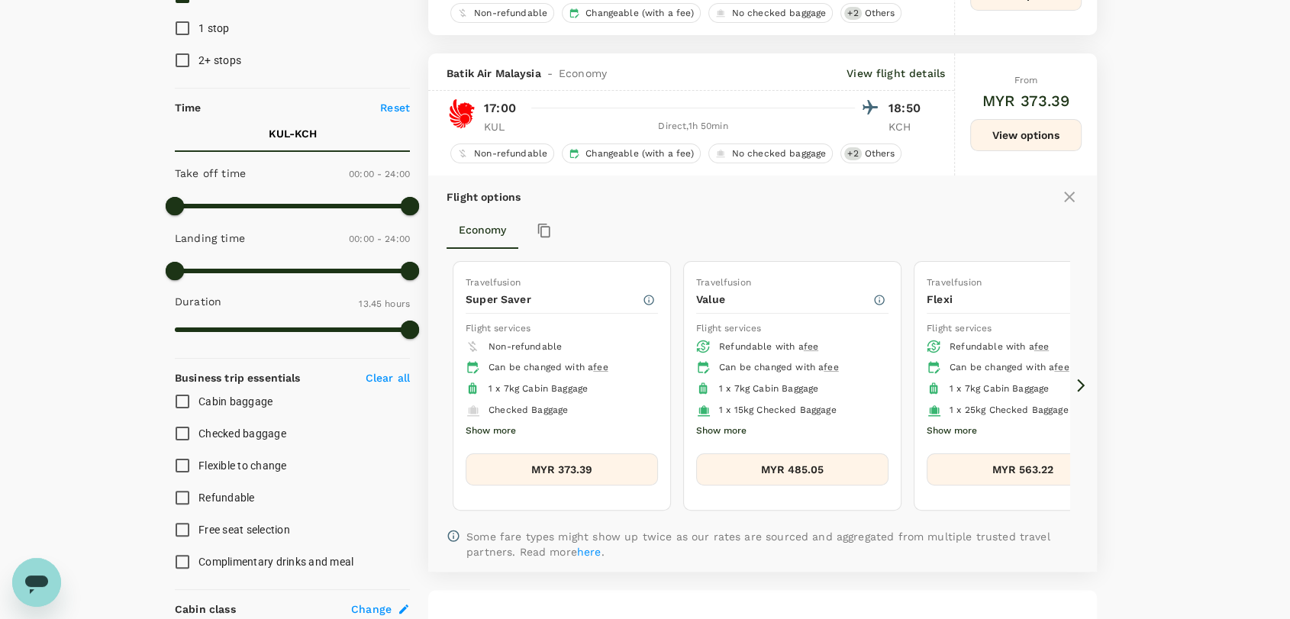
scroll to position [0, 0]
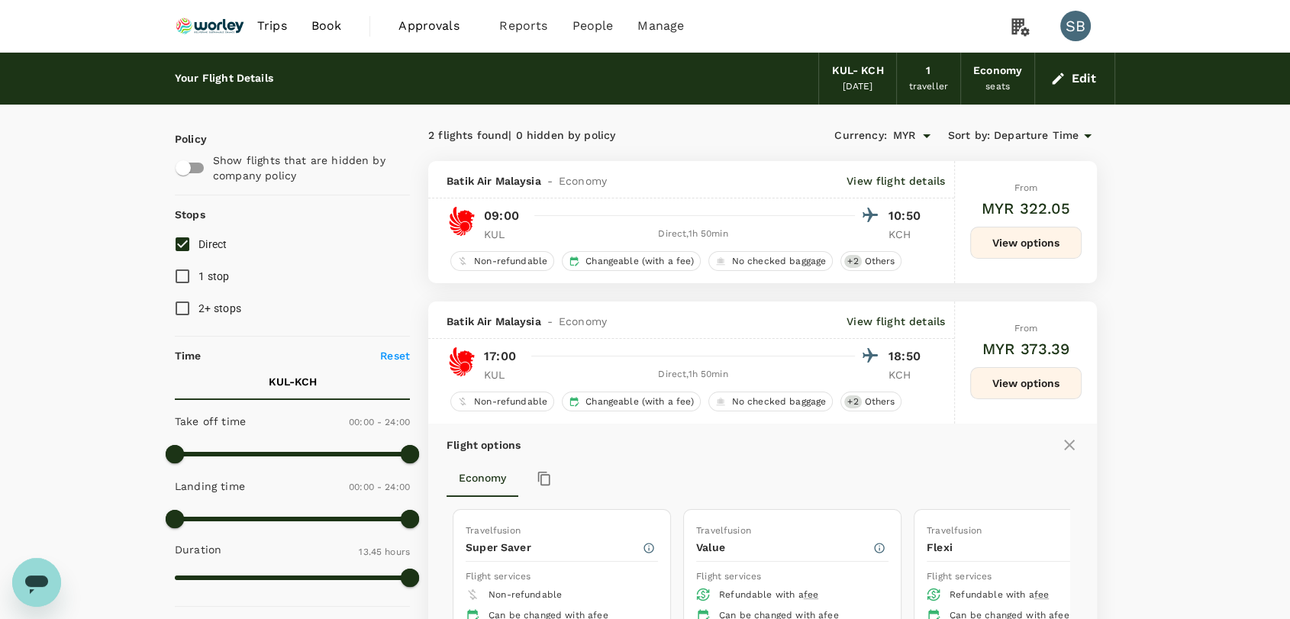
click at [203, 19] on img at bounding box center [210, 26] width 70 height 34
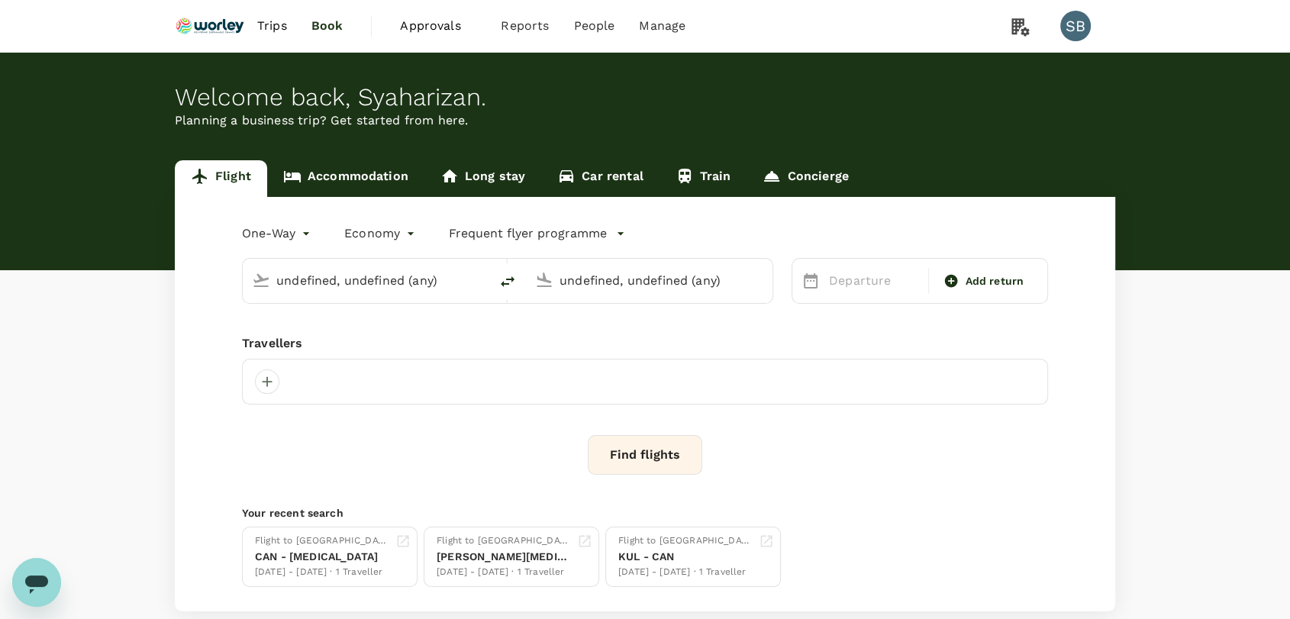
type input "Kuala Lumpur Intl ([GEOGRAPHIC_DATA])"
type input "Kuching Intl (KCH)"
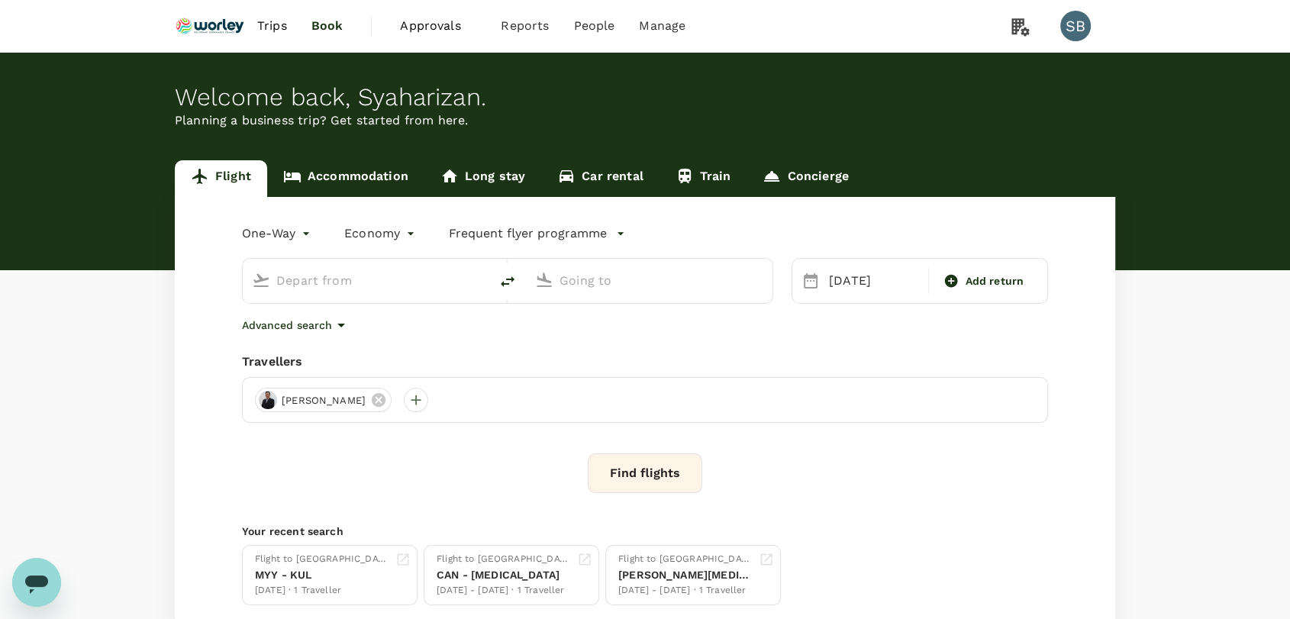
type input "Kuala Lumpur Intl ([GEOGRAPHIC_DATA])"
type input "Kuching Intl (KCH)"
type input "Kuala Lumpur Intl ([GEOGRAPHIC_DATA])"
type input "Kuching Intl (KCH)"
click at [502, 285] on icon "delete" at bounding box center [508, 281] width 14 height 11
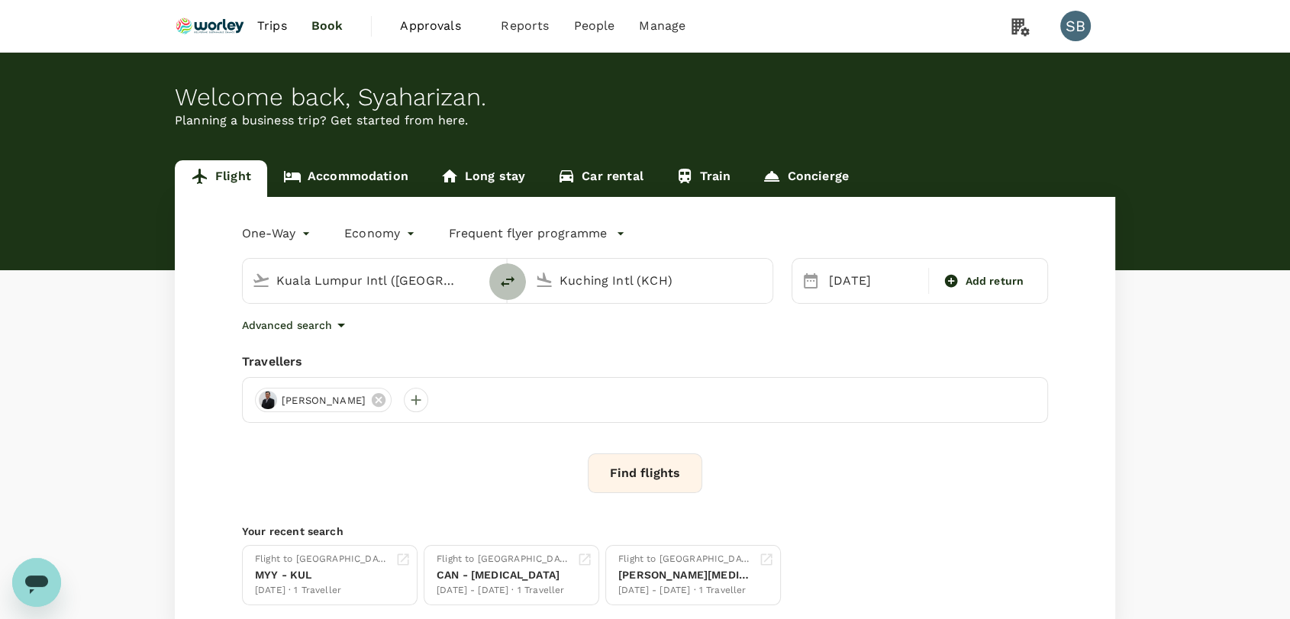
type input "Kuching Intl (KCH)"
click at [627, 280] on input "Kuala Lumpur Intl ([GEOGRAPHIC_DATA])" at bounding box center [650, 281] width 181 height 24
click at [614, 334] on p "Miri Intl" at bounding box center [672, 340] width 269 height 15
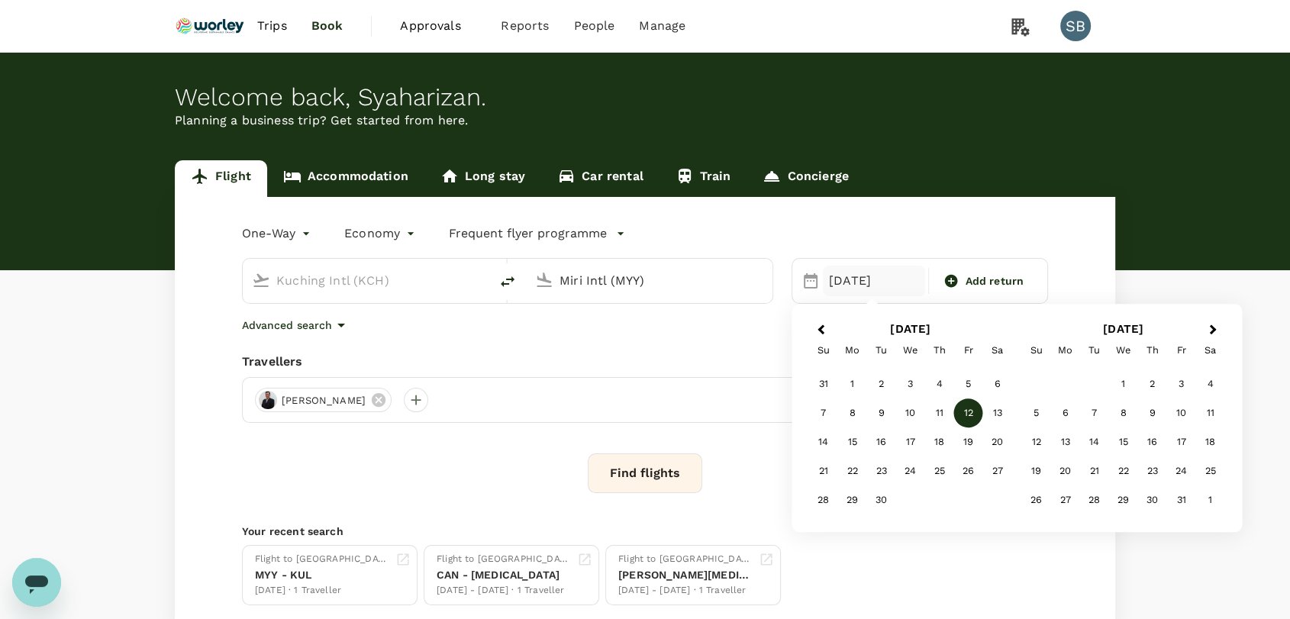
type input "Miri Intl (MYY)"
click at [850, 445] on div "15" at bounding box center [852, 442] width 29 height 29
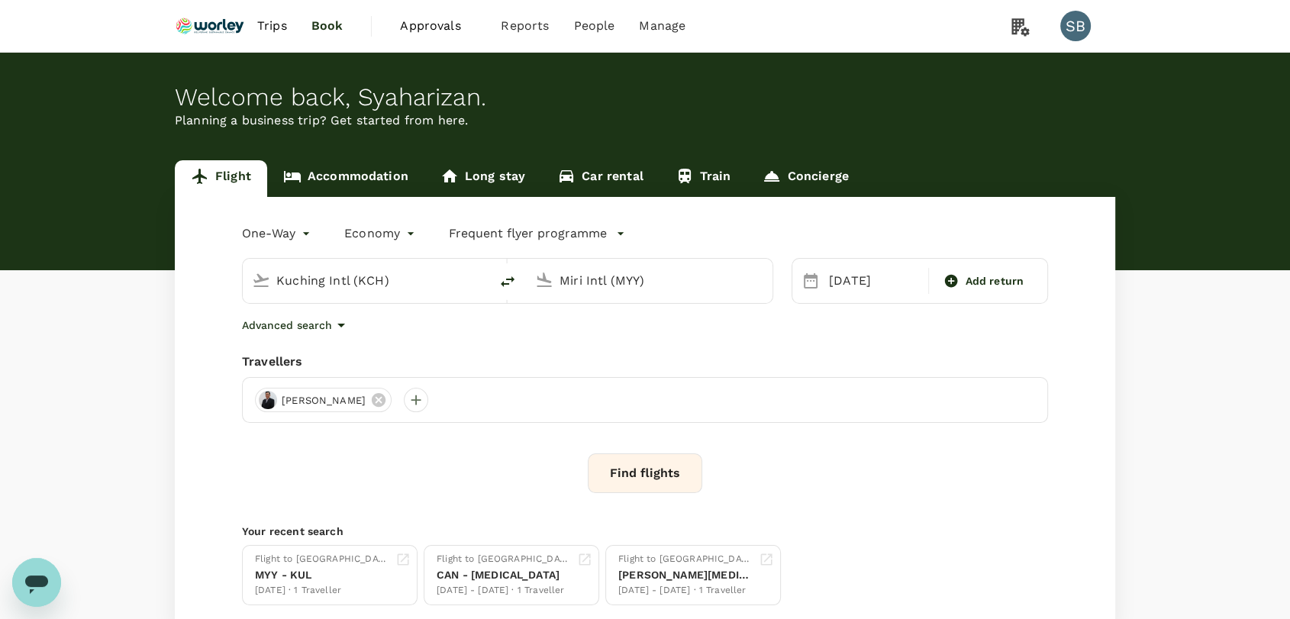
click at [646, 482] on button "Find flights" at bounding box center [645, 474] width 115 height 40
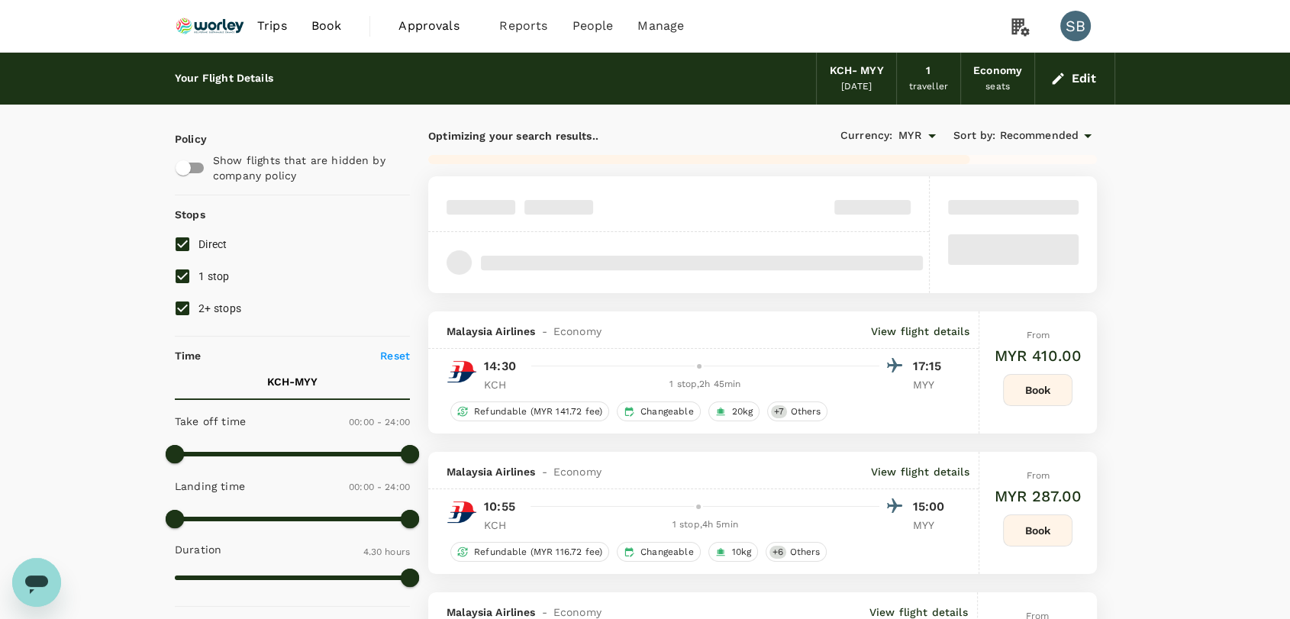
type input "805"
checkbox input "false"
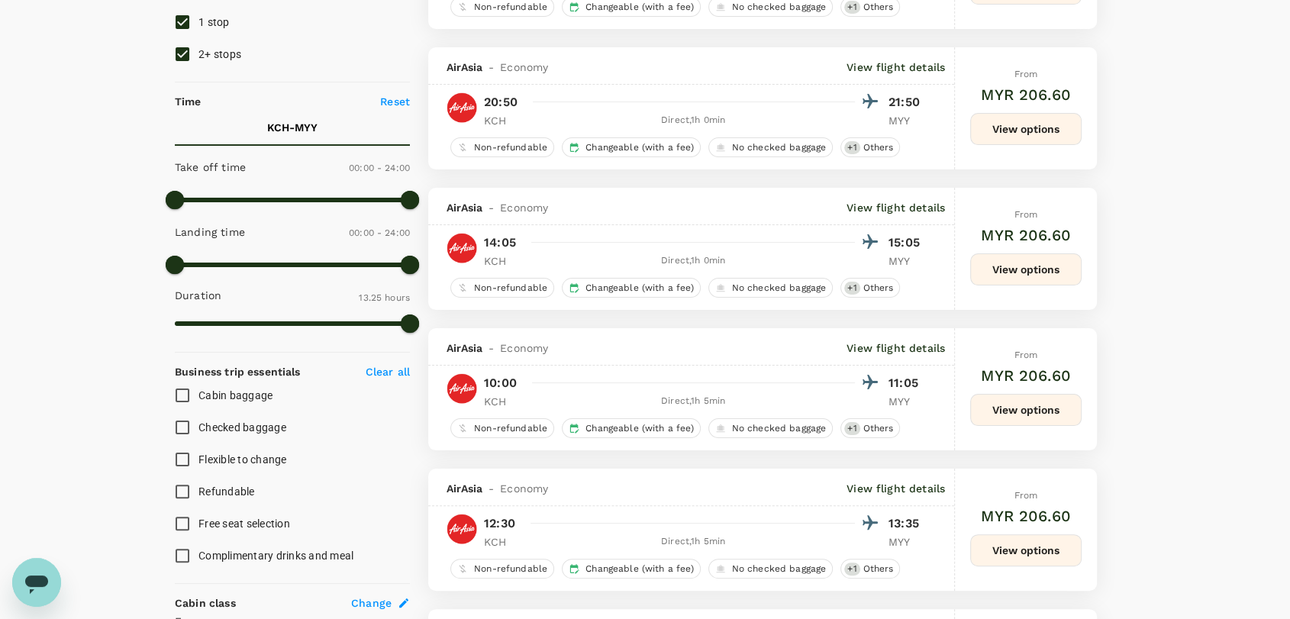
scroll to position [424, 0]
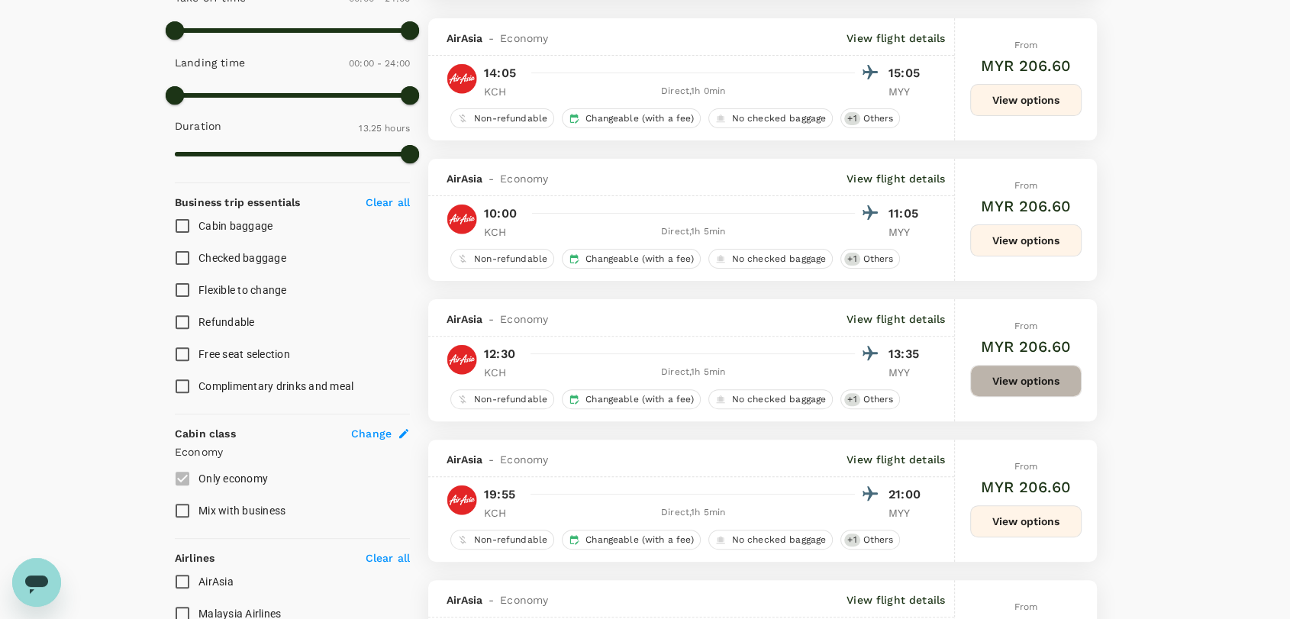
click at [1049, 388] on button "View options" at bounding box center [1025, 381] width 111 height 32
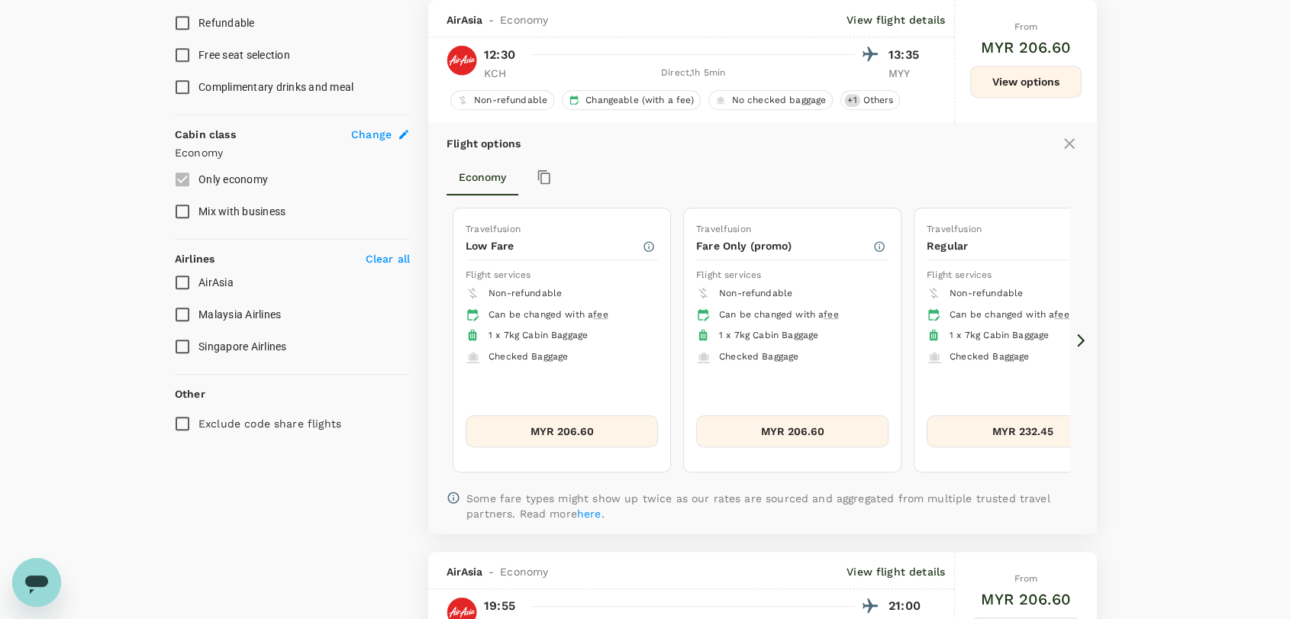
scroll to position [725, 0]
click at [952, 424] on button "MYR 232.45" at bounding box center [1023, 430] width 192 height 32
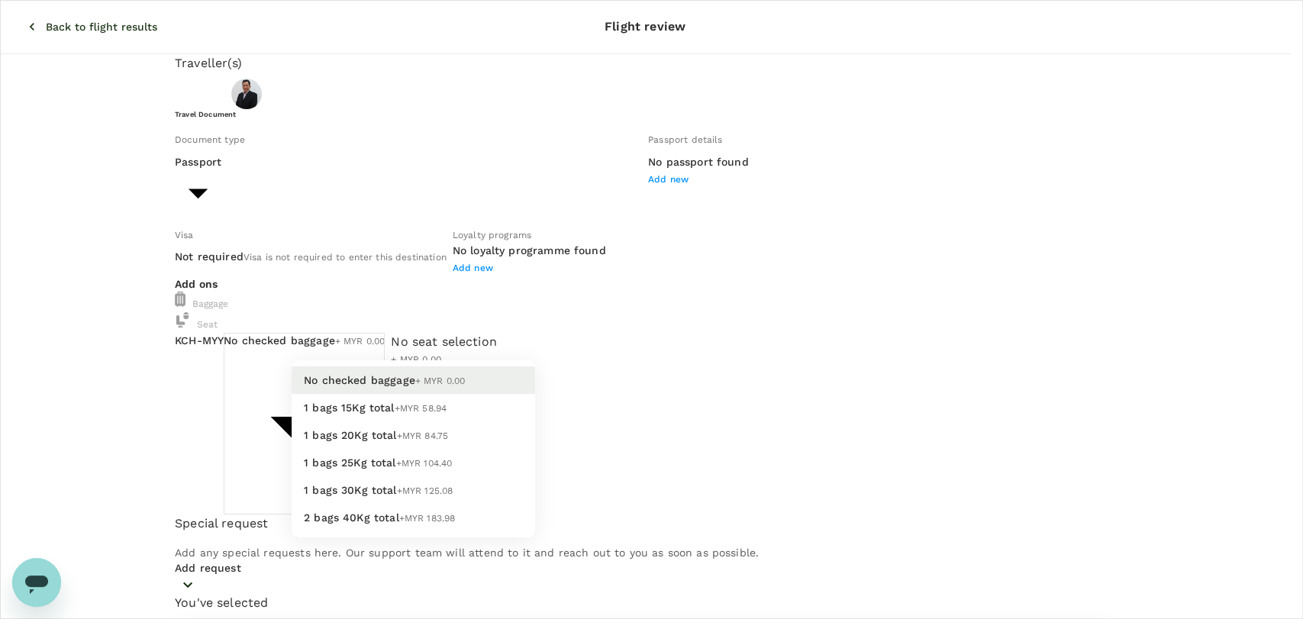
click at [491, 389] on body "Back to flight results Flight review Traveller(s) Traveller 1 : [PERSON_NAME] T…" at bounding box center [651, 571] width 1303 height 1142
click at [473, 449] on li "1 bags 20Kg total +MYR 84.75" at bounding box center [414, 434] width 244 height 27
type input "2 - 84.75"
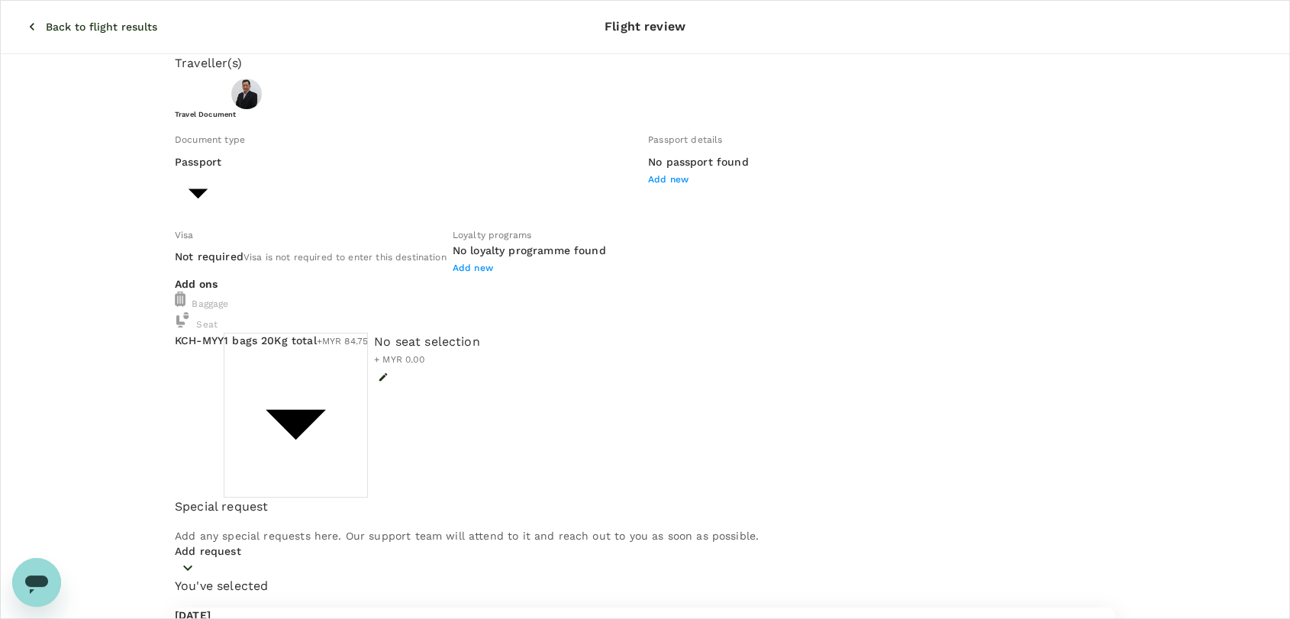
click at [26, 14] on button "Back to flight results" at bounding box center [92, 27] width 173 height 40
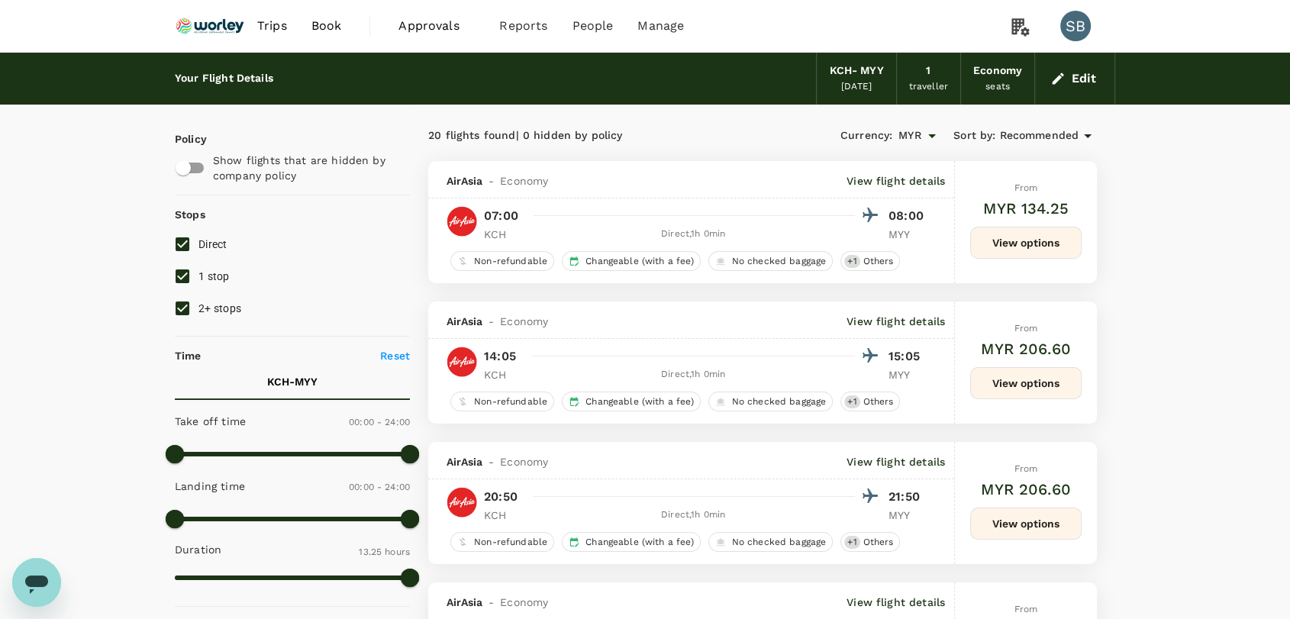
scroll to position [254, 0]
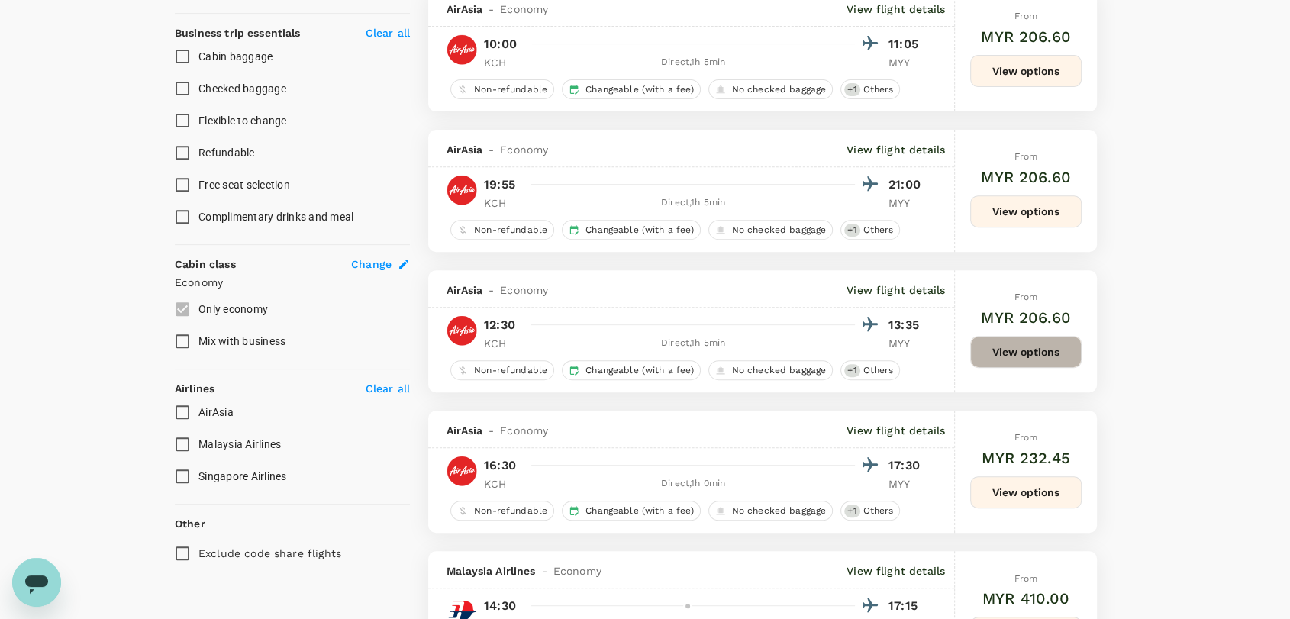
click at [1048, 344] on button "View options" at bounding box center [1025, 352] width 111 height 32
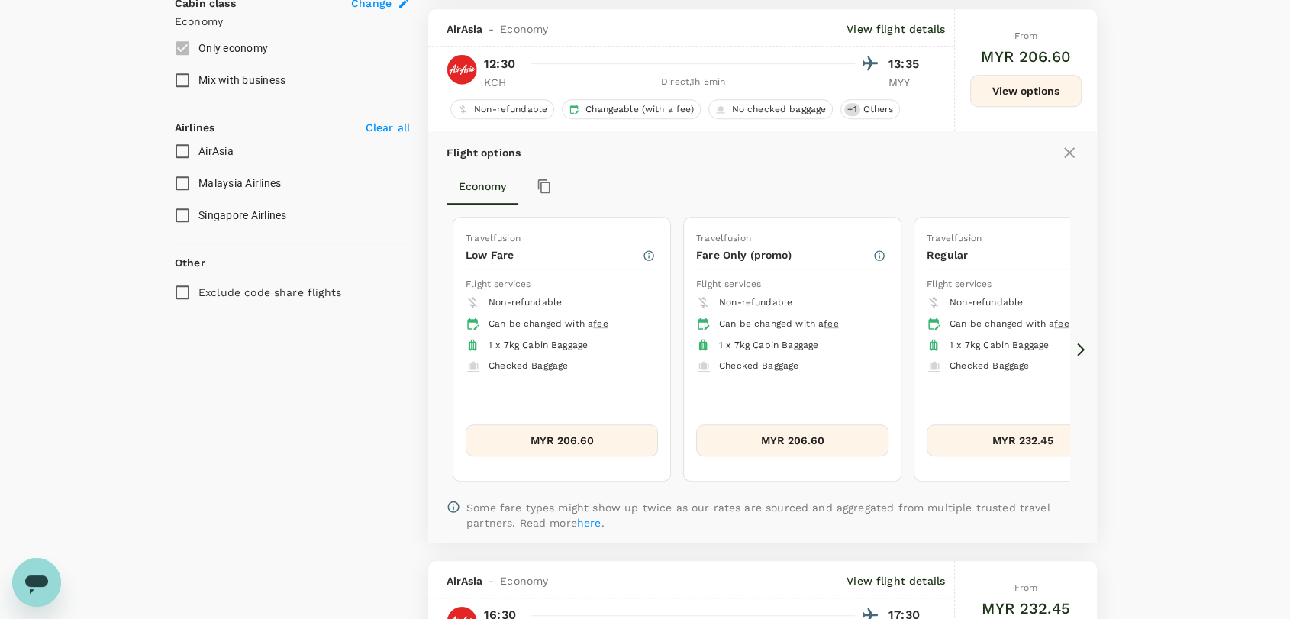
scroll to position [865, 0]
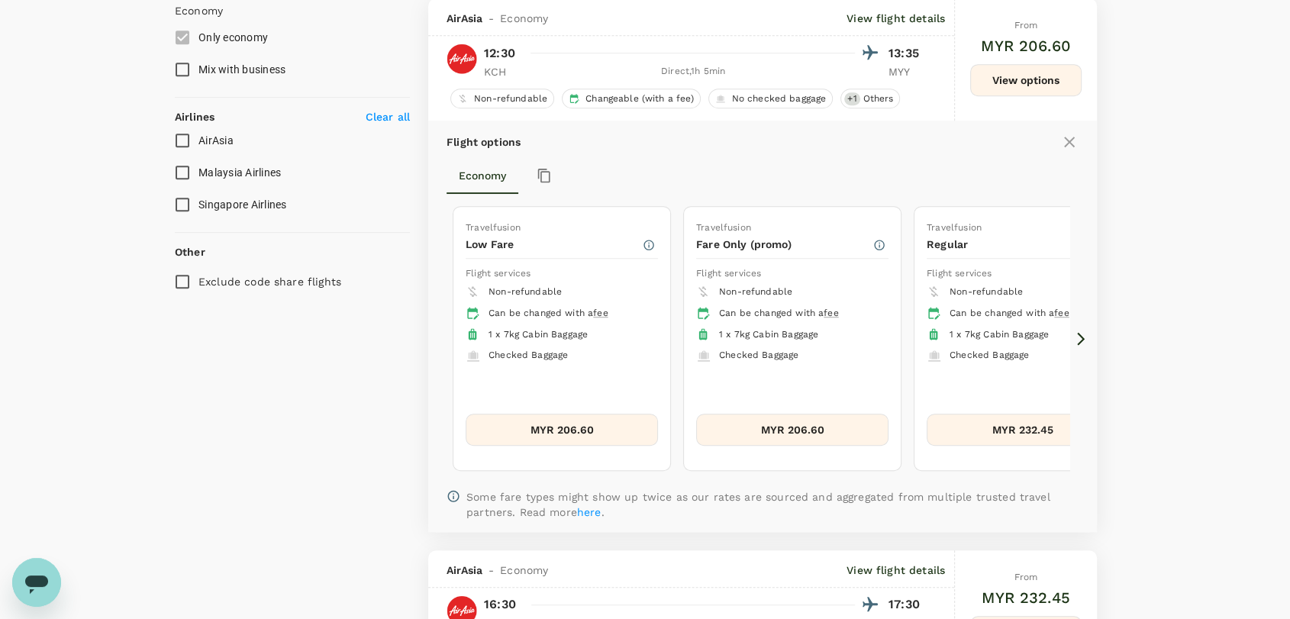
click at [1082, 329] on div "Flight options Economy Travelfusion Low Fare Flight services Non-refundable Can…" at bounding box center [762, 326] width 669 height 411
click at [1082, 331] on icon at bounding box center [1081, 338] width 15 height 15
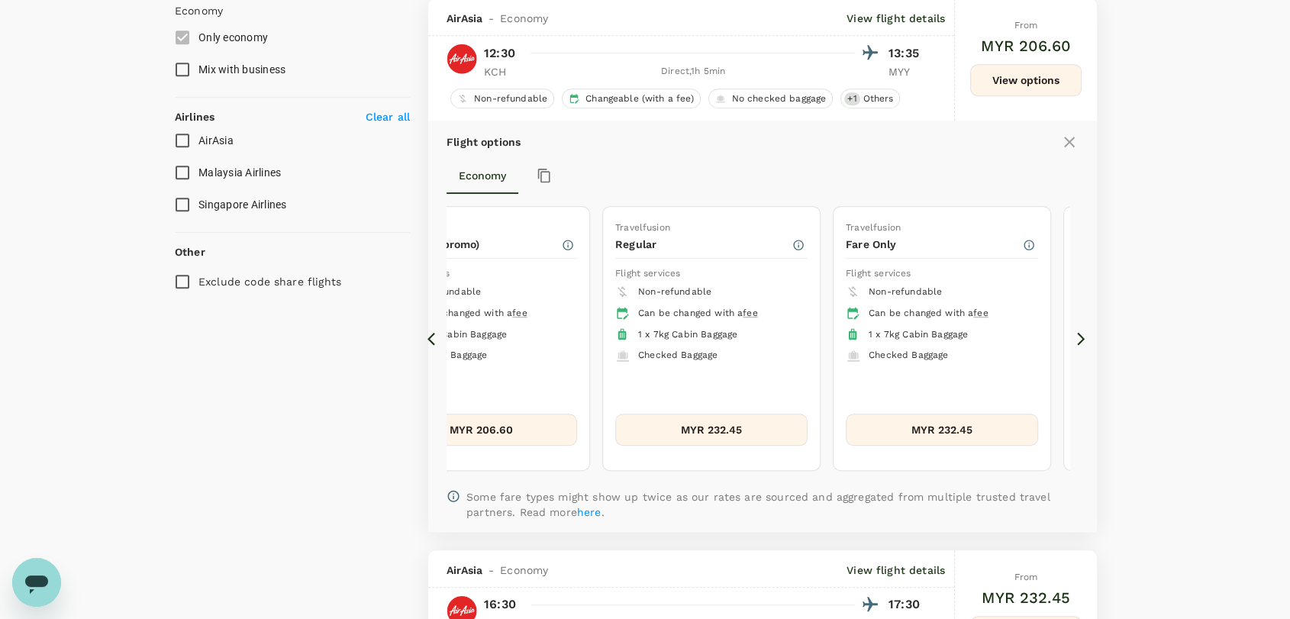
click at [1082, 331] on icon at bounding box center [1081, 338] width 15 height 15
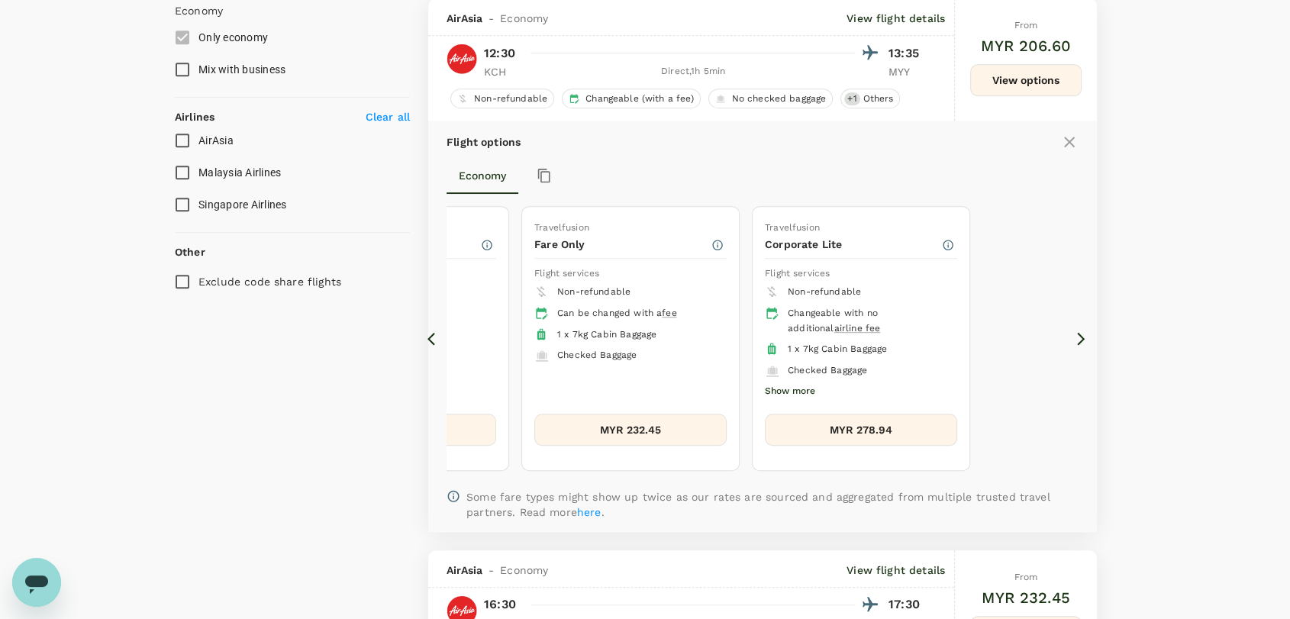
click at [904, 433] on button "MYR 278.94" at bounding box center [861, 430] width 192 height 32
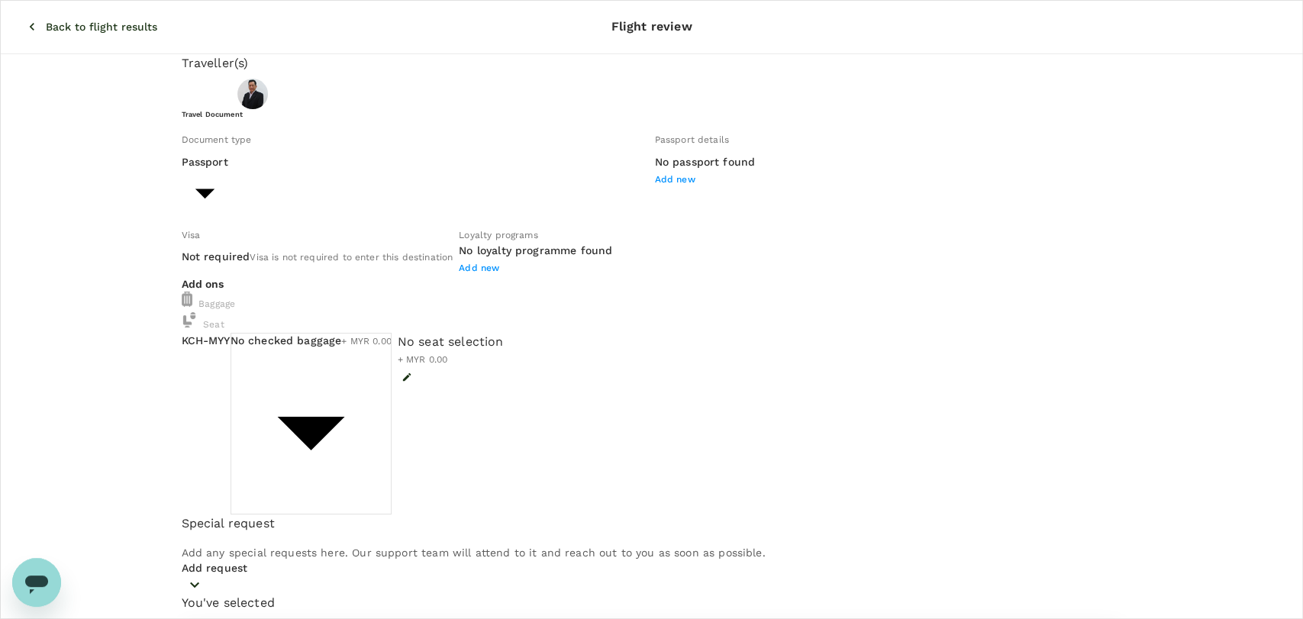
click at [478, 402] on body "Back to flight results Flight review Traveller(s) Traveller 1 : [PERSON_NAME] T…" at bounding box center [651, 571] width 1303 height 1142
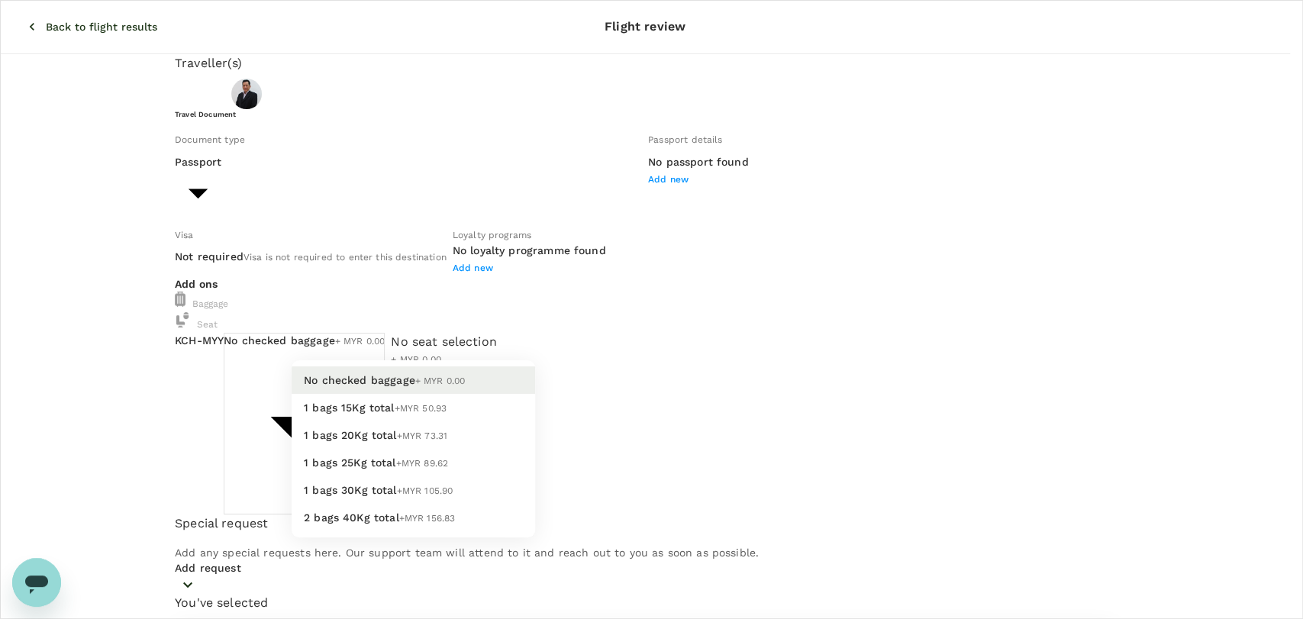
click at [477, 449] on li "1 bags 20Kg total +MYR 73.31" at bounding box center [414, 434] width 244 height 27
type input "2 - 73.31"
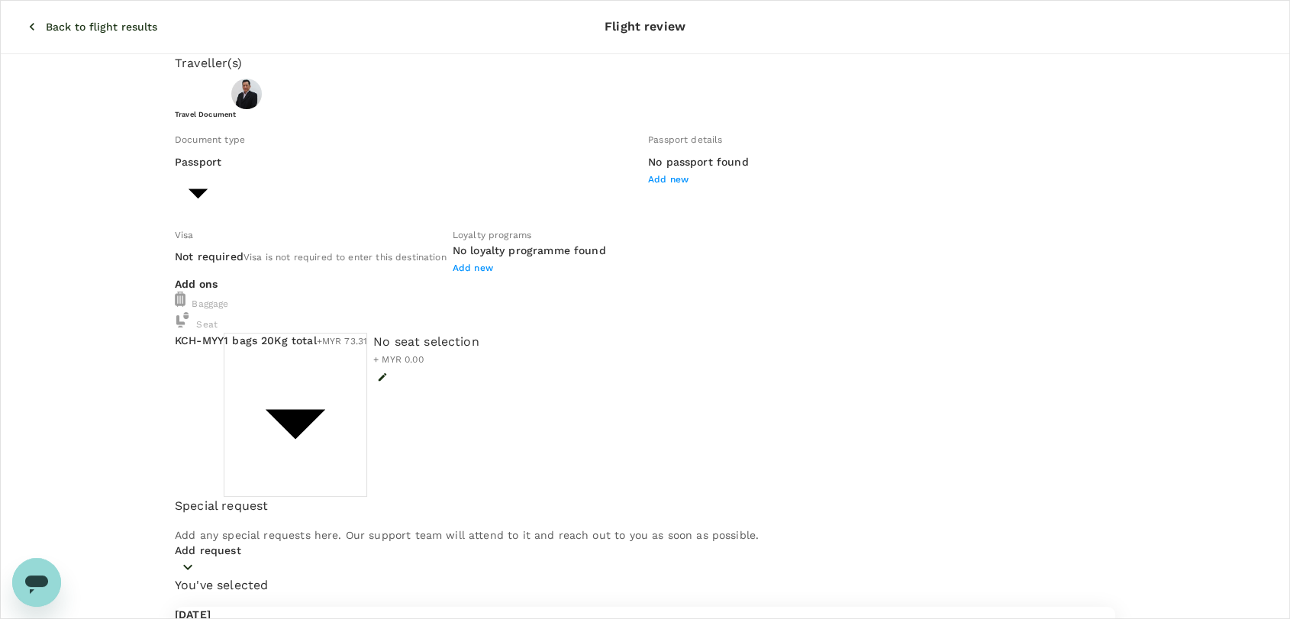
click at [60, 25] on button "Back to flight results" at bounding box center [92, 27] width 173 height 40
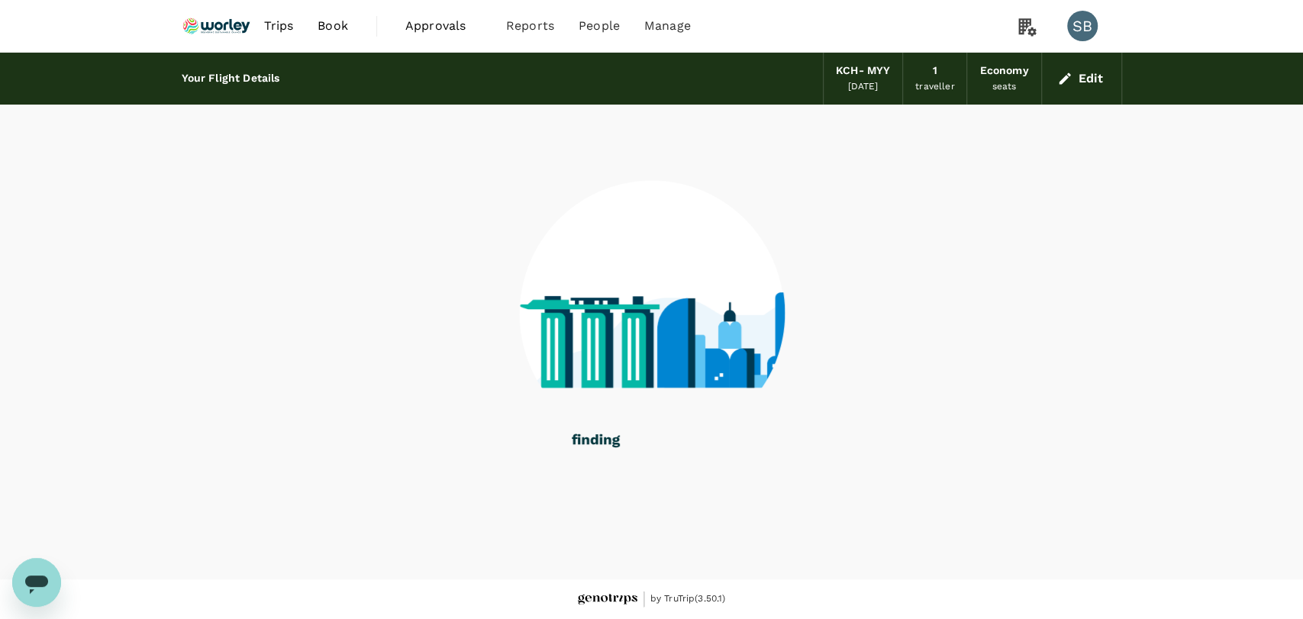
drag, startPoint x: 189, startPoint y: 22, endPoint x: 171, endPoint y: 0, distance: 28.3
click at [189, 22] on img at bounding box center [217, 26] width 70 height 34
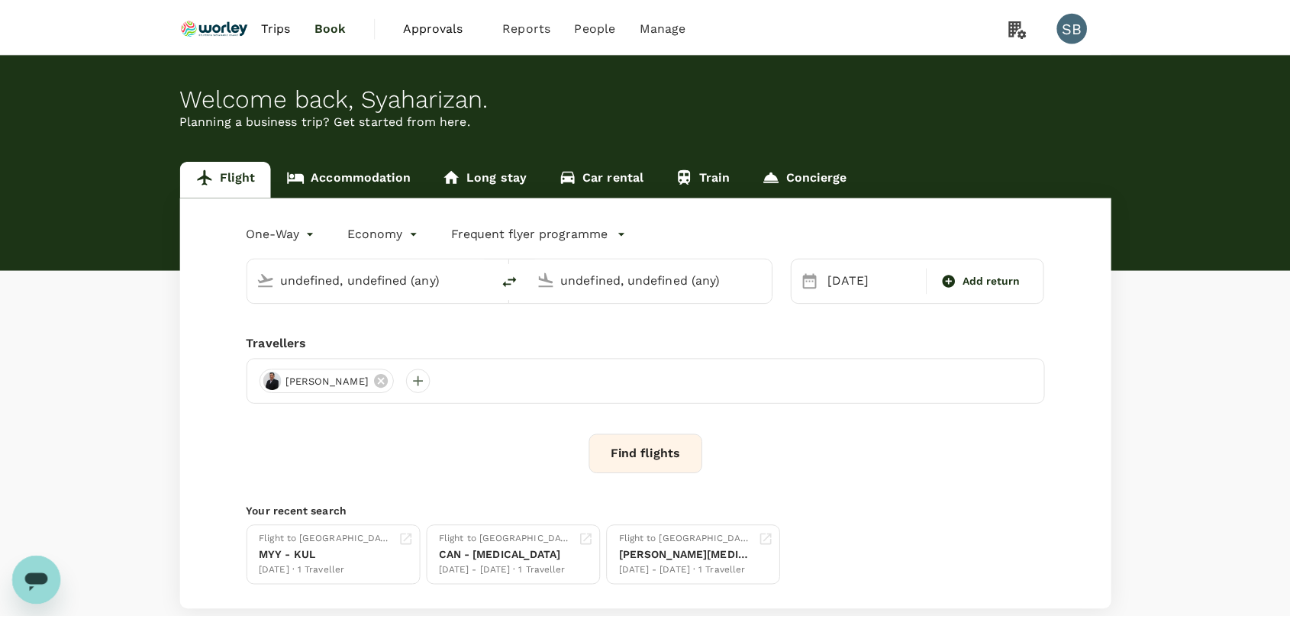
scroll to position [17, 0]
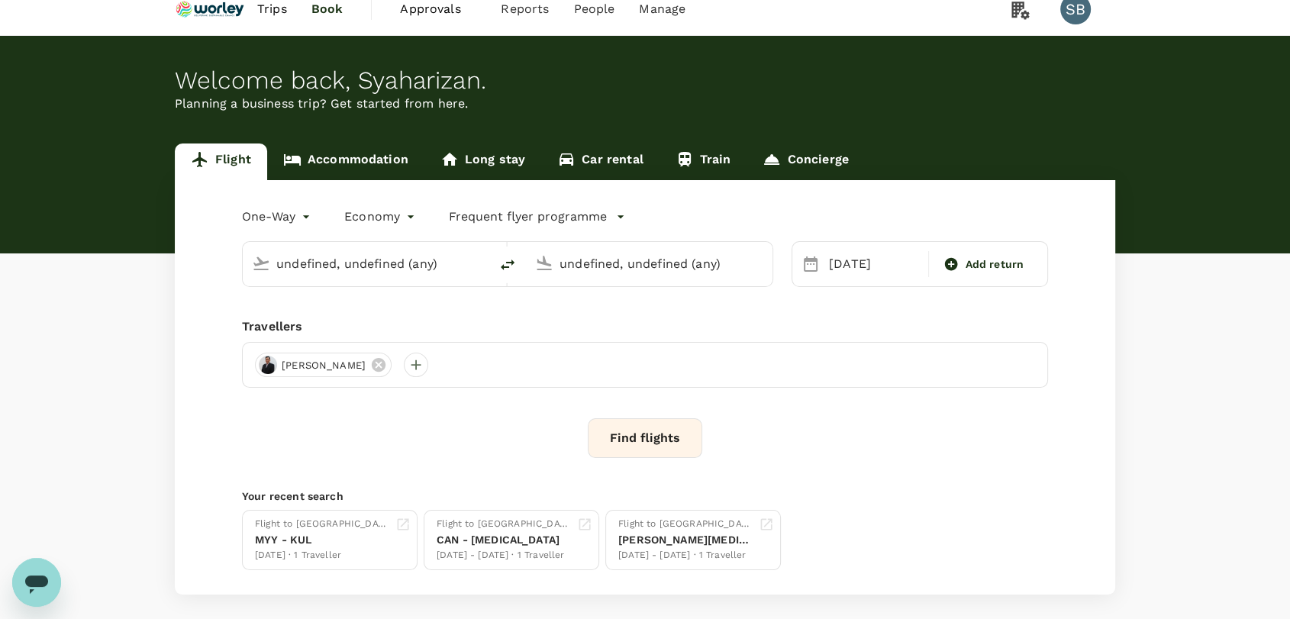
type input "Kuching Intl (KCH)"
type input "Miri Intl (MYY)"
type input "Kuching Intl (KCH)"
type input "Miri Intl (MYY)"
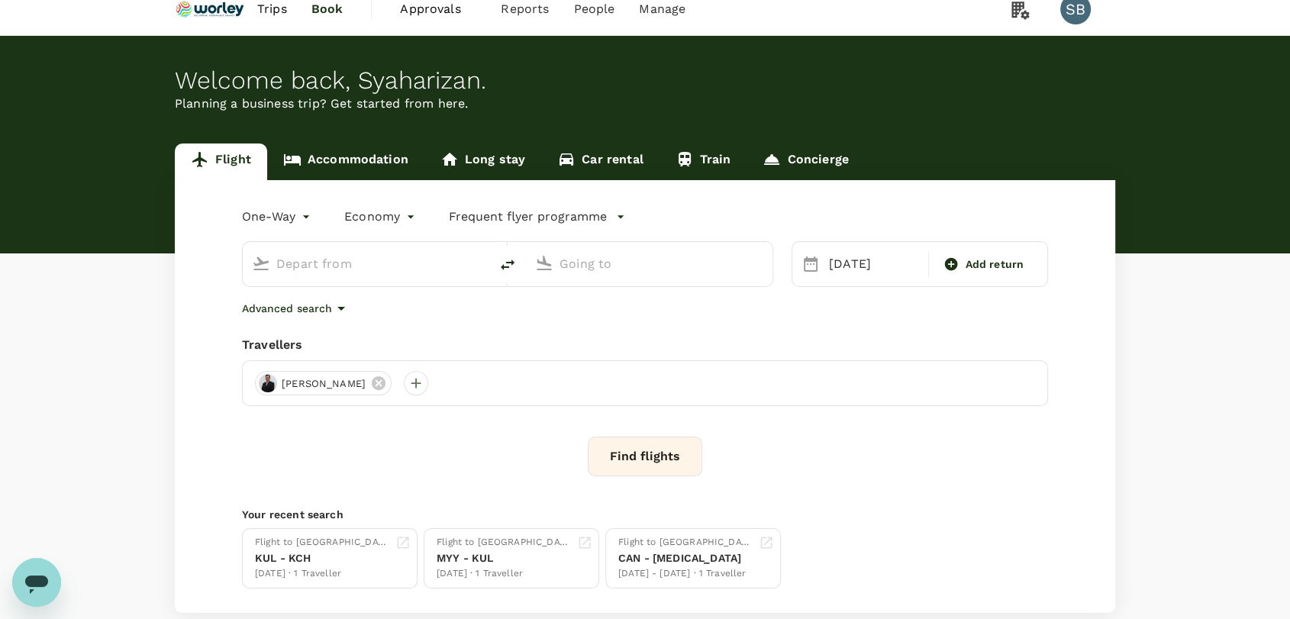
type input "Kuching Intl (KCH)"
type input "Miri Intl (MYY)"
